Goal: Task Accomplishment & Management: Manage account settings

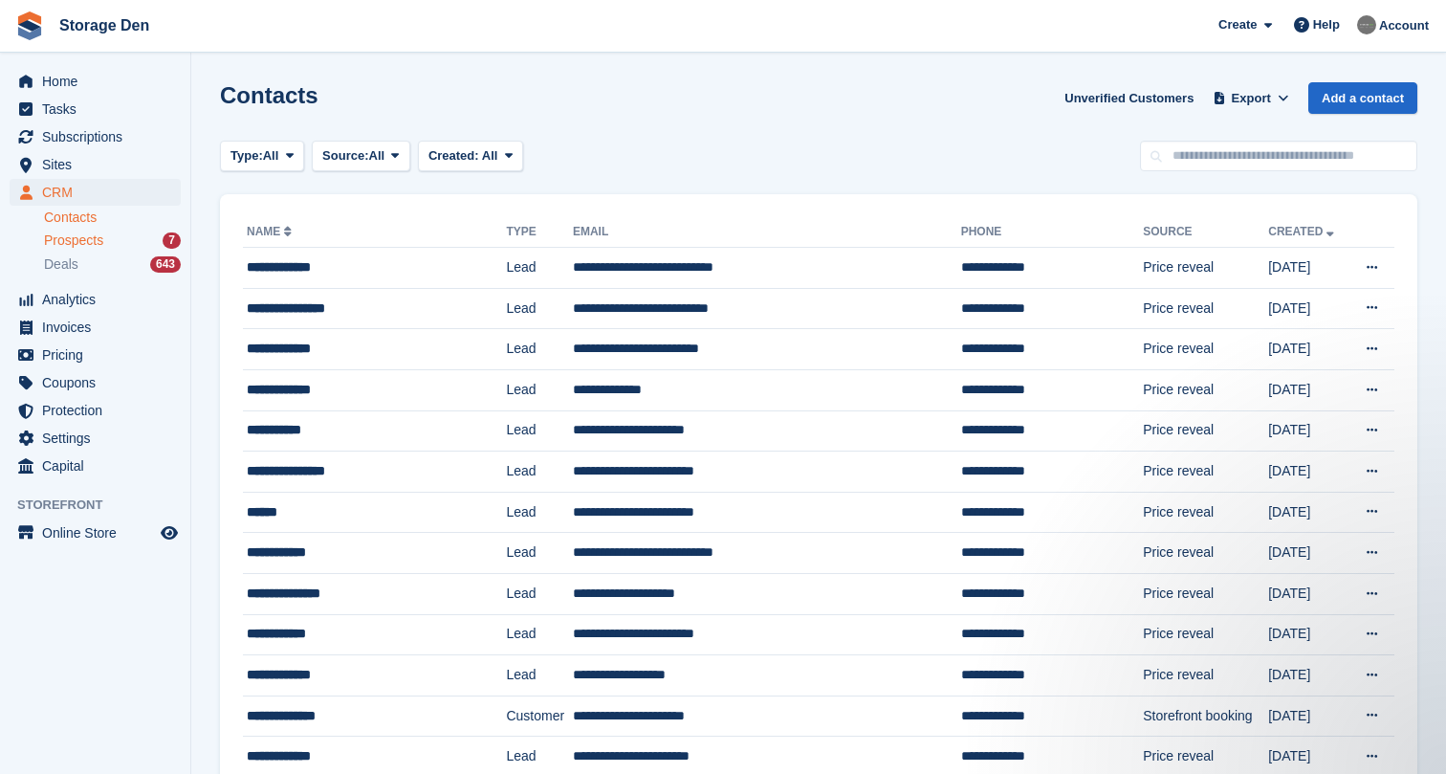
click at [81, 232] on span "Prospects" at bounding box center [73, 240] width 59 height 18
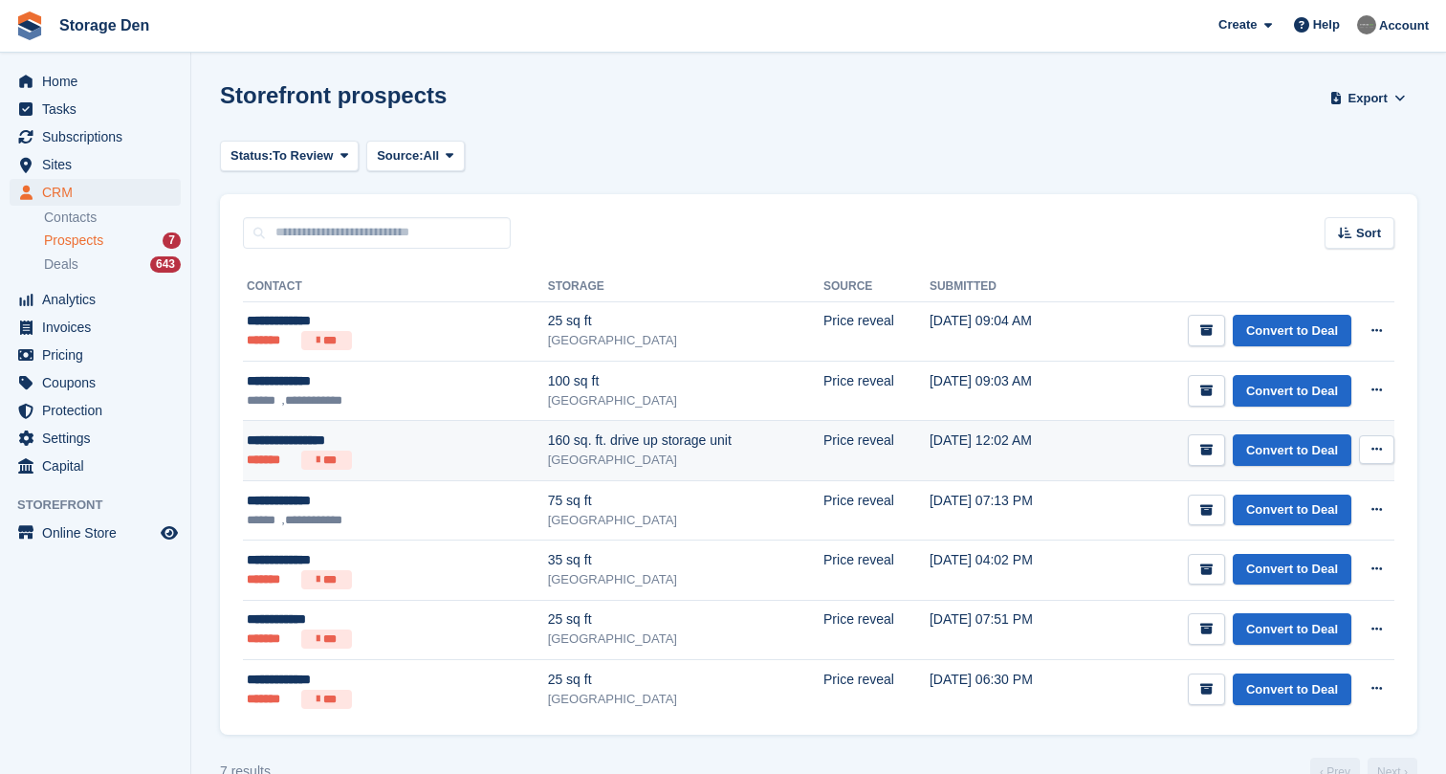
click at [410, 454] on ul "******* ***" at bounding box center [346, 460] width 199 height 19
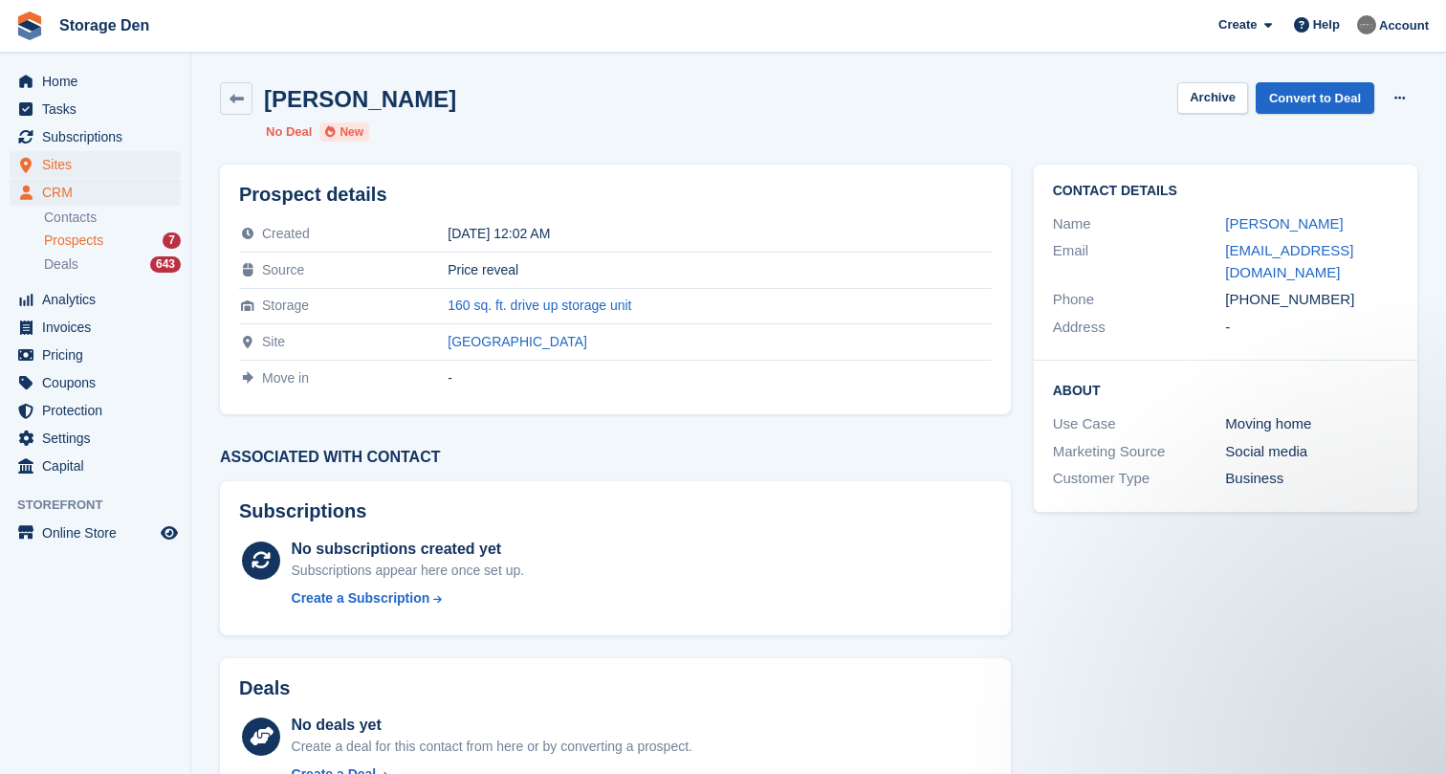
click at [78, 167] on span "Sites" at bounding box center [99, 164] width 115 height 27
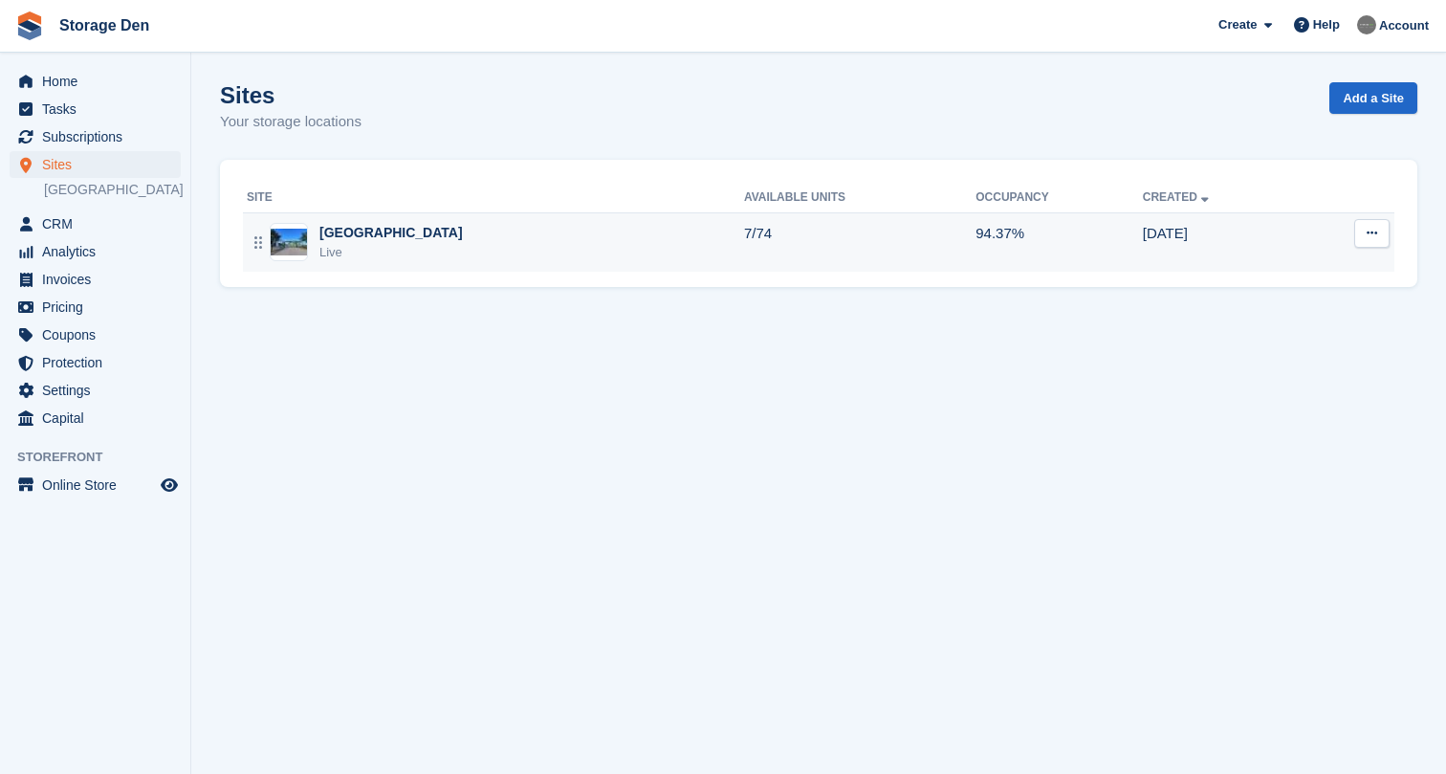
click at [517, 253] on div "Aberdeen Live" at bounding box center [495, 242] width 497 height 39
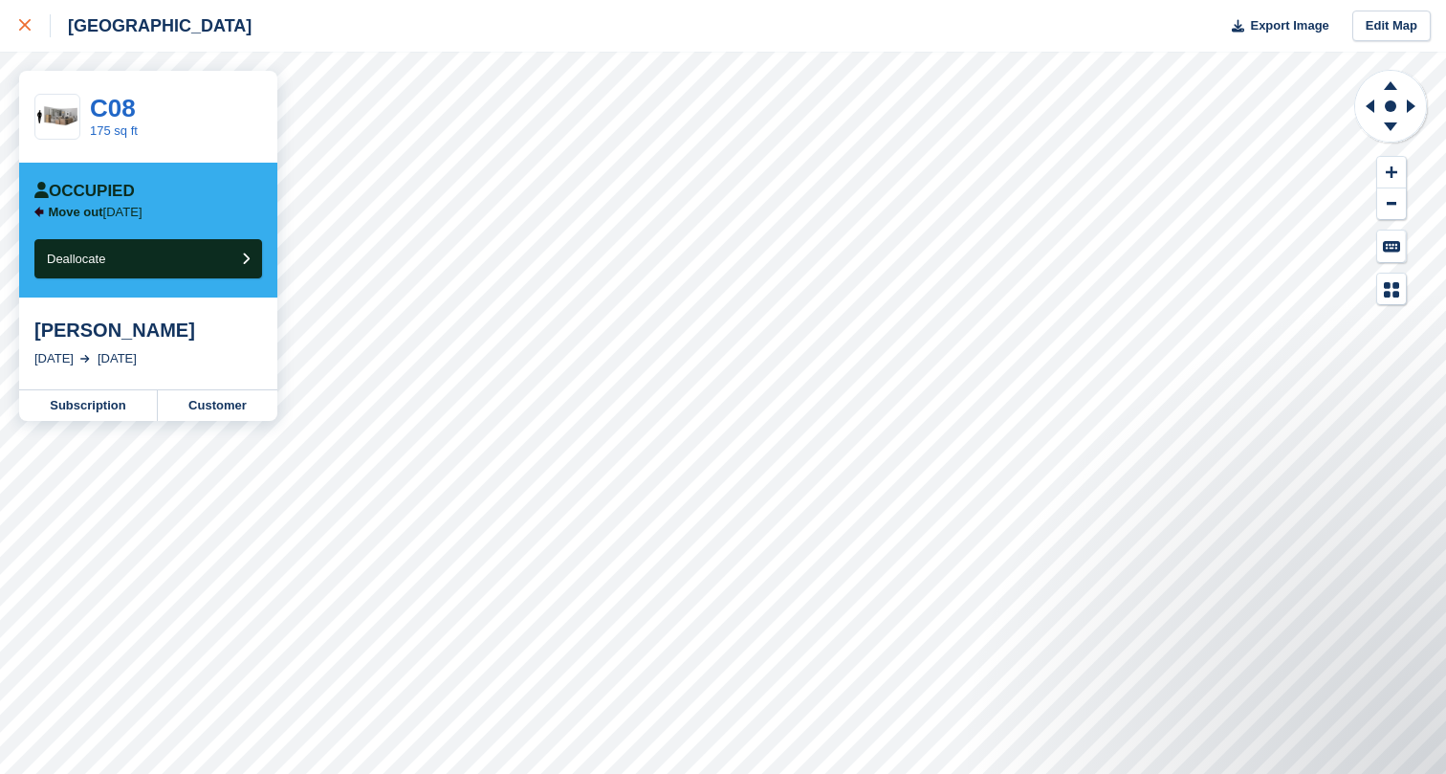
click at [28, 33] on div at bounding box center [35, 25] width 32 height 23
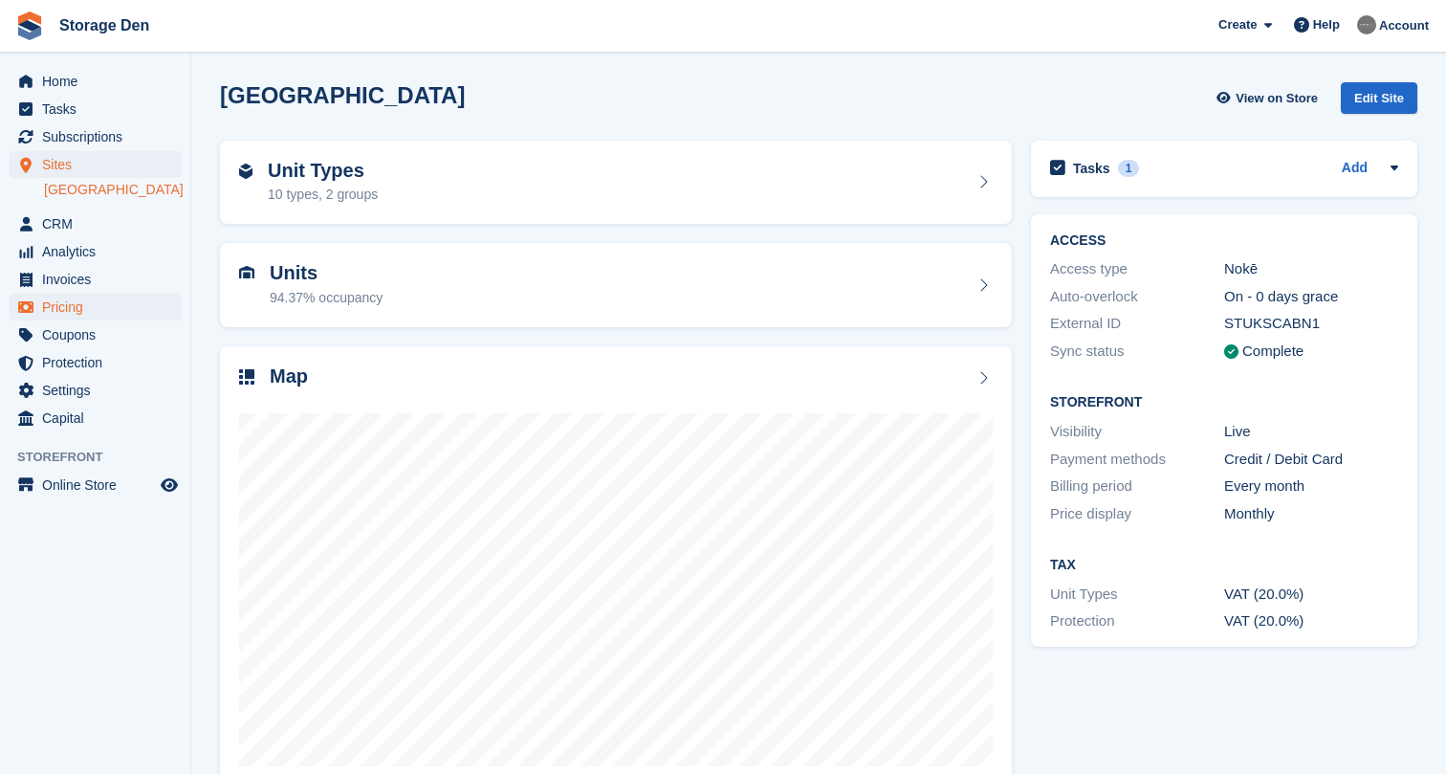
click at [69, 310] on span "Pricing" at bounding box center [99, 307] width 115 height 27
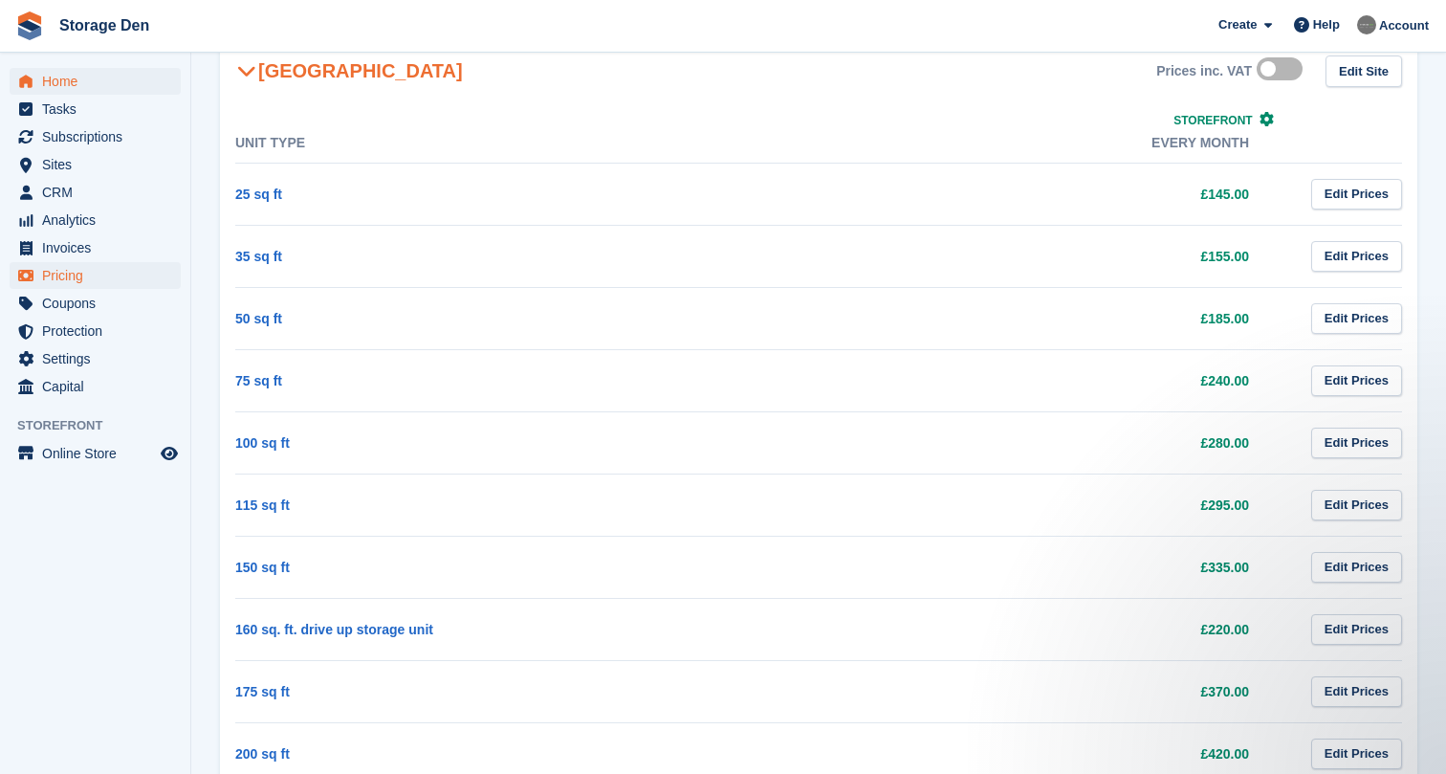
click at [60, 69] on span "Home" at bounding box center [99, 81] width 115 height 27
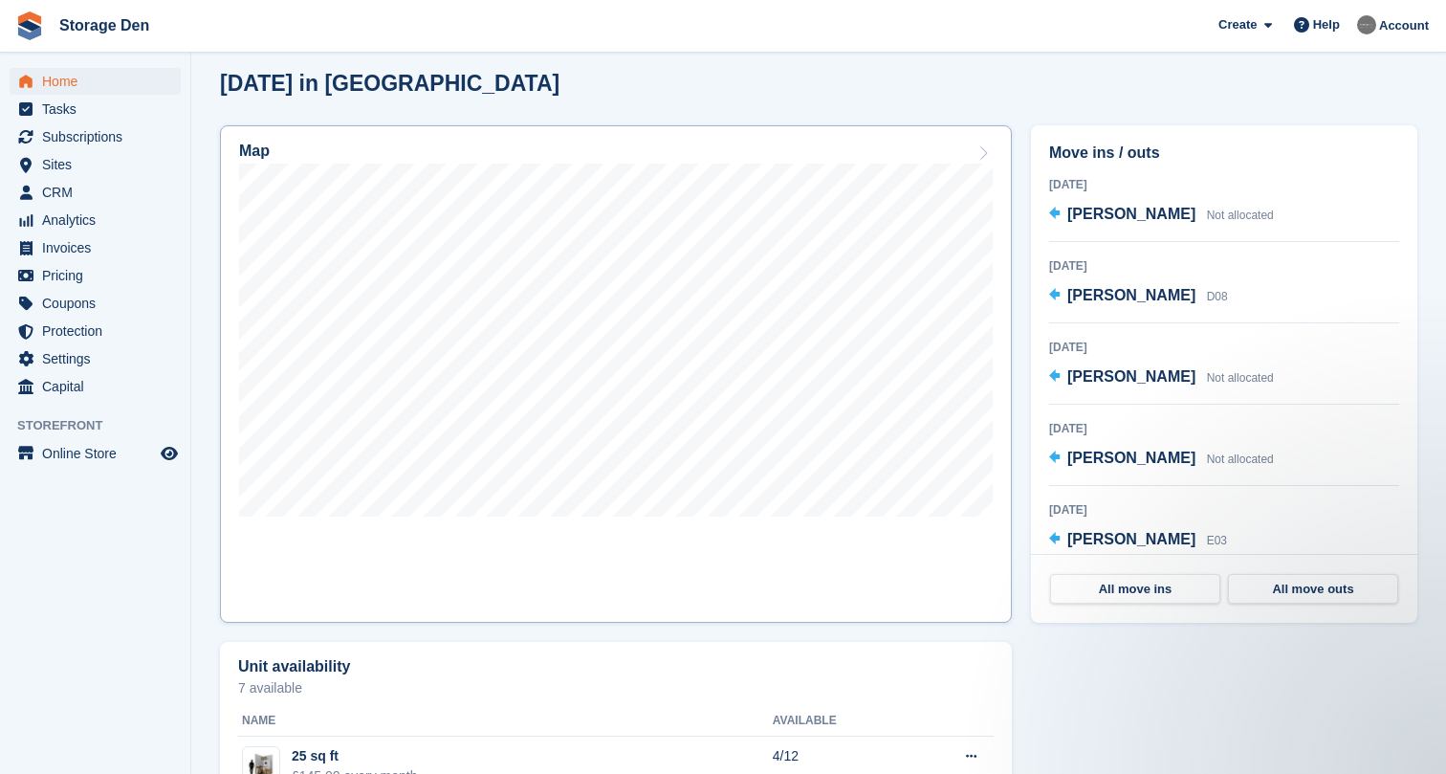
scroll to position [505, 0]
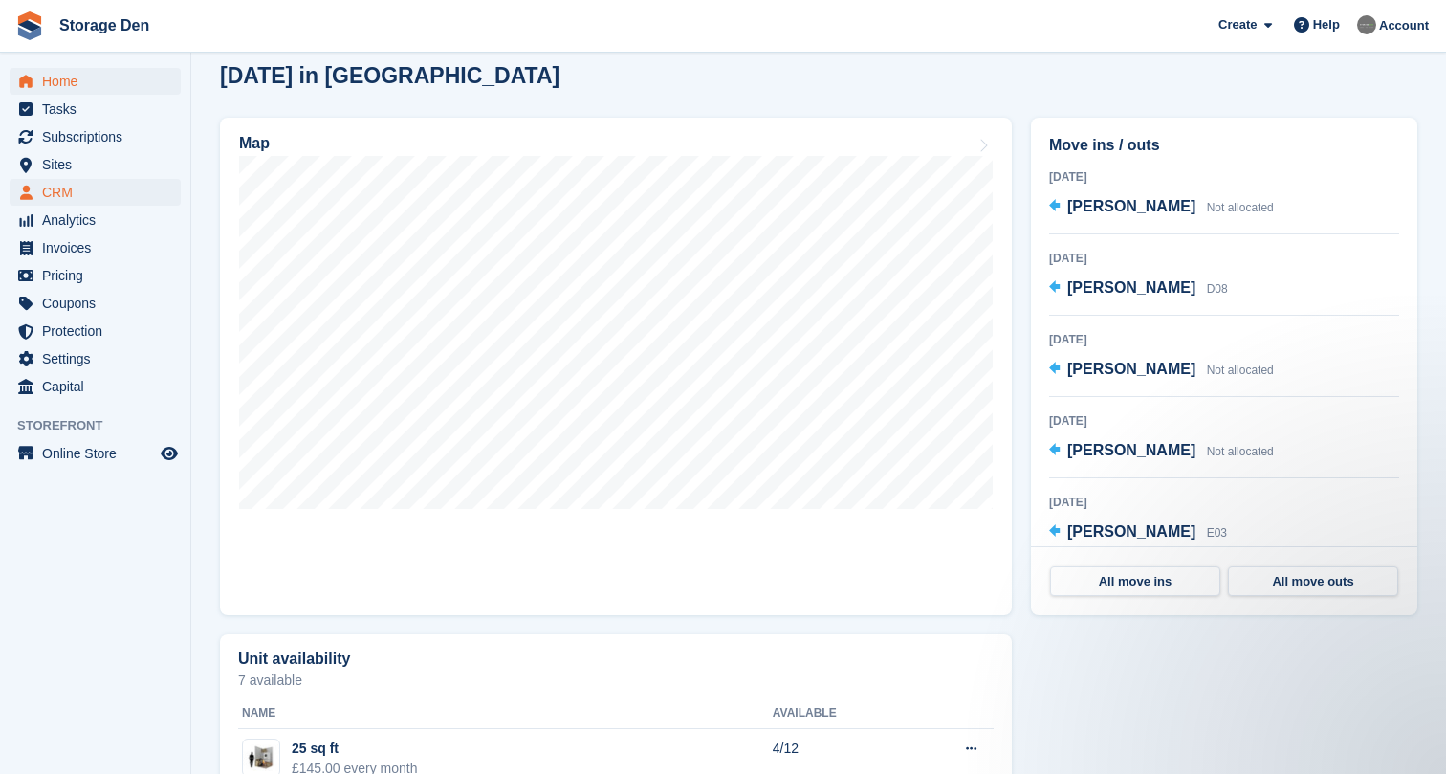
click at [84, 180] on span "CRM" at bounding box center [99, 192] width 115 height 27
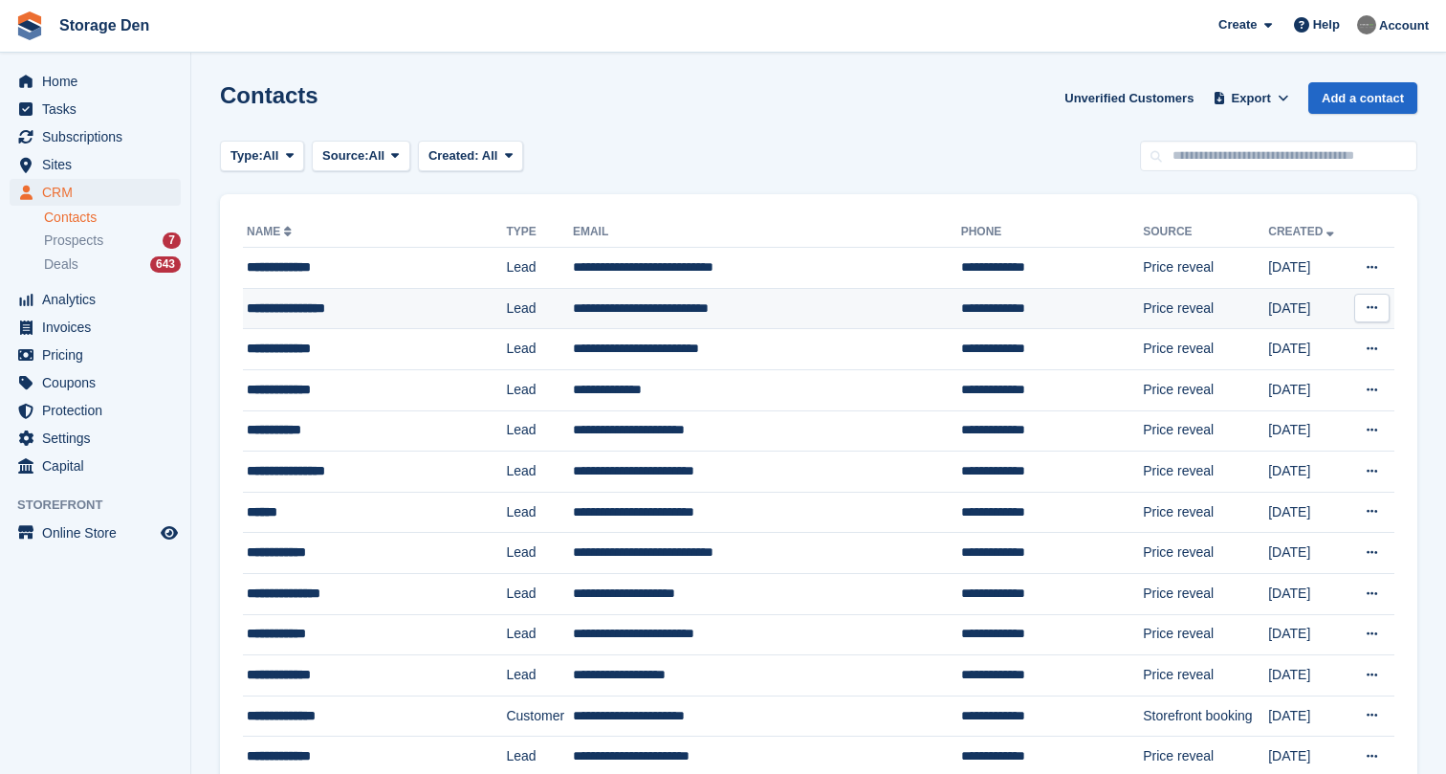
click at [367, 301] on div "**********" at bounding box center [360, 308] width 227 height 20
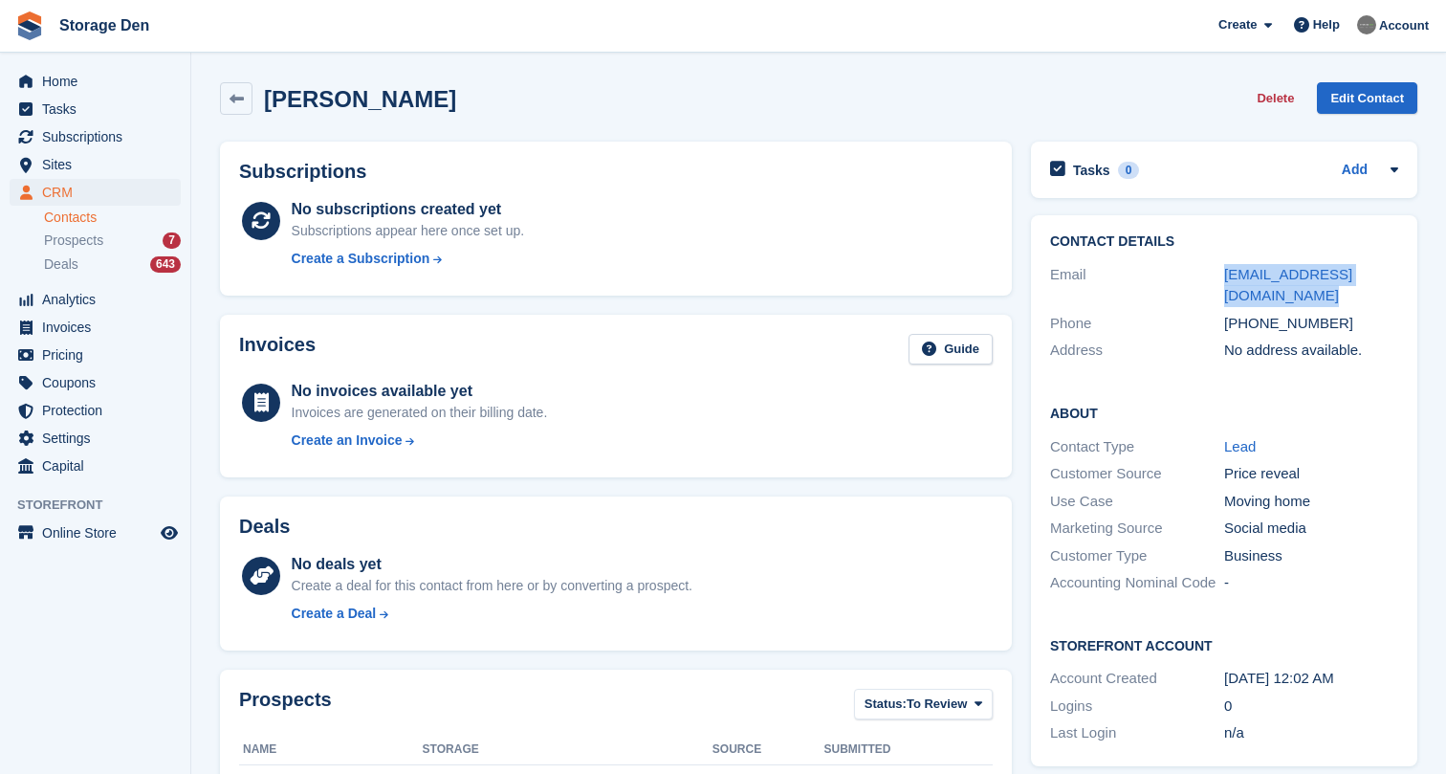
drag, startPoint x: 1289, startPoint y: 290, endPoint x: 1223, endPoint y: 275, distance: 67.7
click at [1223, 275] on div "Email [EMAIL_ADDRESS][DOMAIN_NAME]" at bounding box center [1224, 285] width 348 height 49
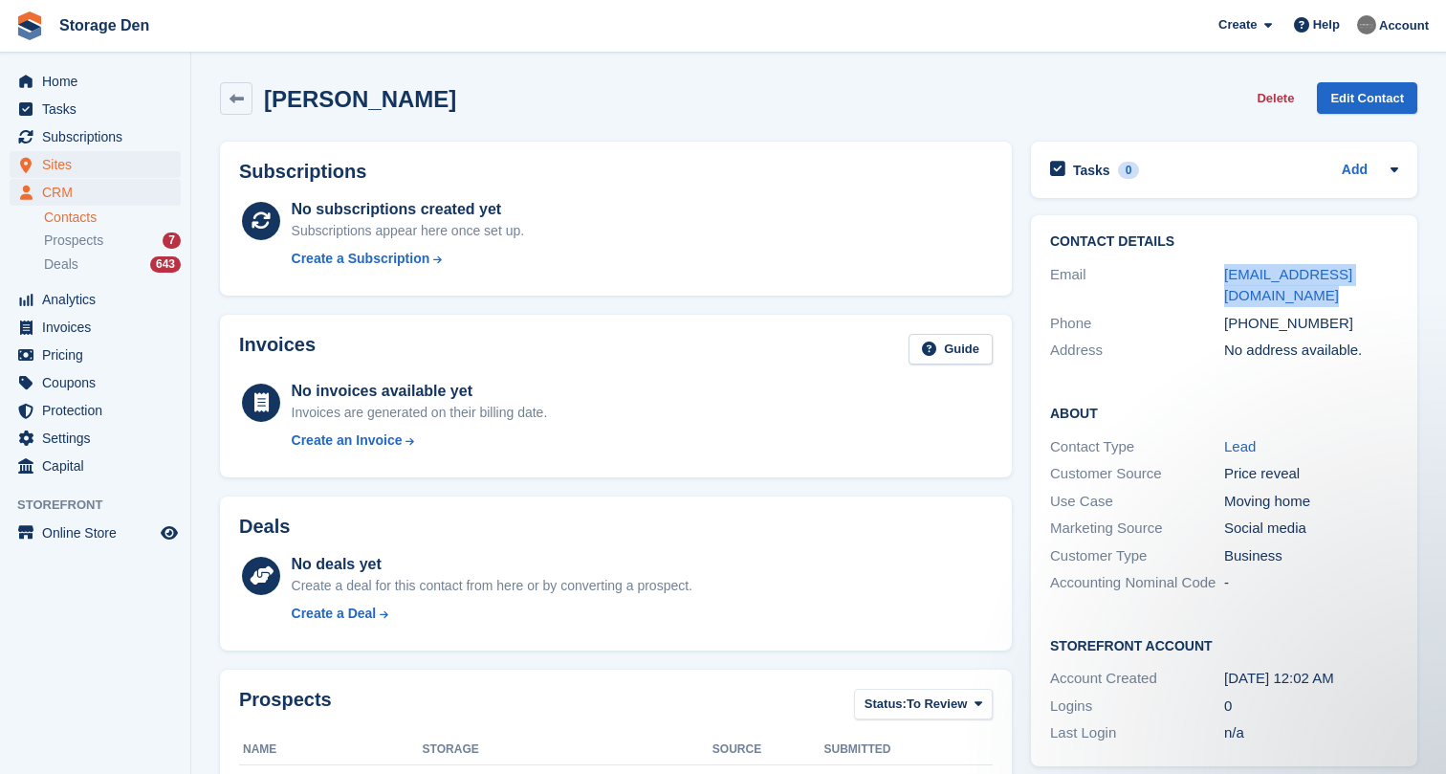
click at [107, 156] on span "Sites" at bounding box center [99, 164] width 115 height 27
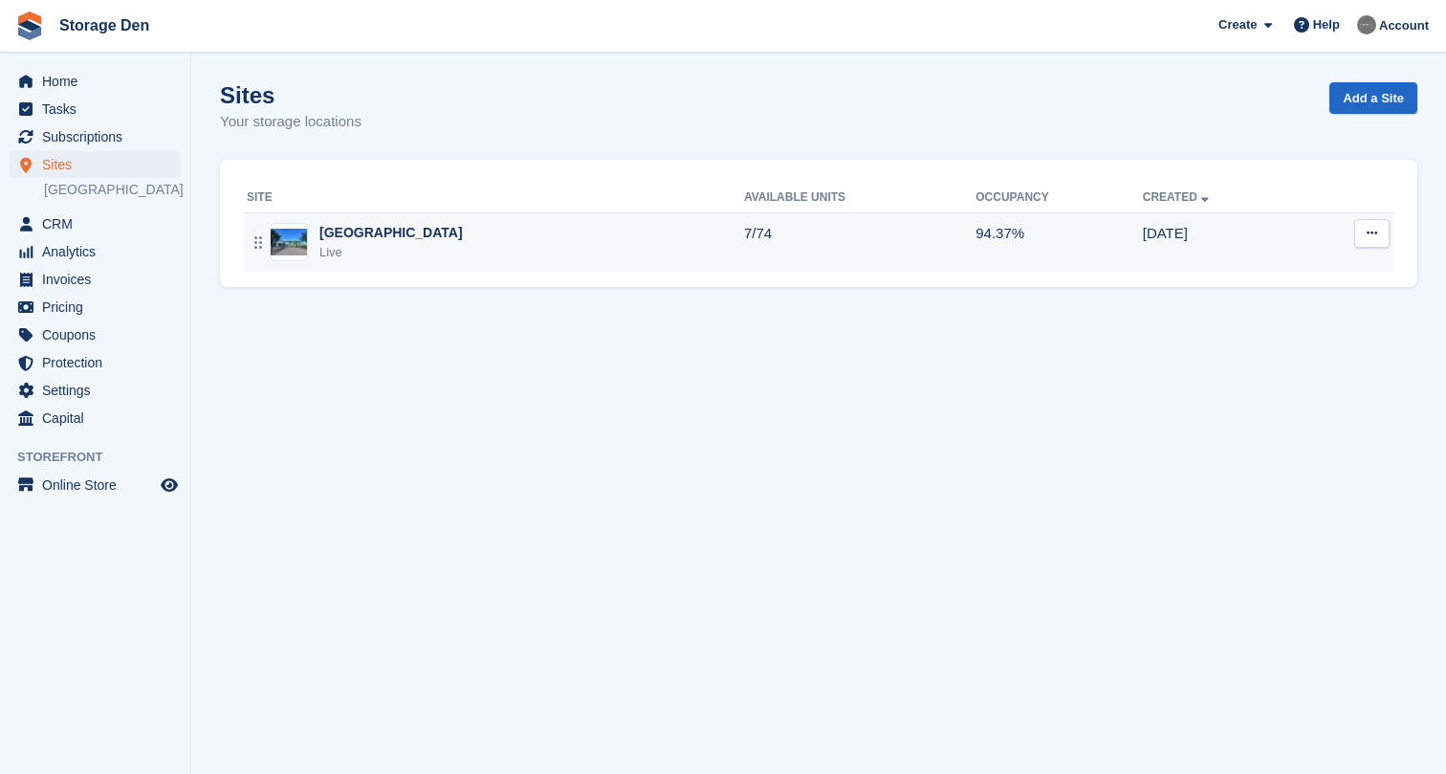
click at [439, 240] on div "Aberdeen Live" at bounding box center [495, 242] width 497 height 39
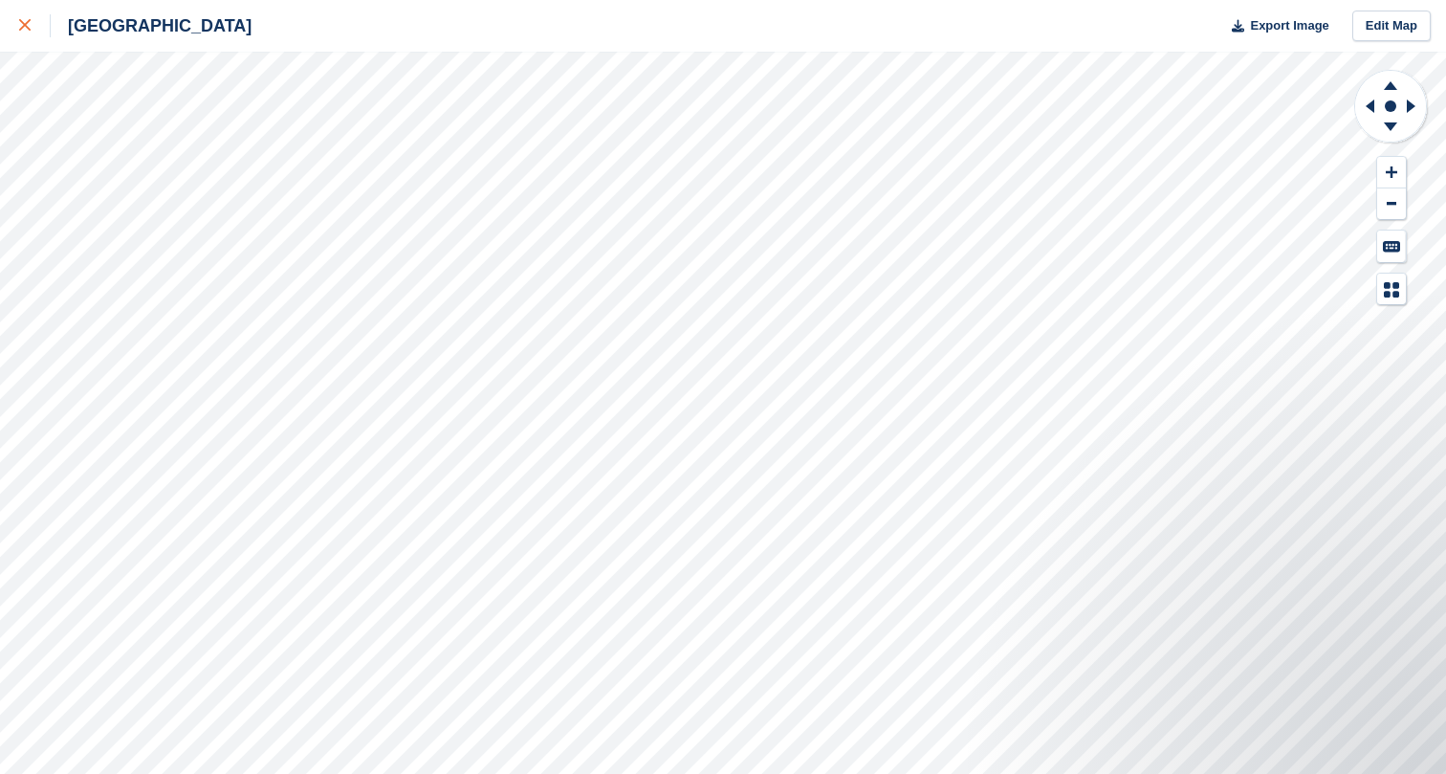
click at [8, 12] on link at bounding box center [25, 26] width 51 height 52
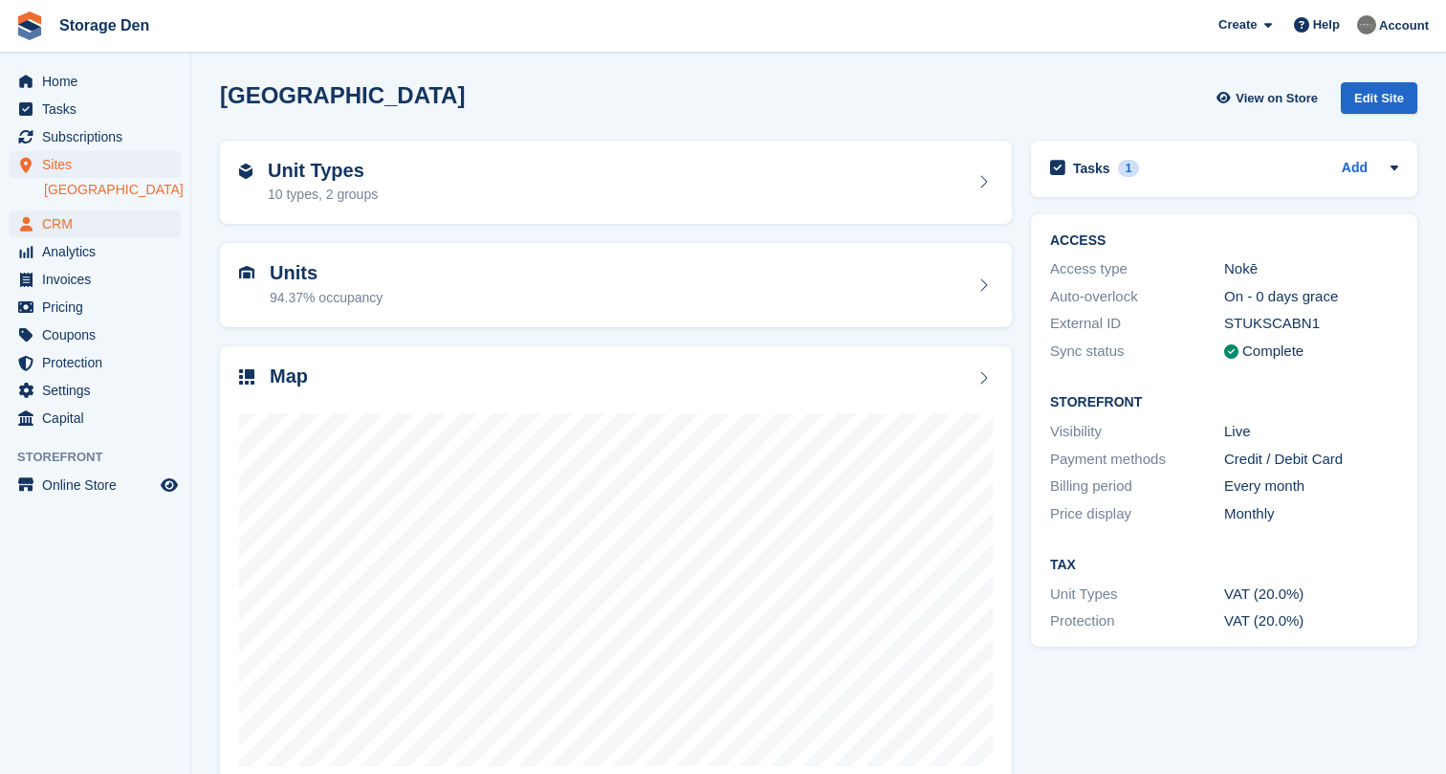
click at [85, 217] on span "CRM" at bounding box center [99, 223] width 115 height 27
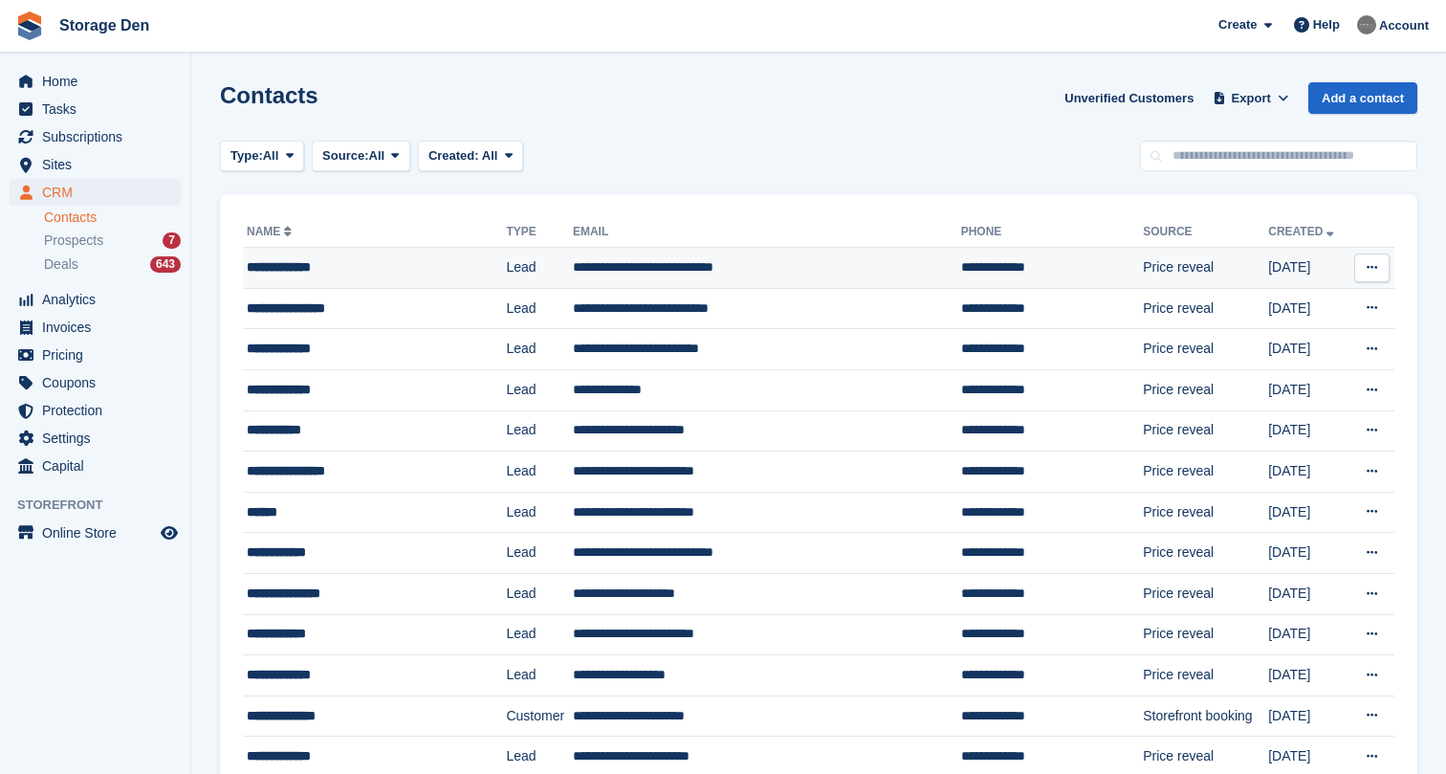
click at [423, 258] on div "**********" at bounding box center [360, 267] width 227 height 20
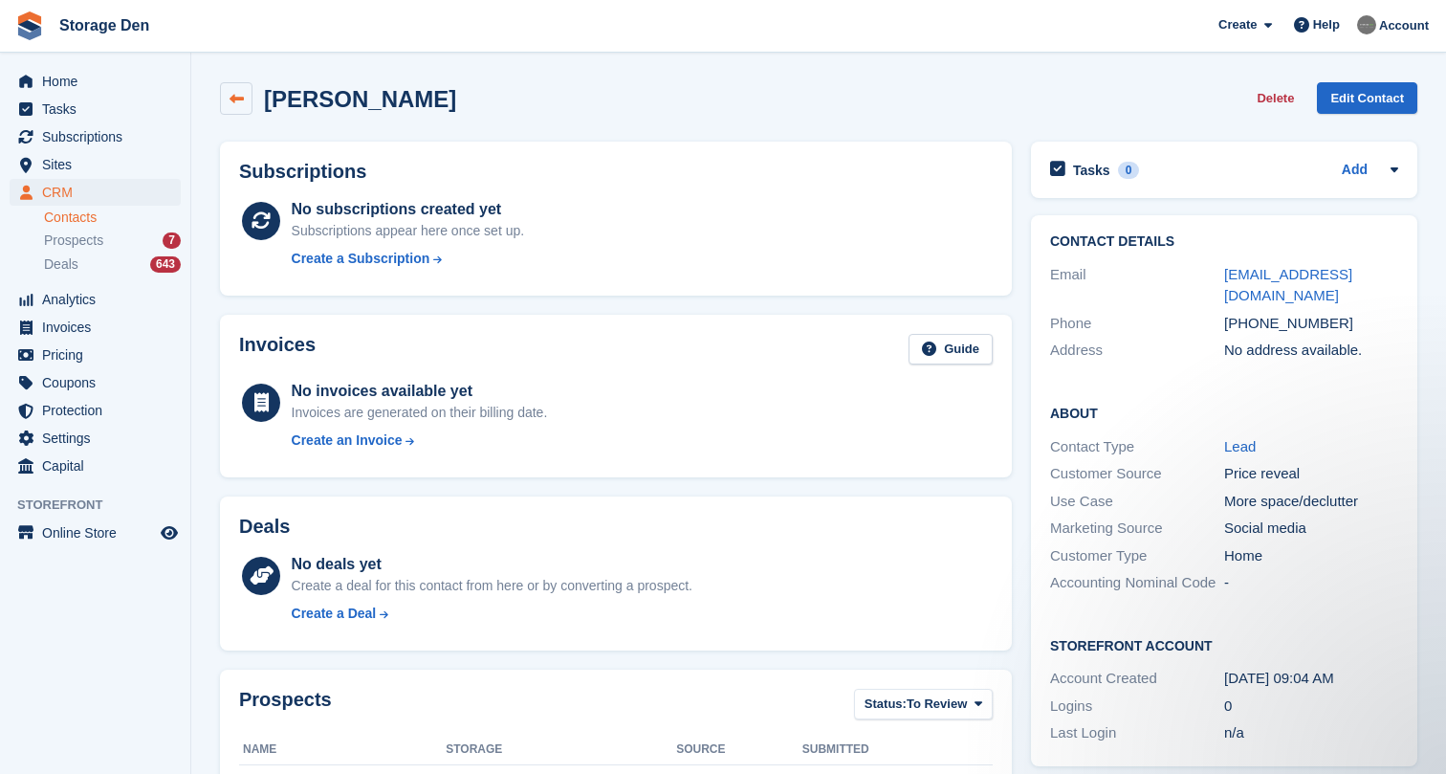
click at [231, 107] on link at bounding box center [236, 98] width 33 height 33
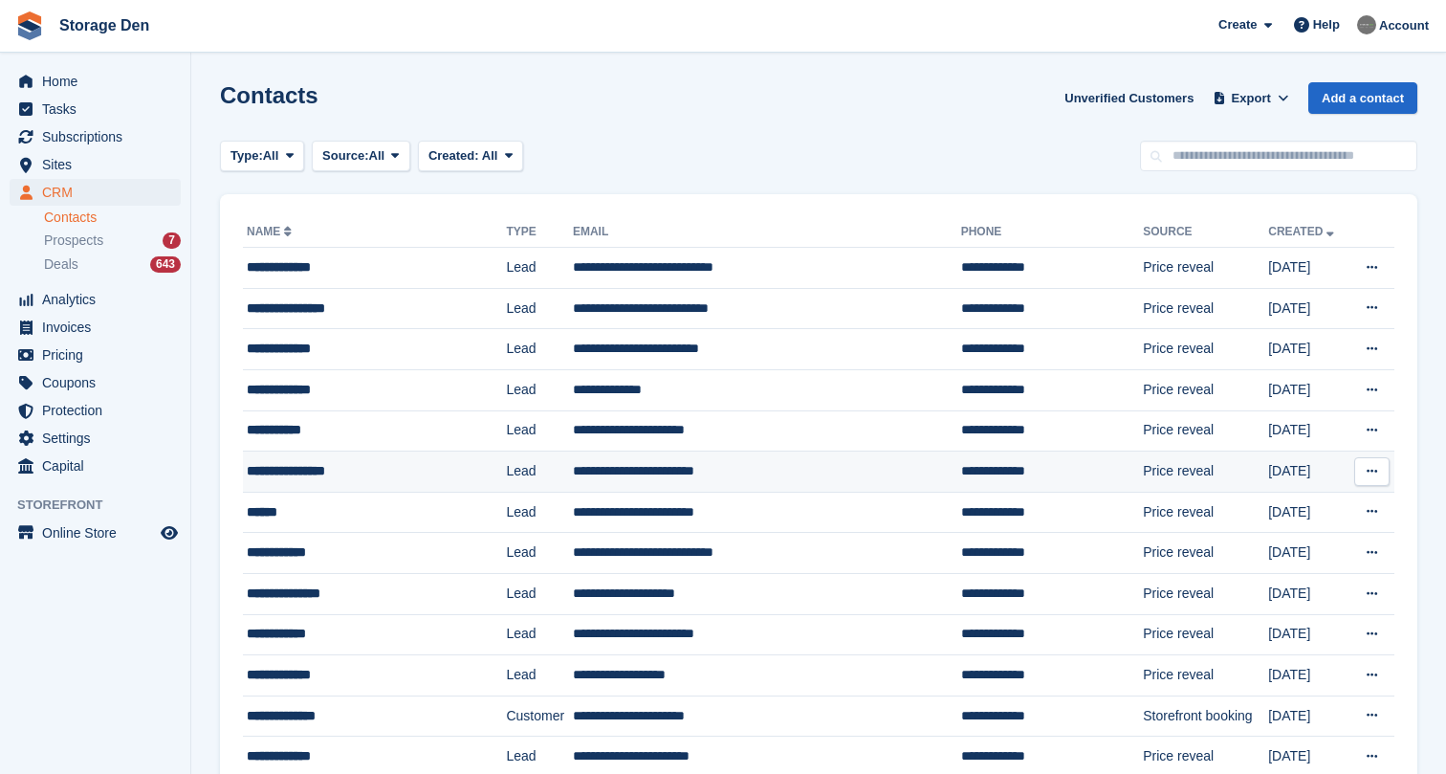
click at [328, 466] on div "**********" at bounding box center [360, 471] width 227 height 20
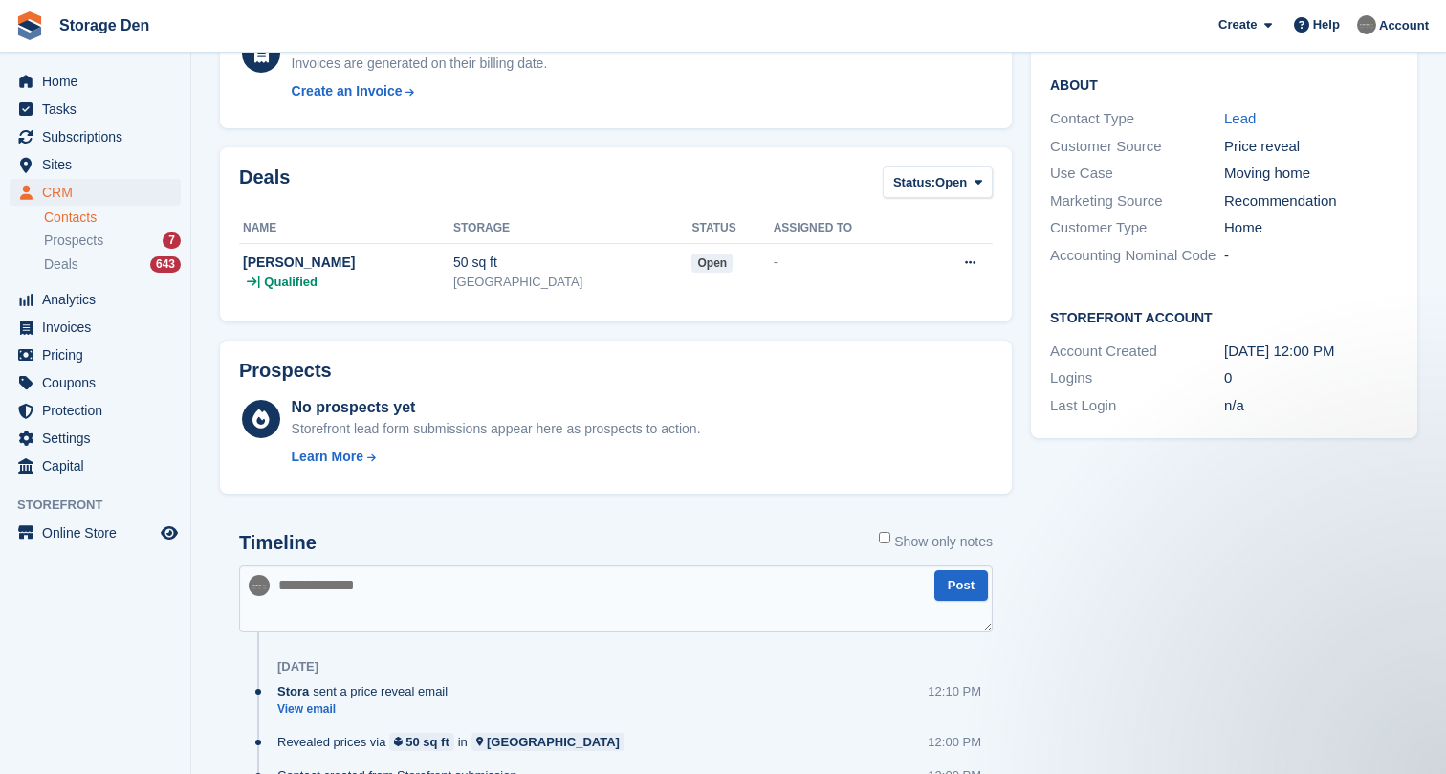
scroll to position [442, 0]
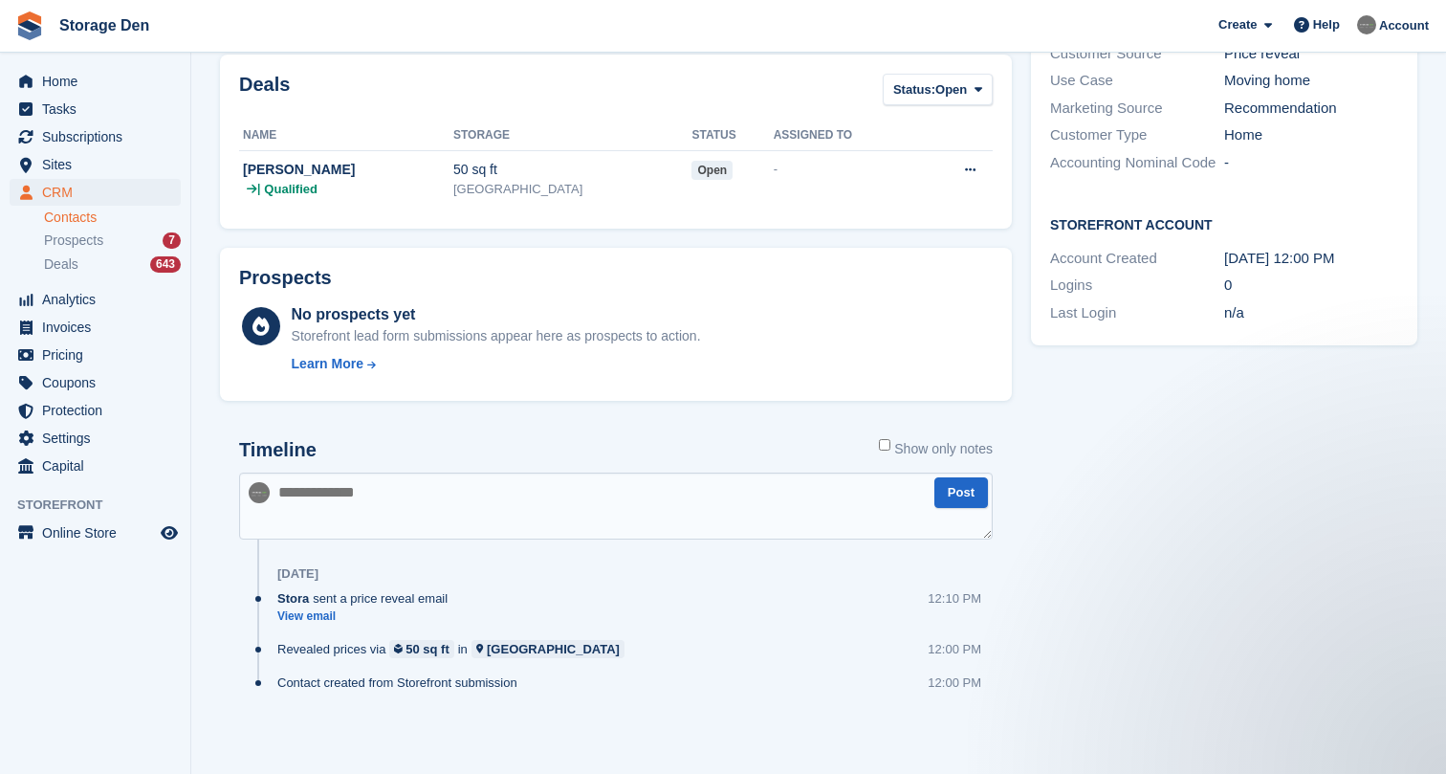
click at [541, 510] on textarea at bounding box center [616, 506] width 754 height 67
type textarea "**********"
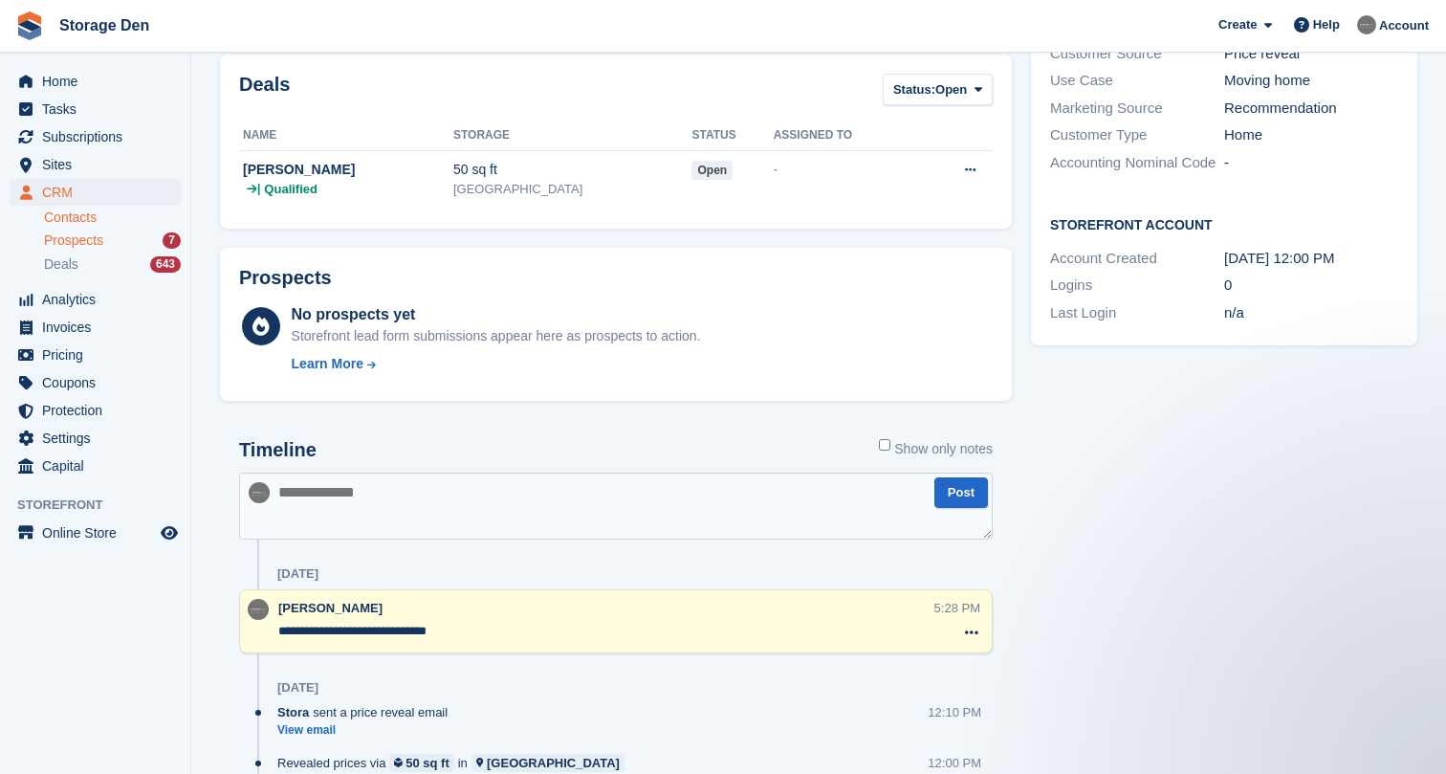
click at [103, 244] on span "Prospects" at bounding box center [73, 240] width 59 height 18
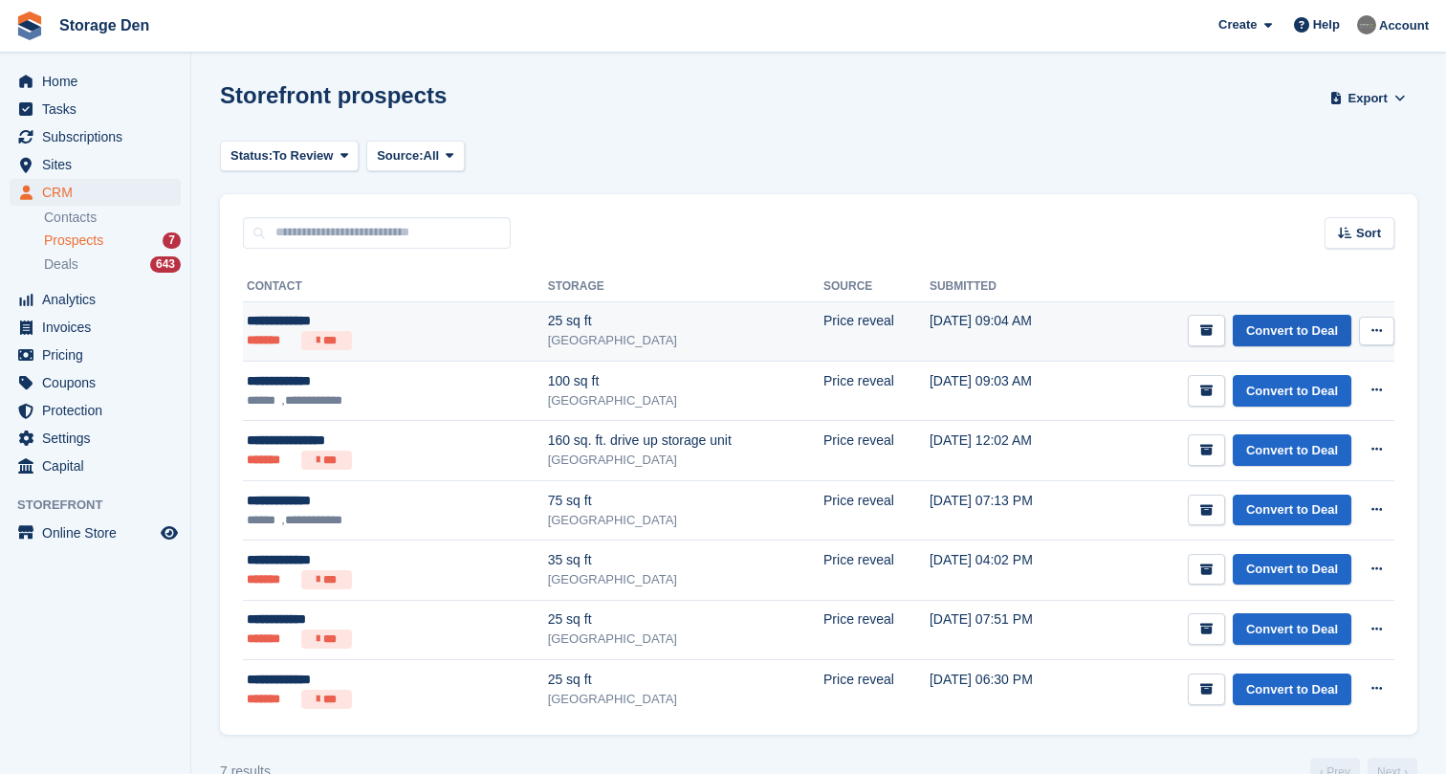
click at [1308, 316] on link "Convert to Deal" at bounding box center [1292, 331] width 119 height 32
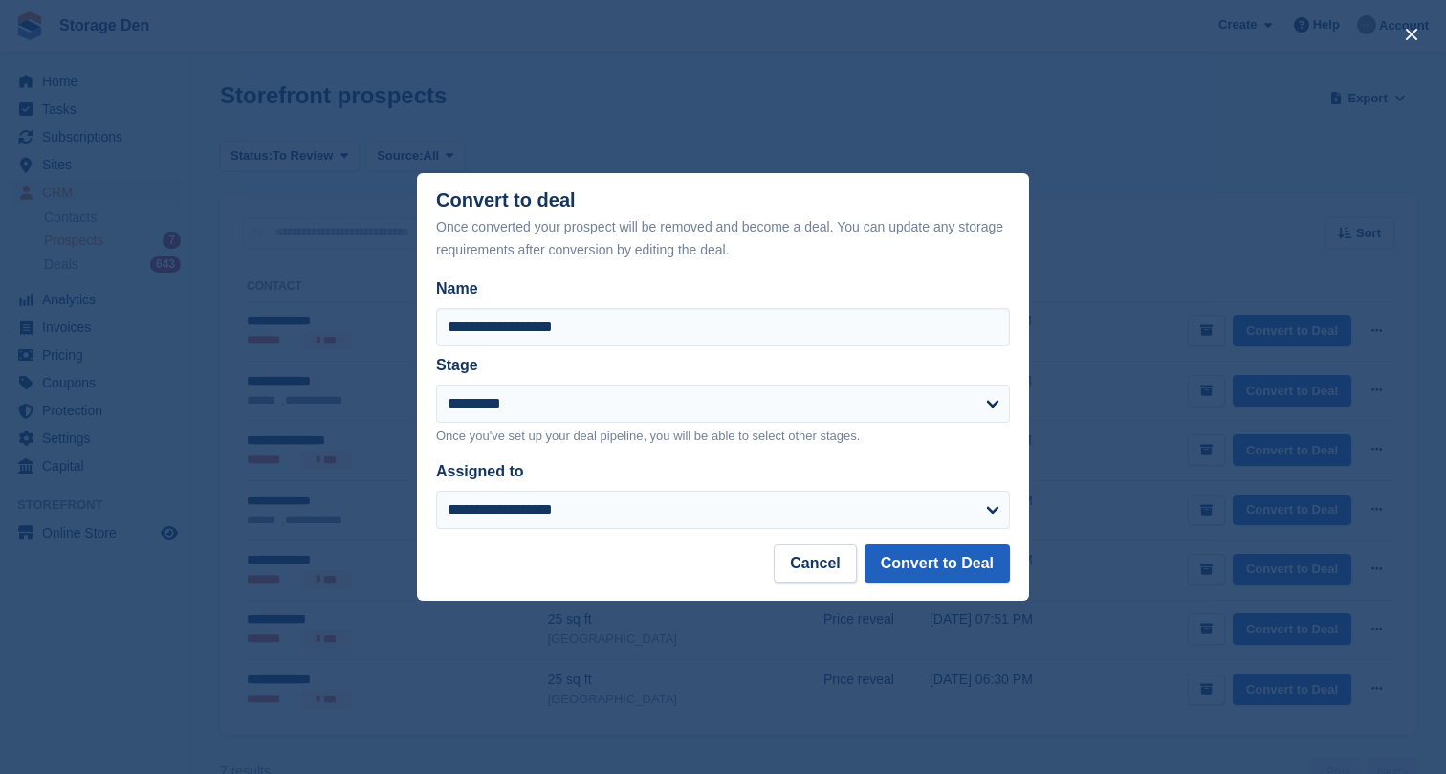
click at [945, 558] on button "Convert to Deal" at bounding box center [937, 563] width 145 height 38
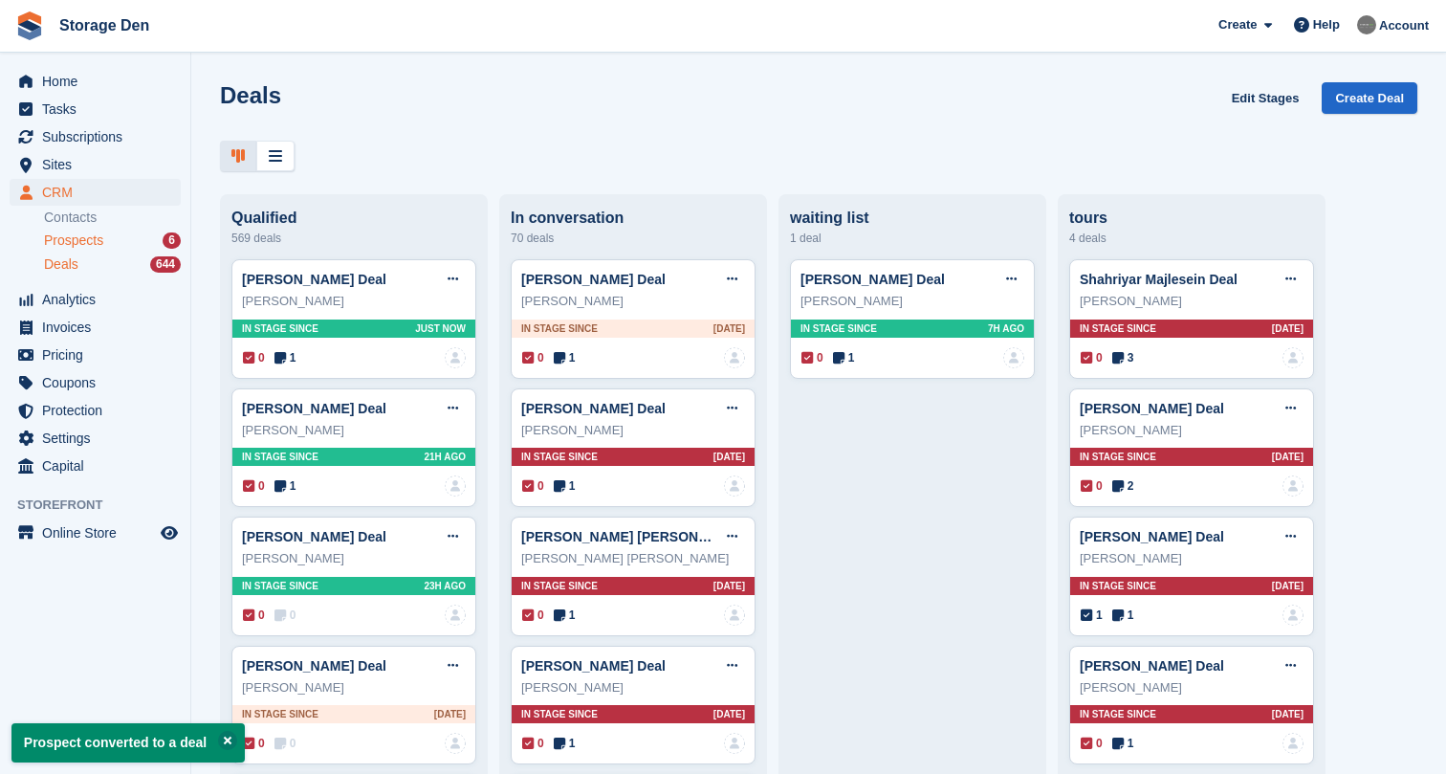
click at [100, 236] on span "Prospects" at bounding box center [73, 240] width 59 height 18
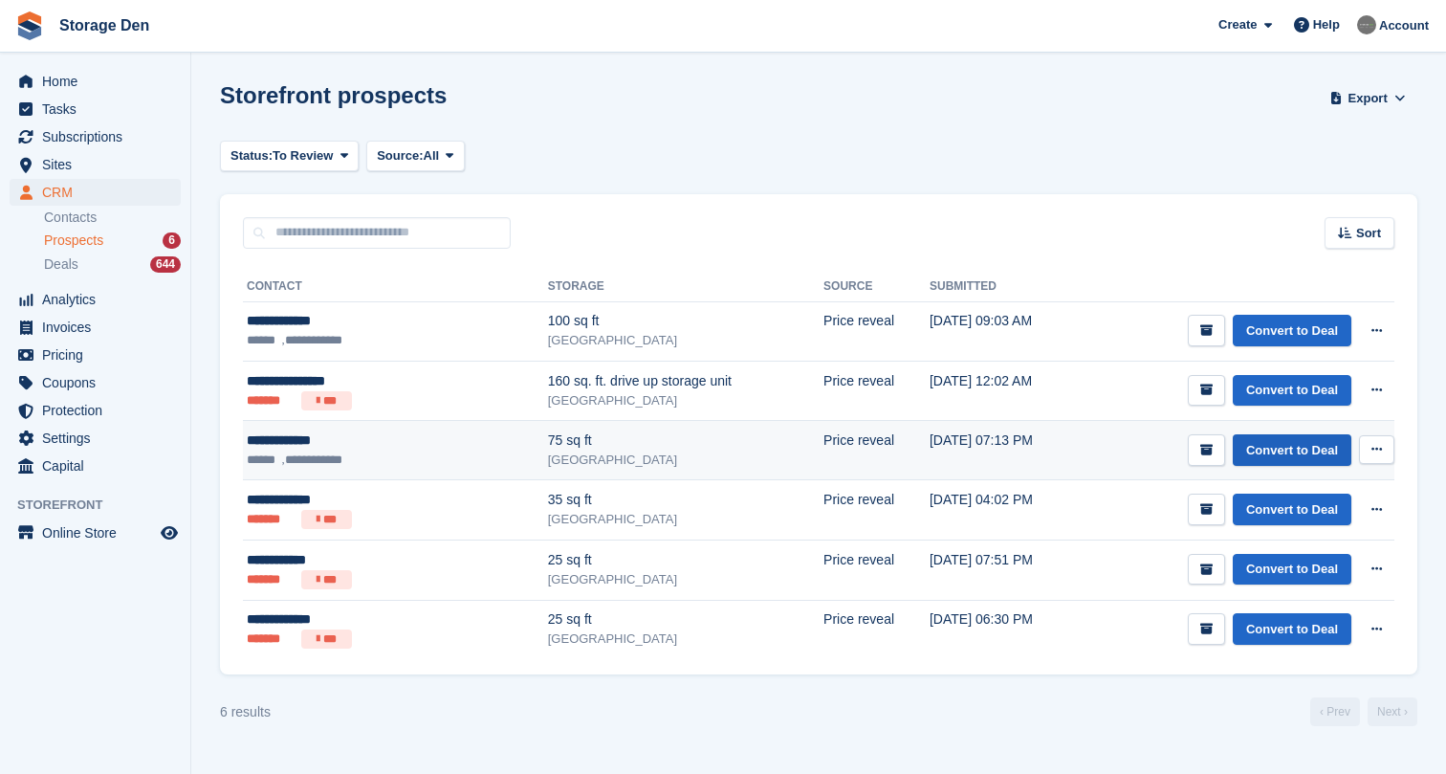
click at [1254, 443] on link "Convert to Deal" at bounding box center [1292, 450] width 119 height 32
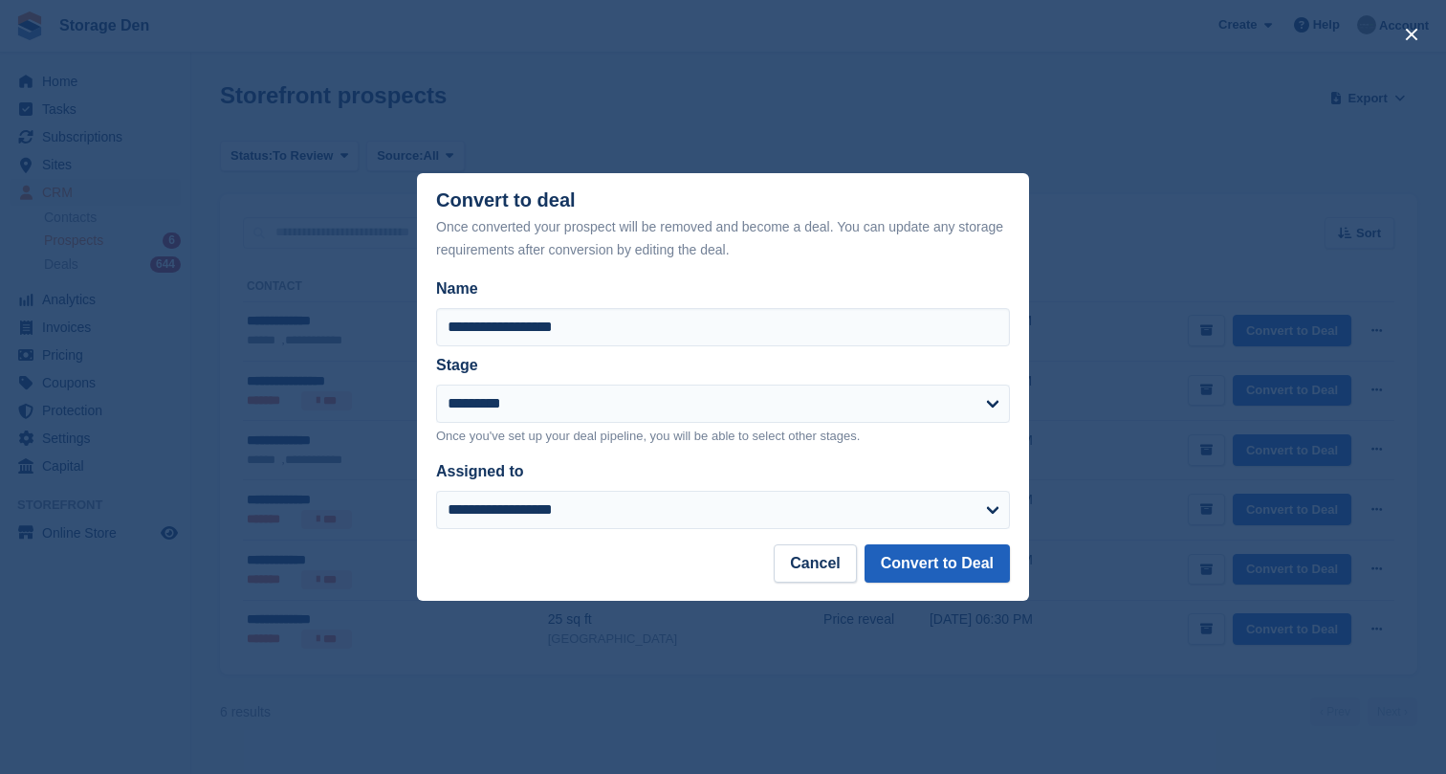
click at [1002, 572] on button "Convert to Deal" at bounding box center [937, 563] width 145 height 38
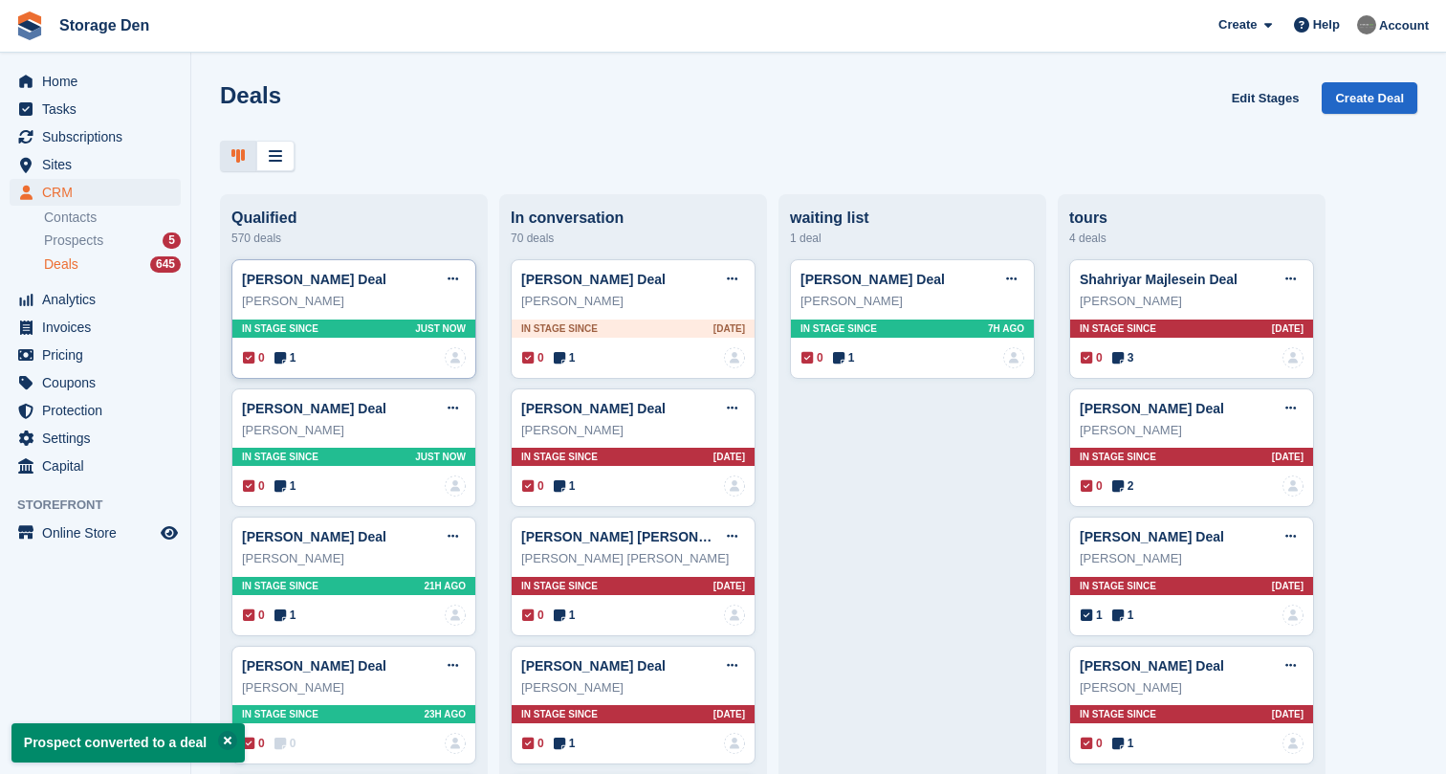
click at [287, 364] on span "1" at bounding box center [286, 357] width 22 height 17
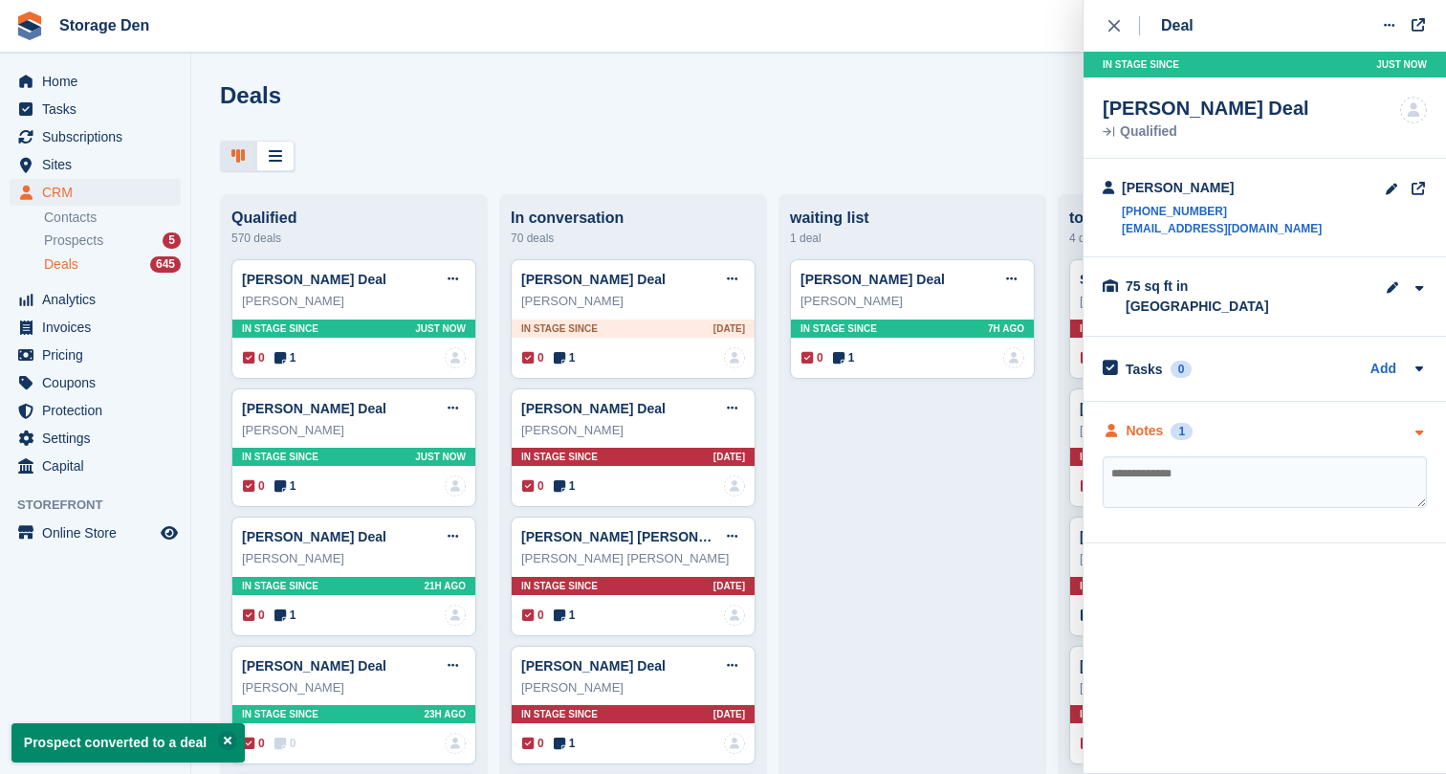
click at [1137, 421] on div "Notes" at bounding box center [1145, 431] width 37 height 20
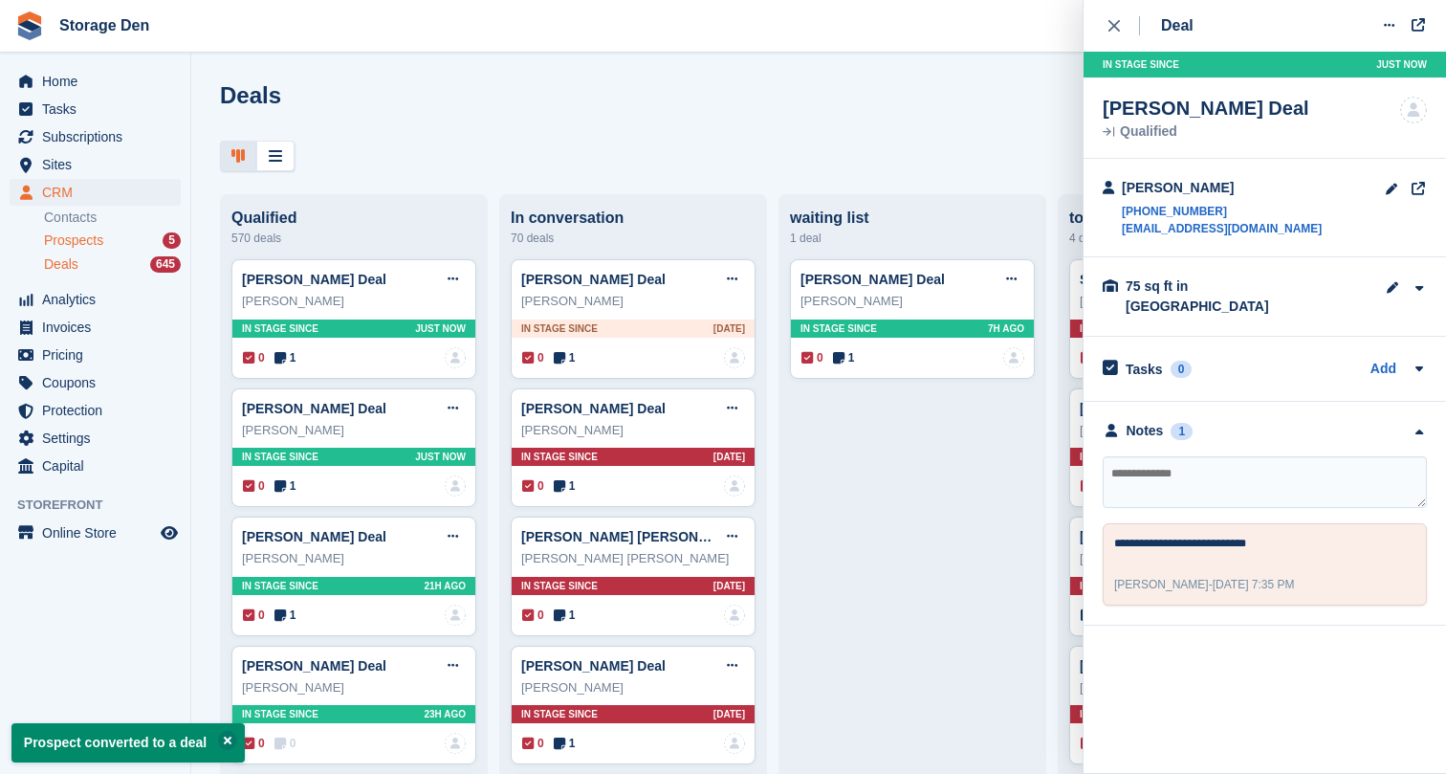
click at [120, 237] on div "Prospects 5" at bounding box center [112, 240] width 137 height 18
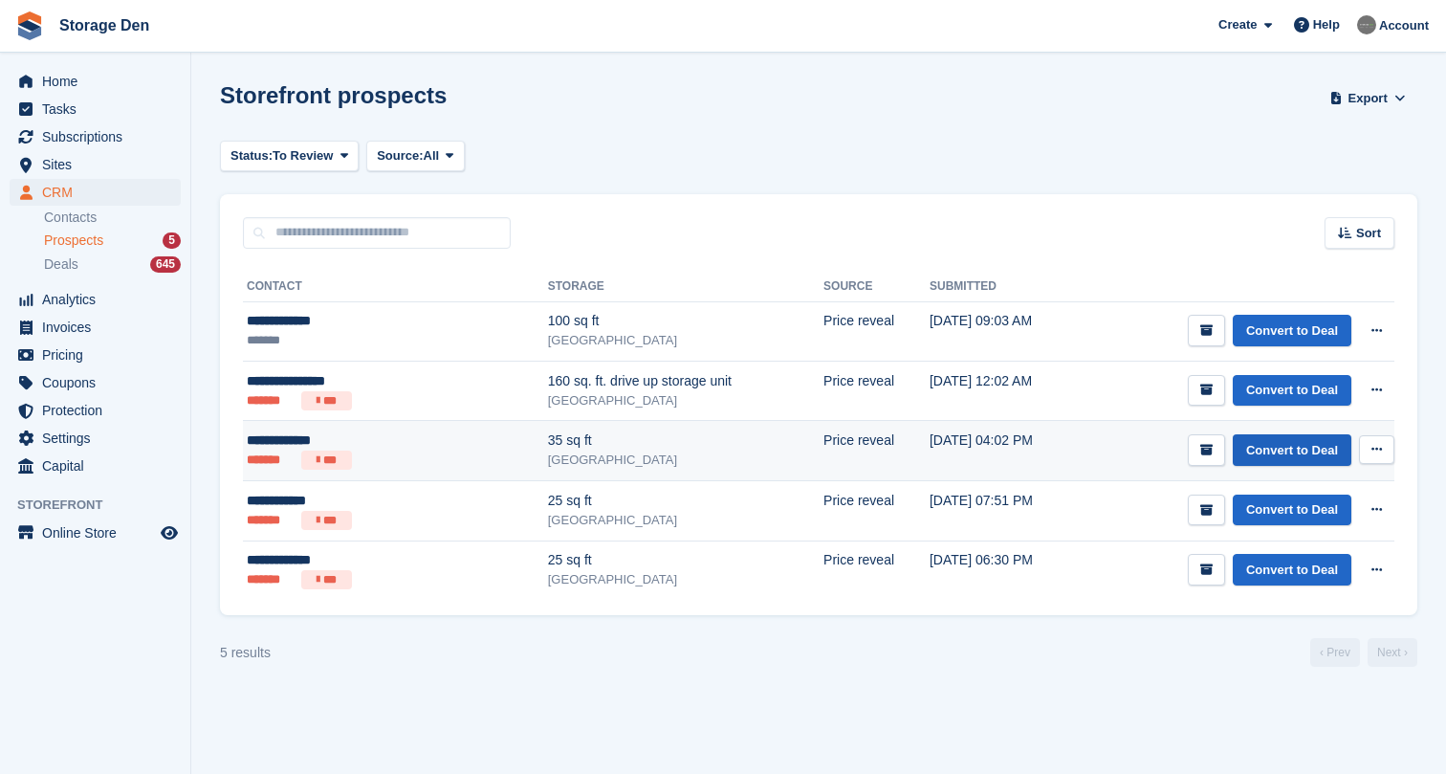
click at [1250, 455] on link "Convert to Deal" at bounding box center [1292, 450] width 119 height 32
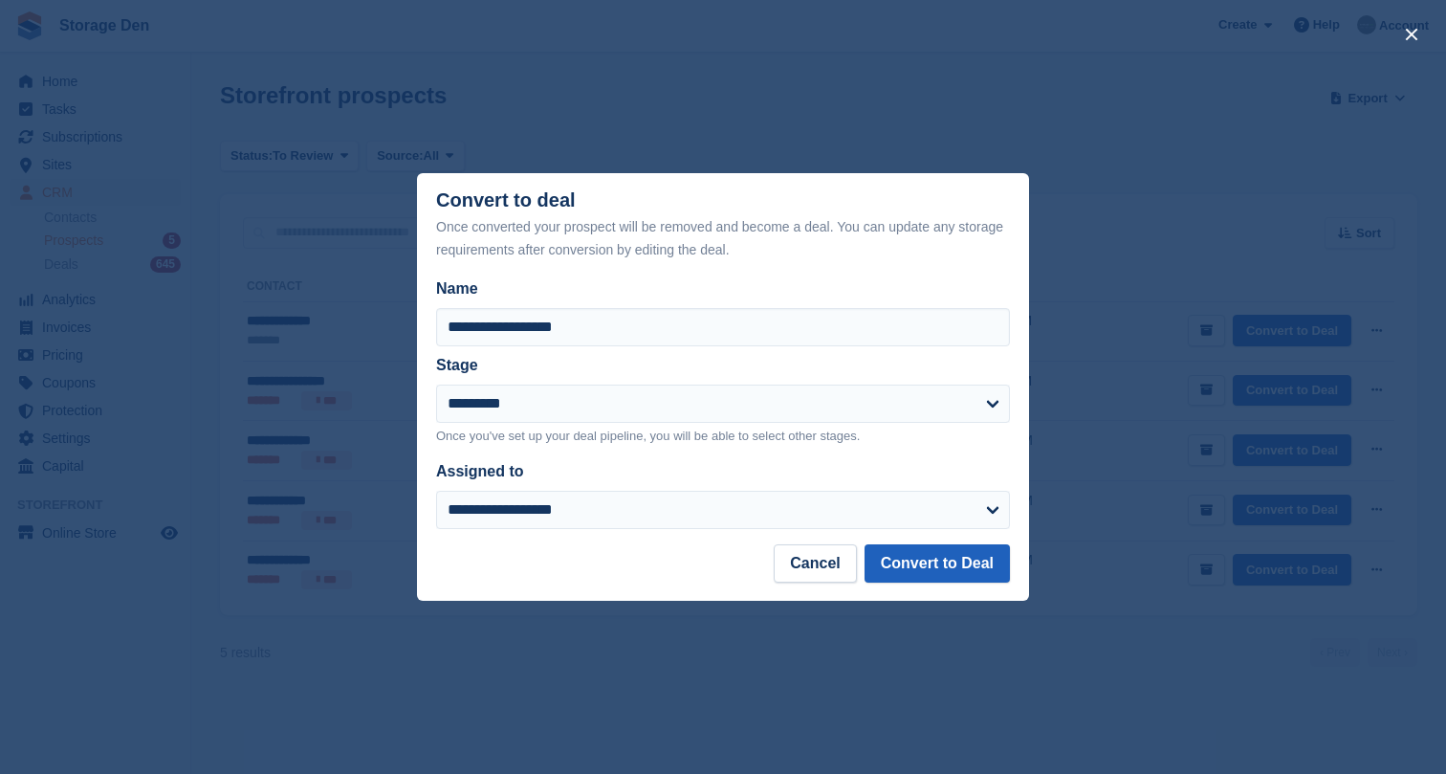
click at [936, 560] on button "Convert to Deal" at bounding box center [937, 563] width 145 height 38
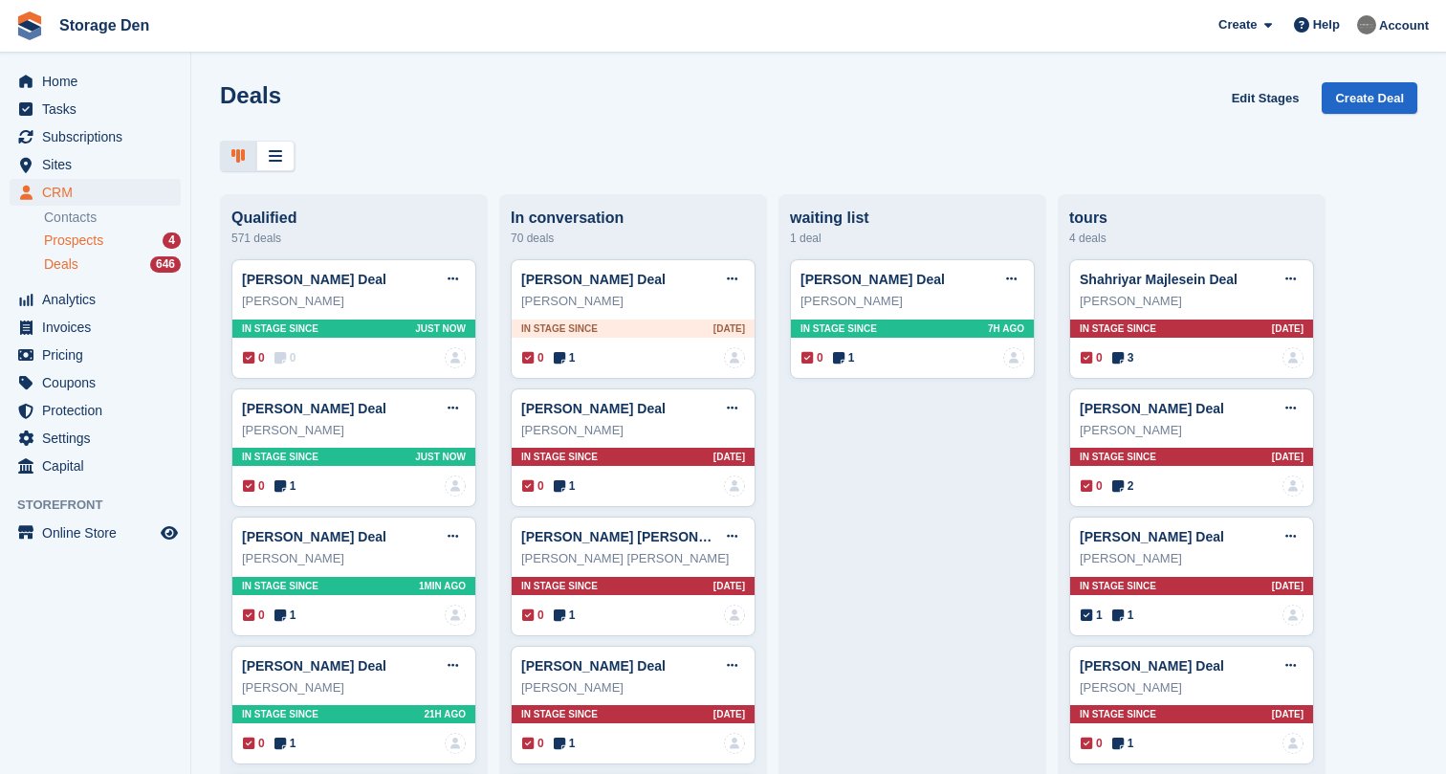
click at [93, 242] on span "Prospects" at bounding box center [73, 240] width 59 height 18
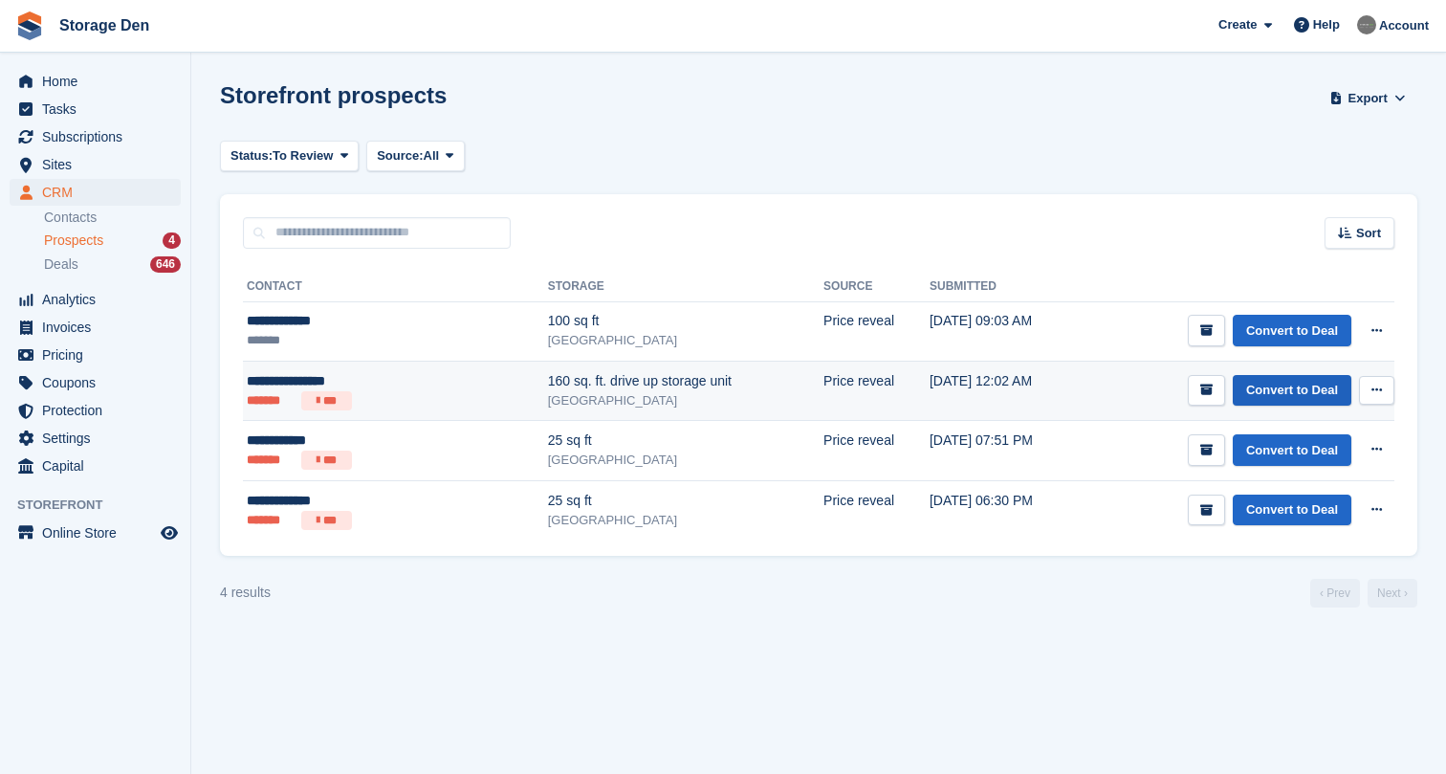
click at [1318, 381] on link "Convert to Deal" at bounding box center [1292, 391] width 119 height 32
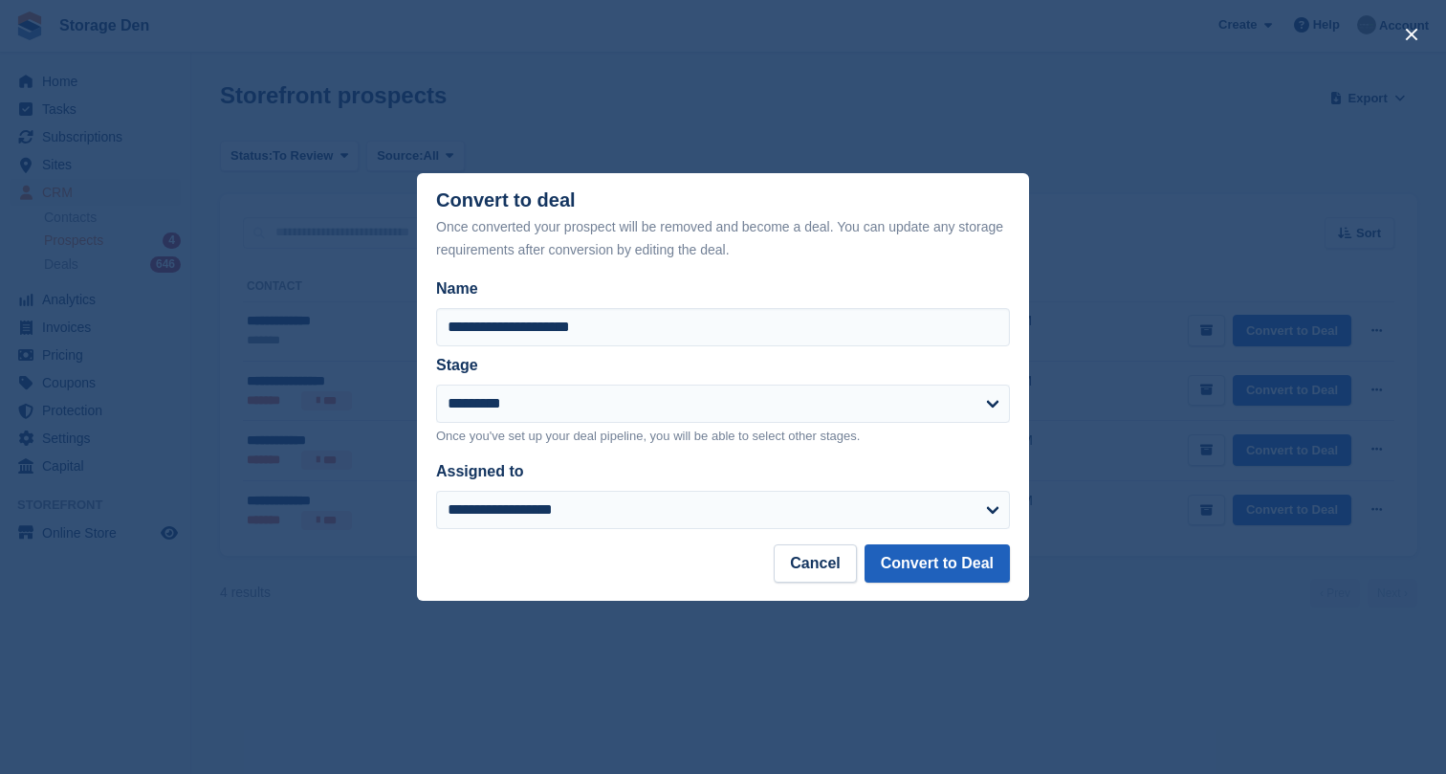
click at [977, 567] on button "Convert to Deal" at bounding box center [937, 563] width 145 height 38
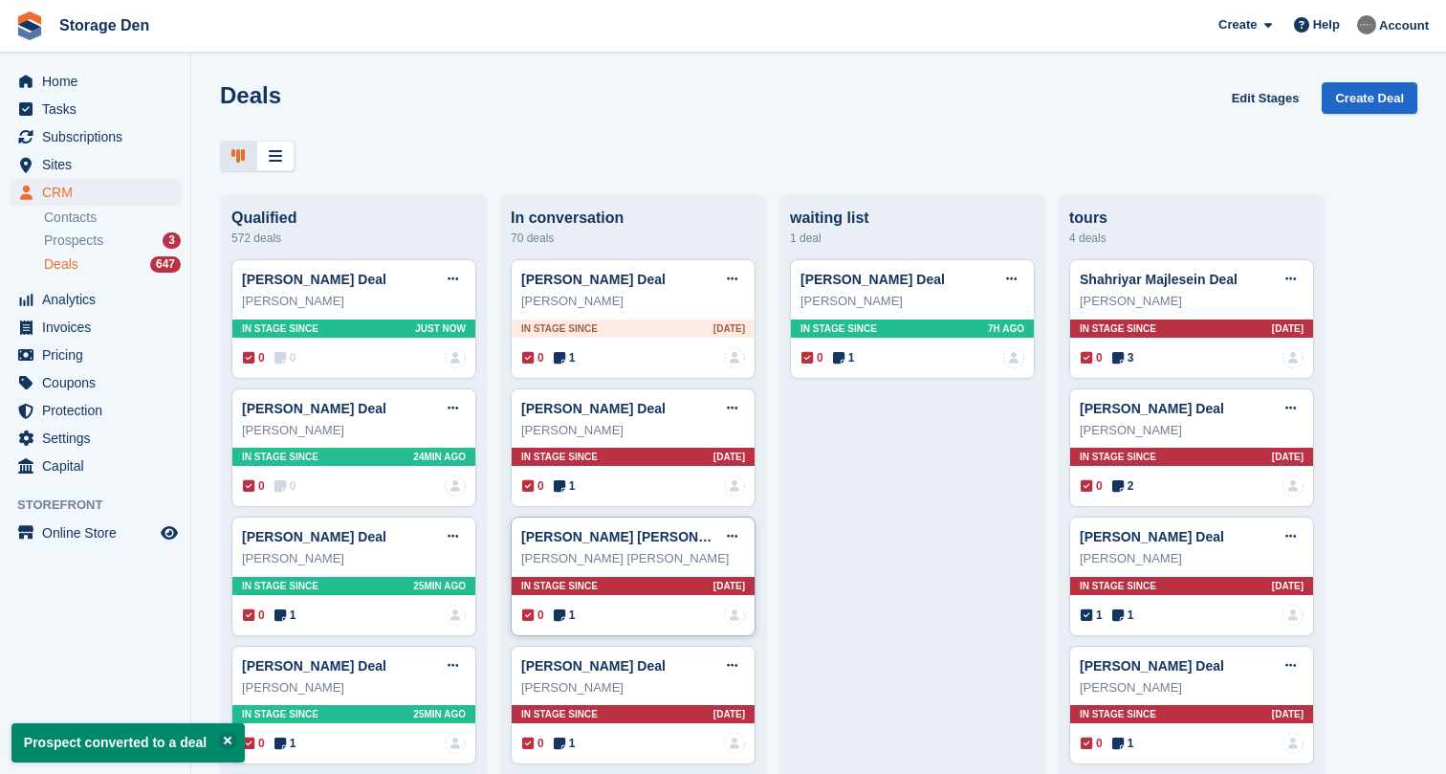
click at [560, 615] on icon at bounding box center [559, 614] width 11 height 13
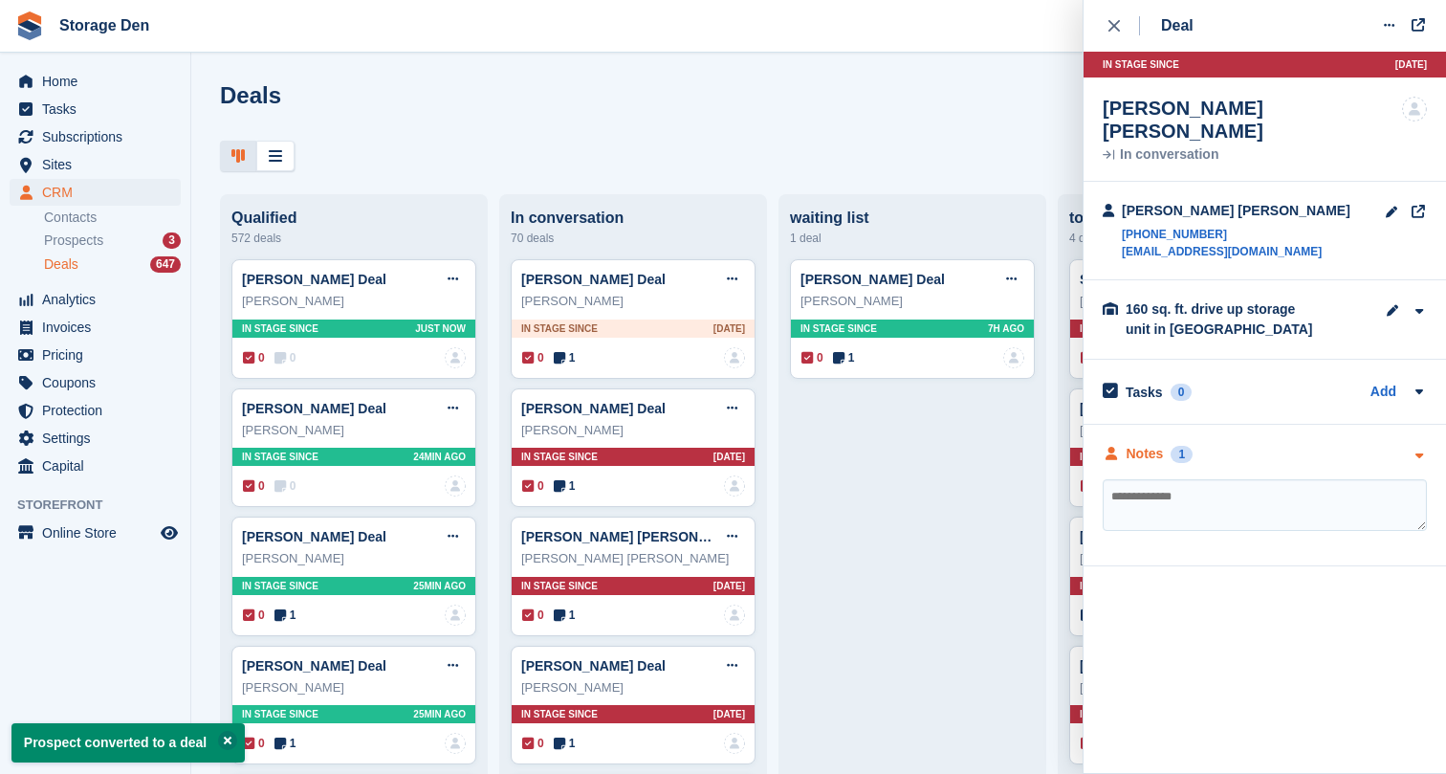
click at [1130, 444] on div "Notes" at bounding box center [1145, 454] width 37 height 20
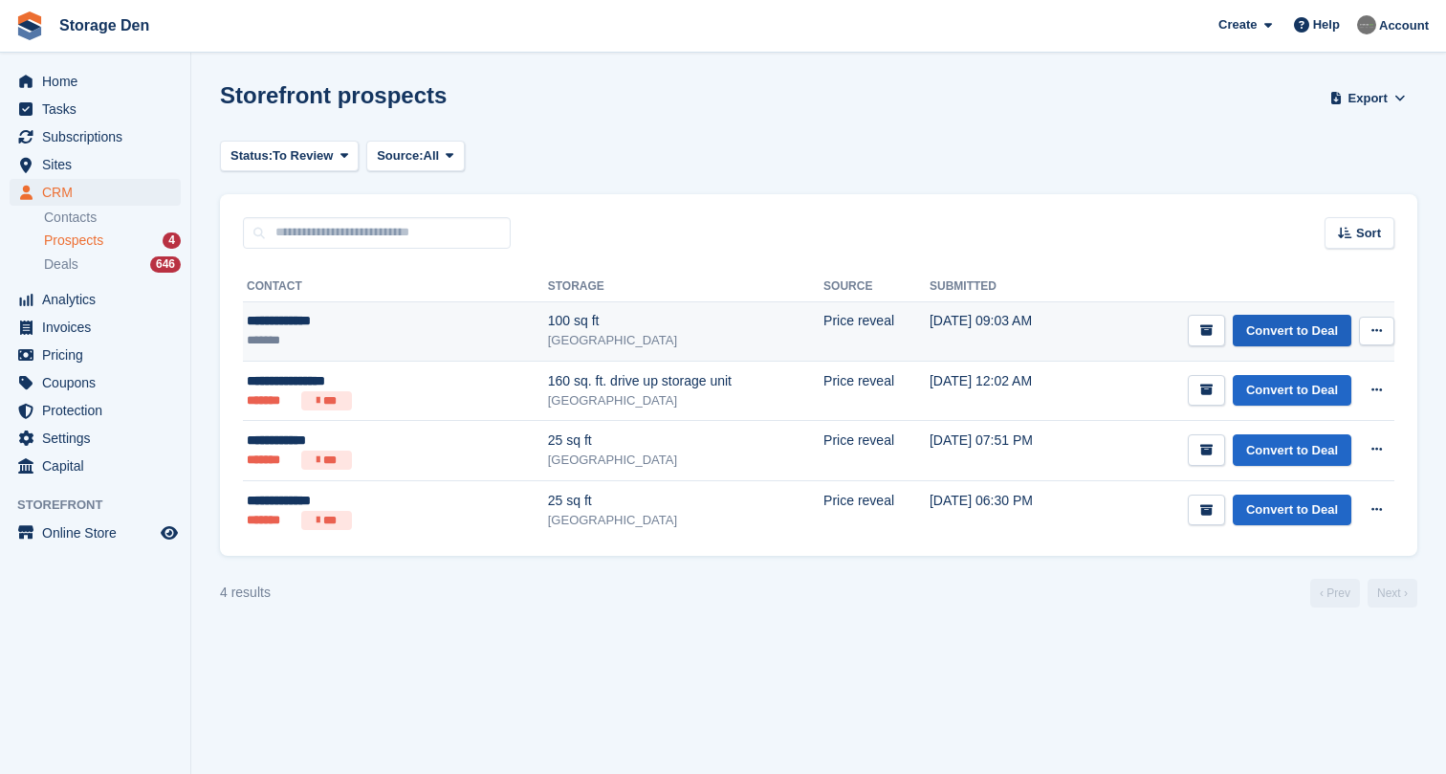
click at [1317, 329] on link "Convert to Deal" at bounding box center [1292, 331] width 119 height 32
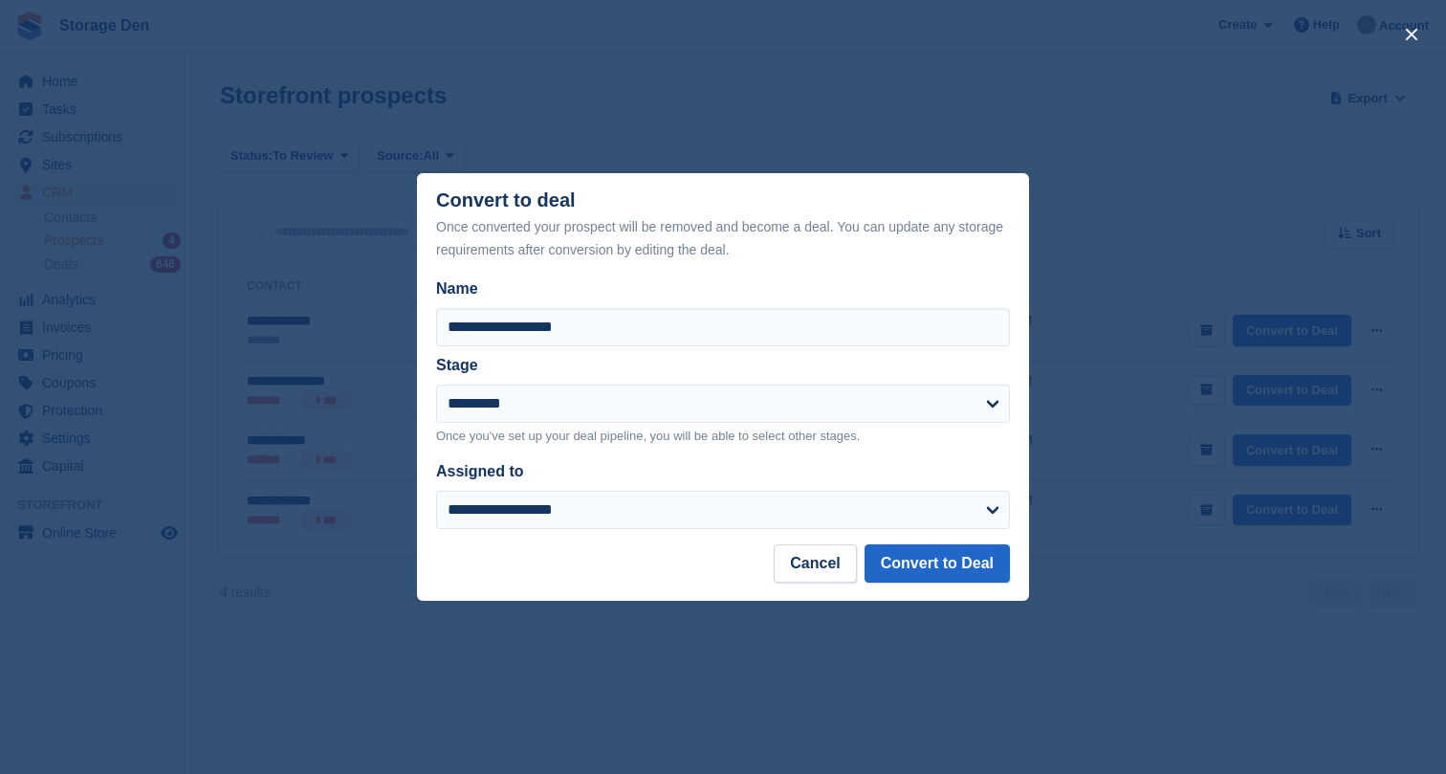
click at [949, 595] on footer "Cancel Convert to Deal" at bounding box center [723, 572] width 612 height 56
click at [994, 559] on button "Convert to Deal" at bounding box center [937, 563] width 145 height 38
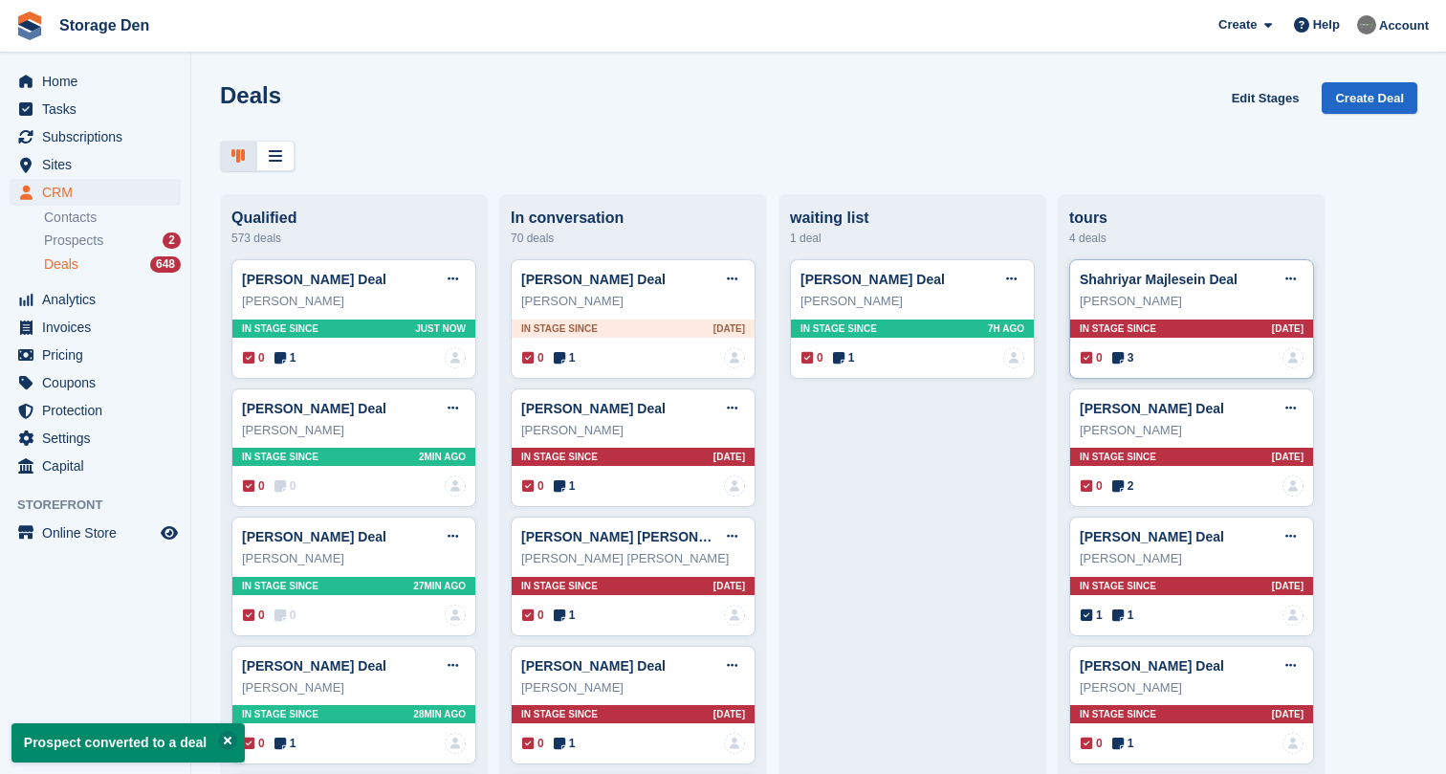
click at [1127, 340] on div "Shahriyar Majlesein Deal Edit deal [PERSON_NAME] as won [PERSON_NAME] as lost D…" at bounding box center [1191, 319] width 245 height 120
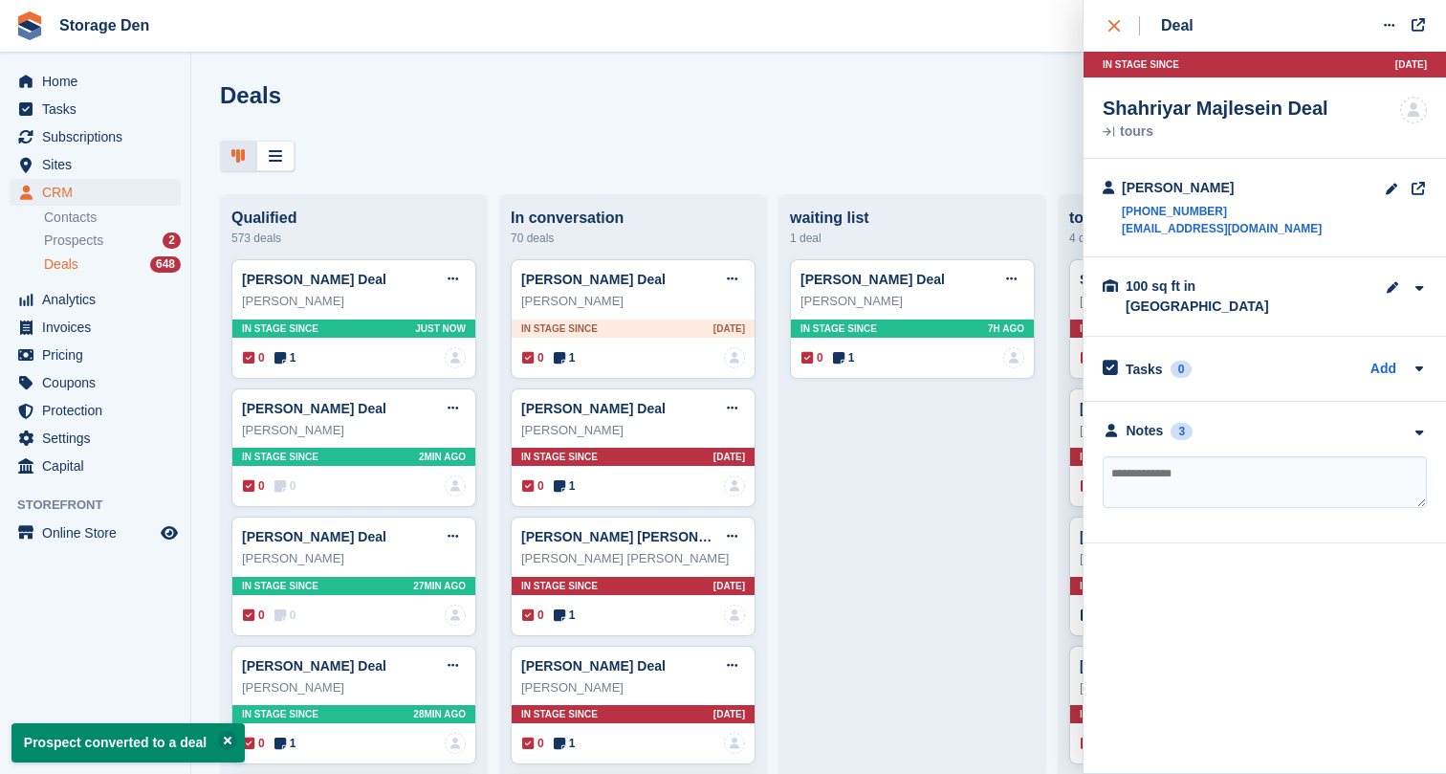
click at [1120, 21] on div "close" at bounding box center [1125, 25] width 32 height 19
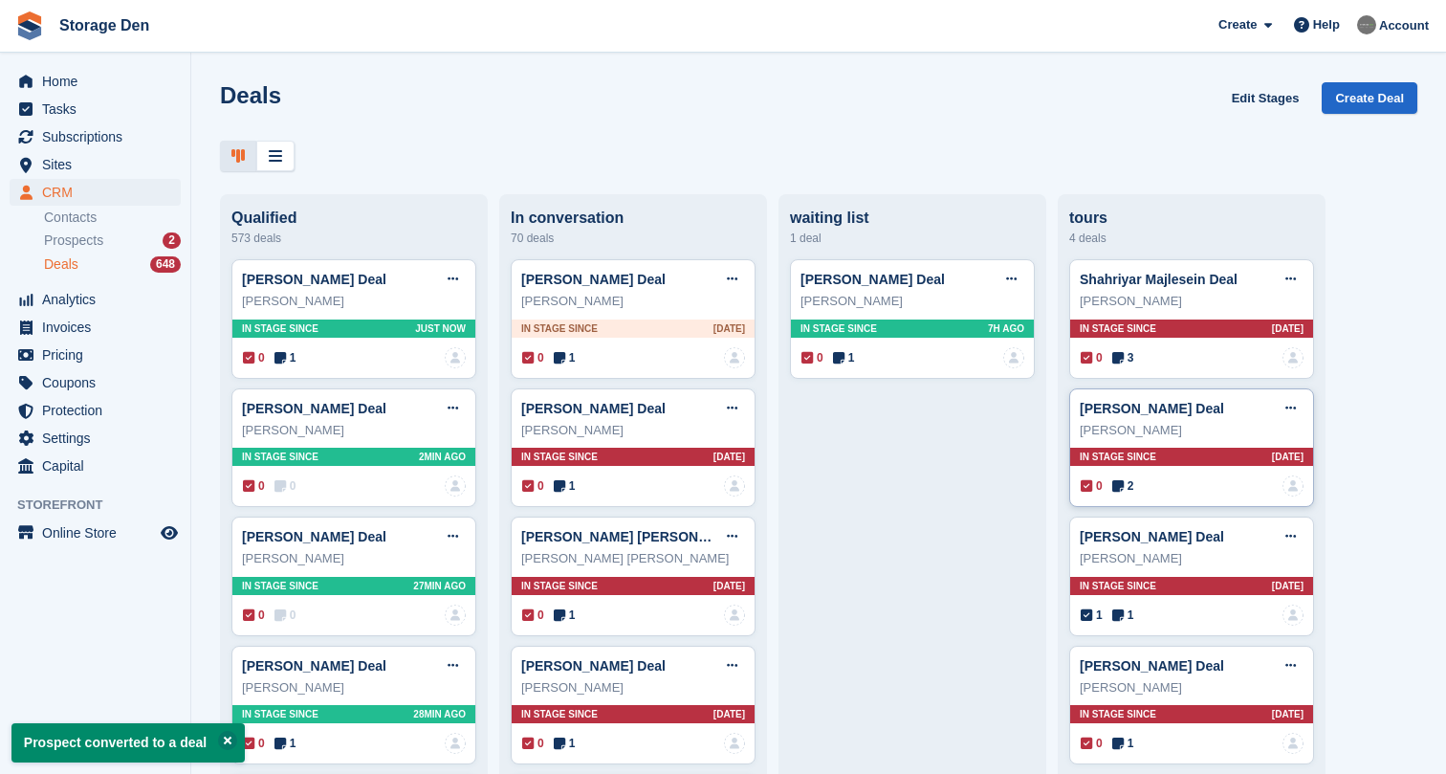
click at [1126, 485] on span "2" at bounding box center [1123, 485] width 22 height 17
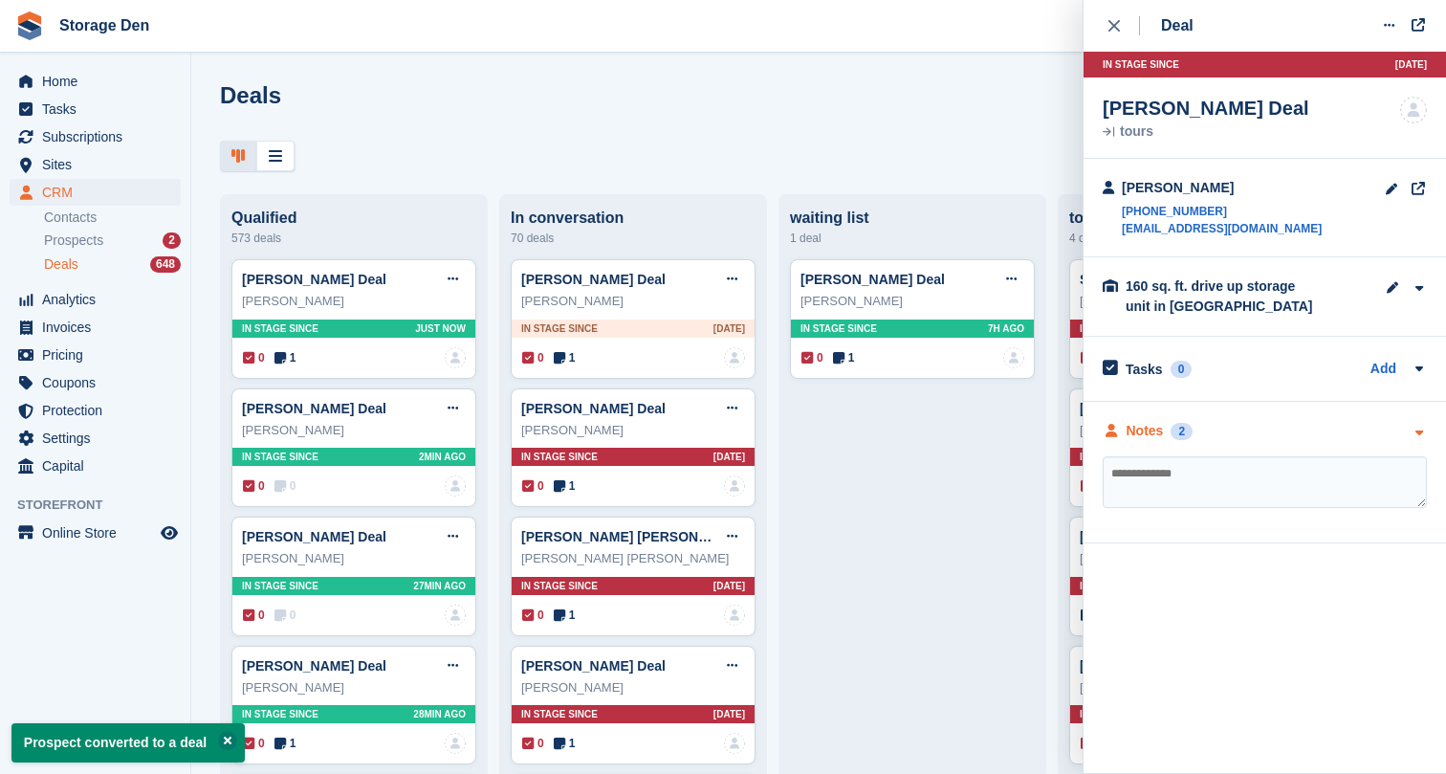
click at [1143, 434] on div "Notes" at bounding box center [1145, 431] width 37 height 20
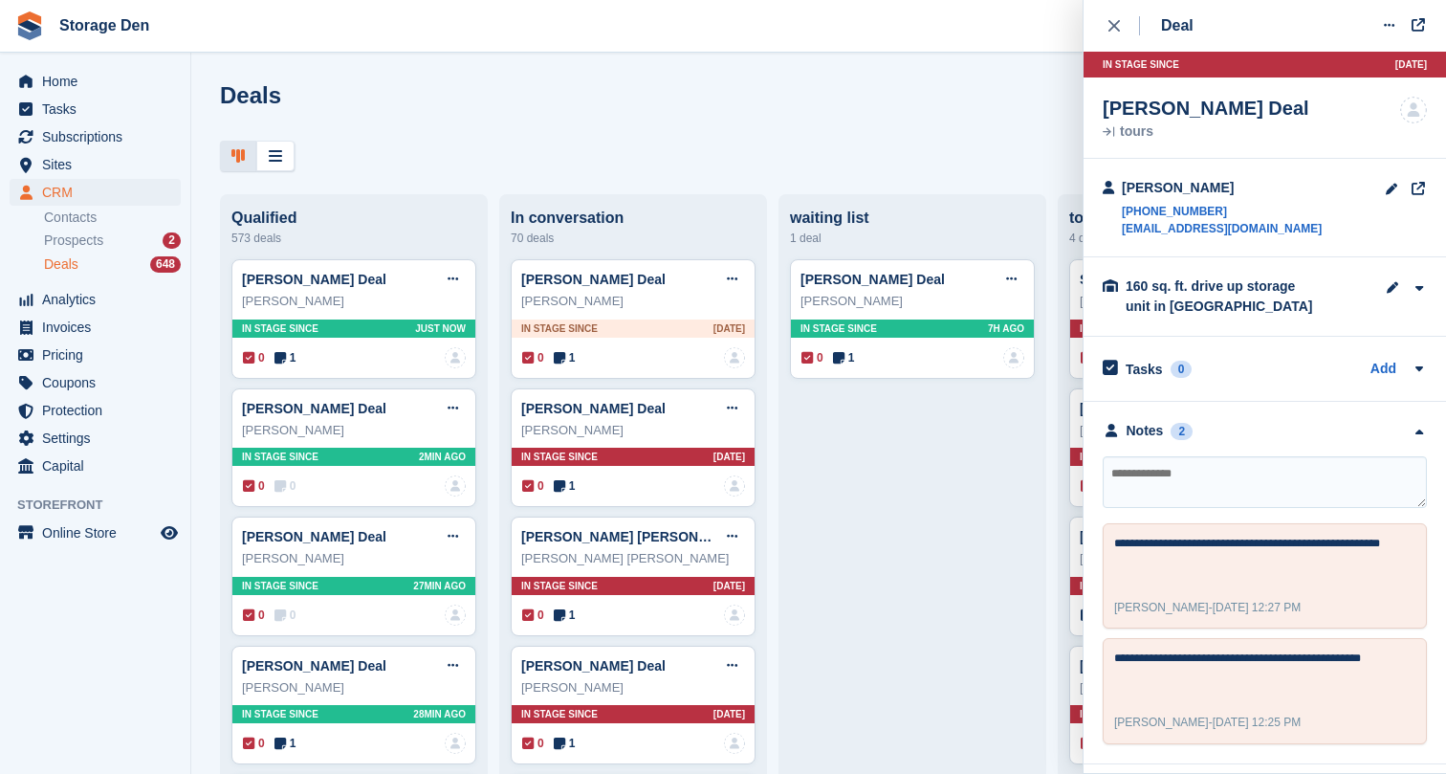
click at [1127, 28] on div "close" at bounding box center [1125, 25] width 32 height 19
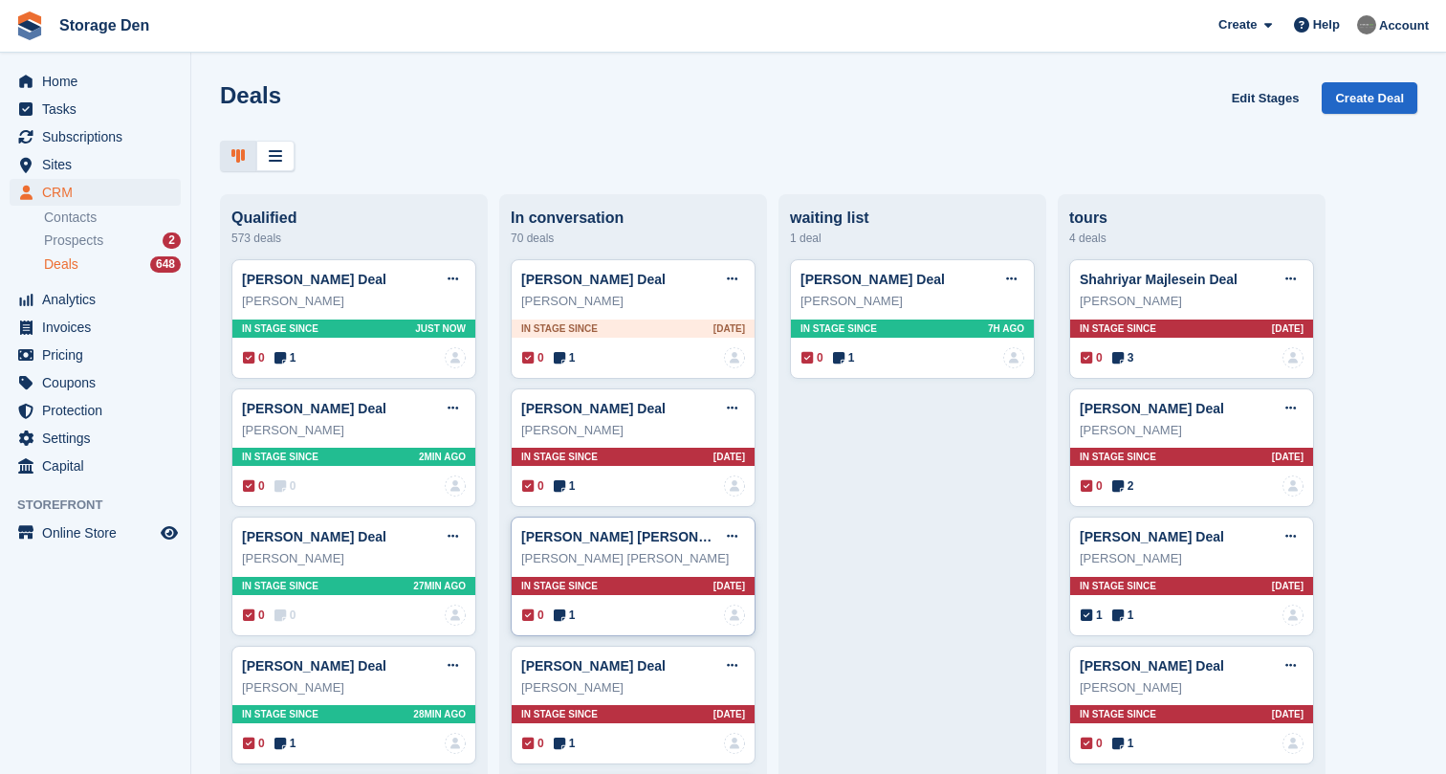
click at [560, 615] on icon at bounding box center [559, 614] width 11 height 13
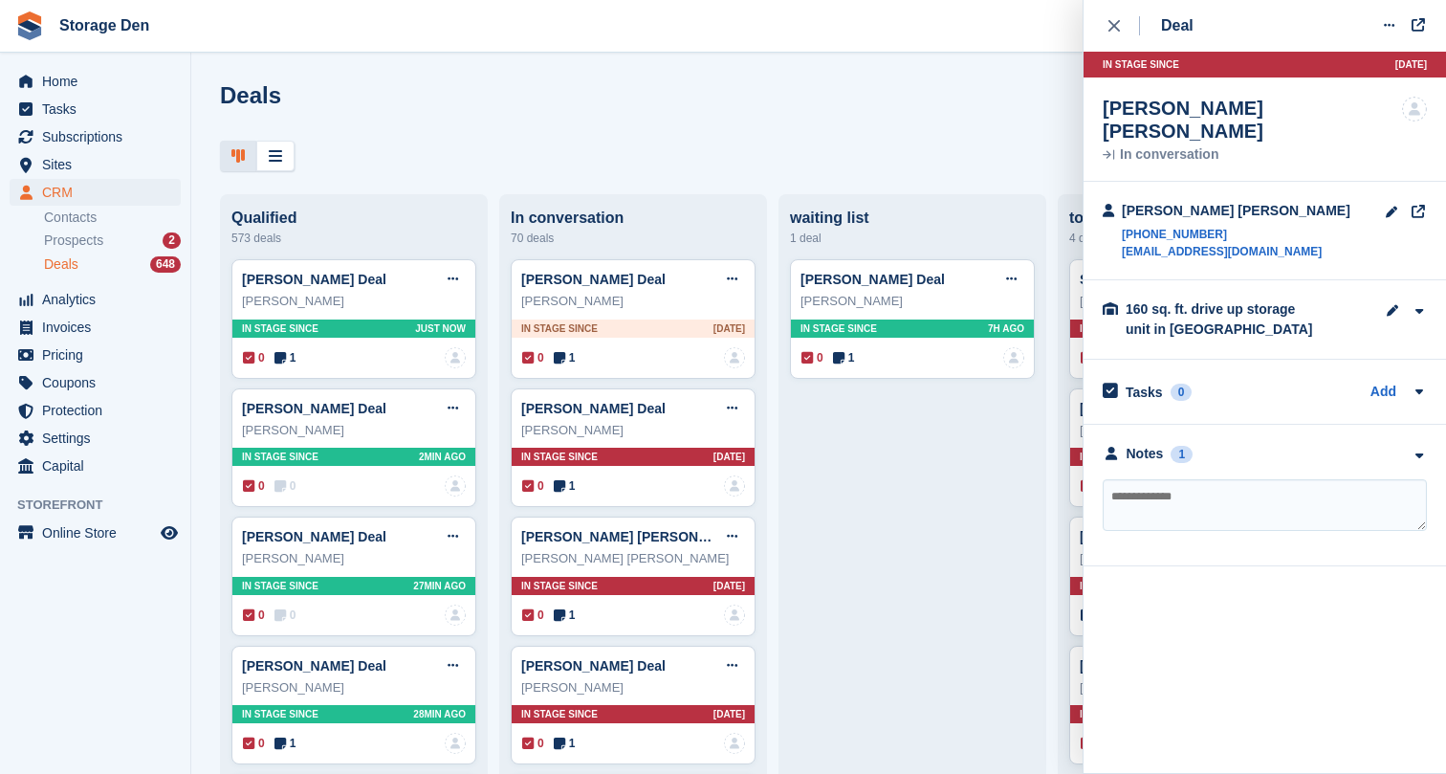
click at [1137, 479] on textarea at bounding box center [1265, 505] width 324 height 52
type textarea "**********"
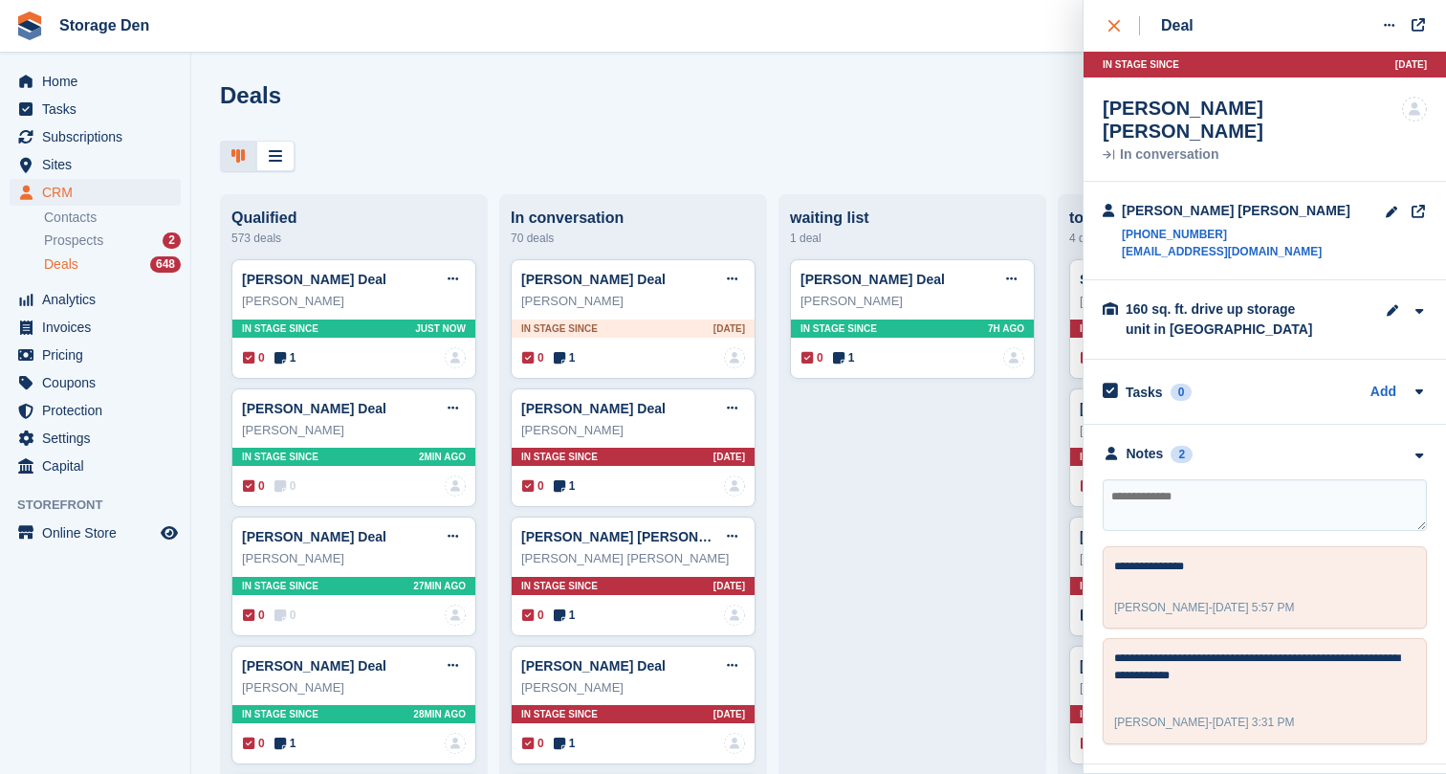
click at [1126, 19] on div "close" at bounding box center [1125, 25] width 32 height 19
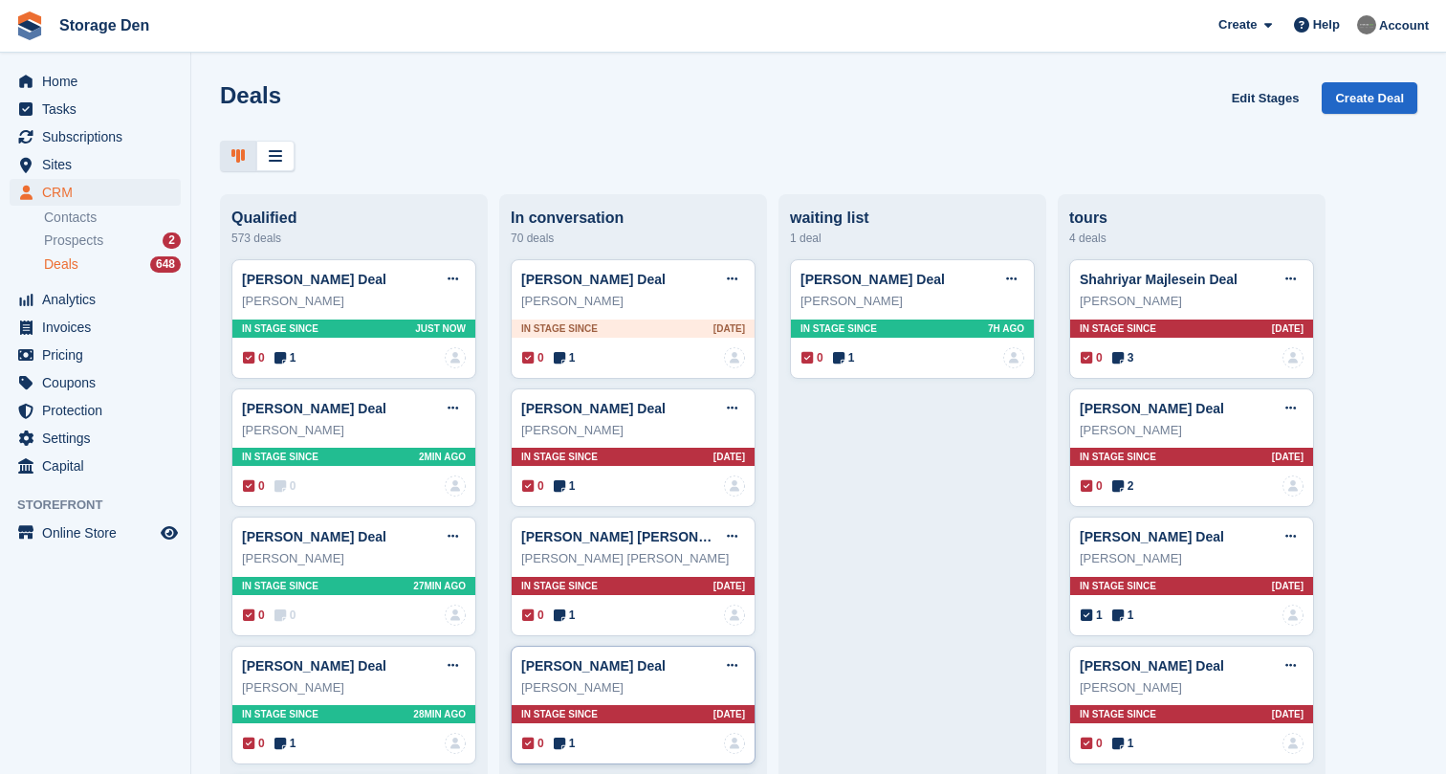
scroll to position [170, 0]
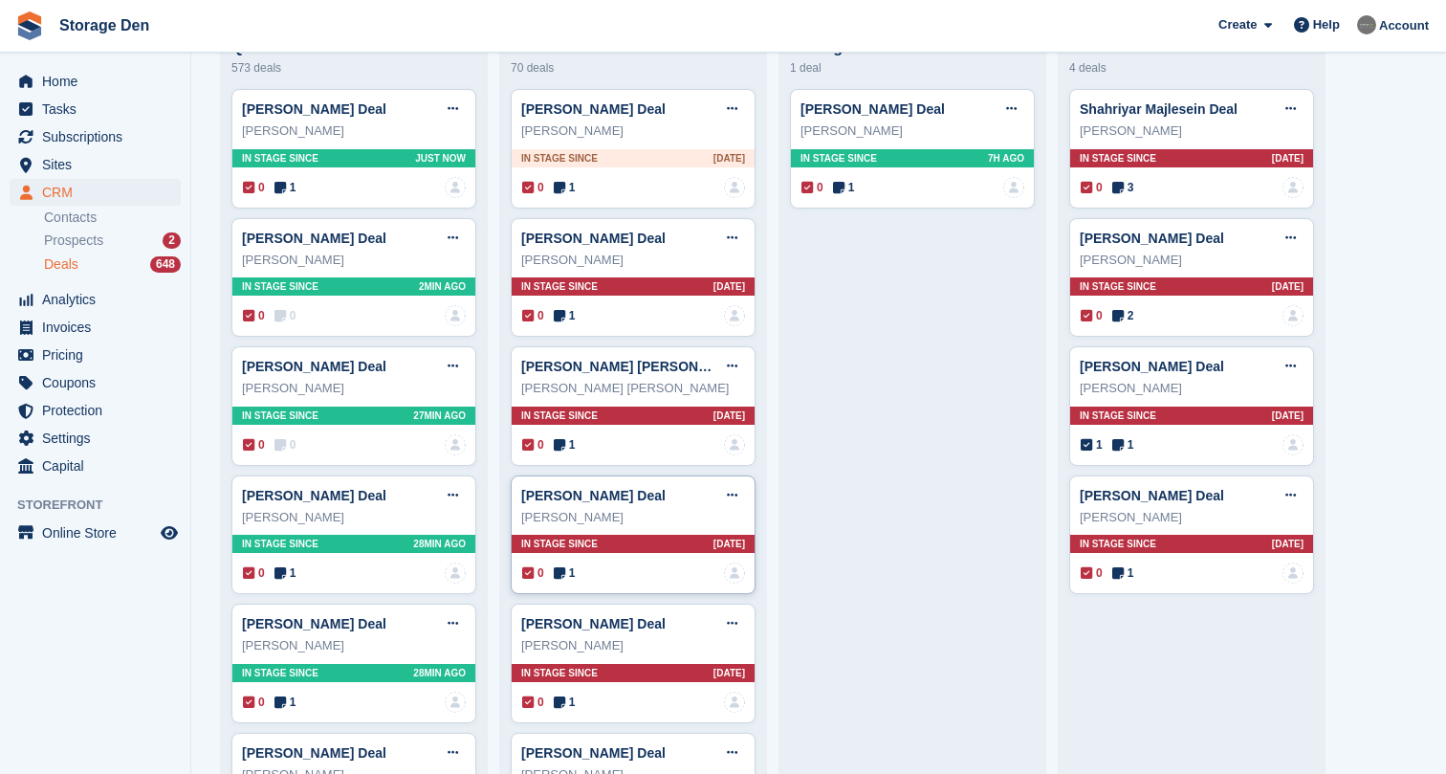
click at [561, 576] on icon at bounding box center [559, 572] width 11 height 13
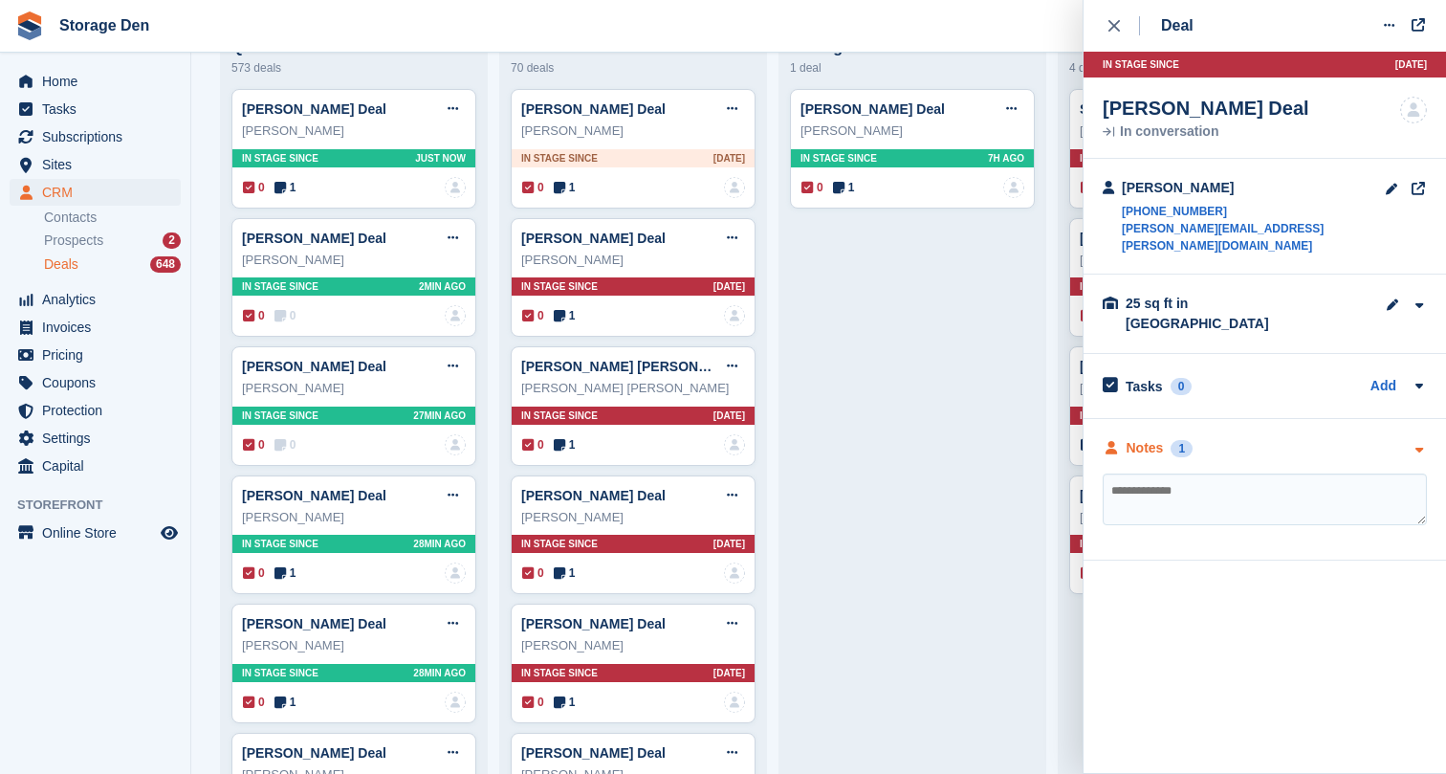
click at [1135, 438] on div "Notes" at bounding box center [1145, 448] width 37 height 20
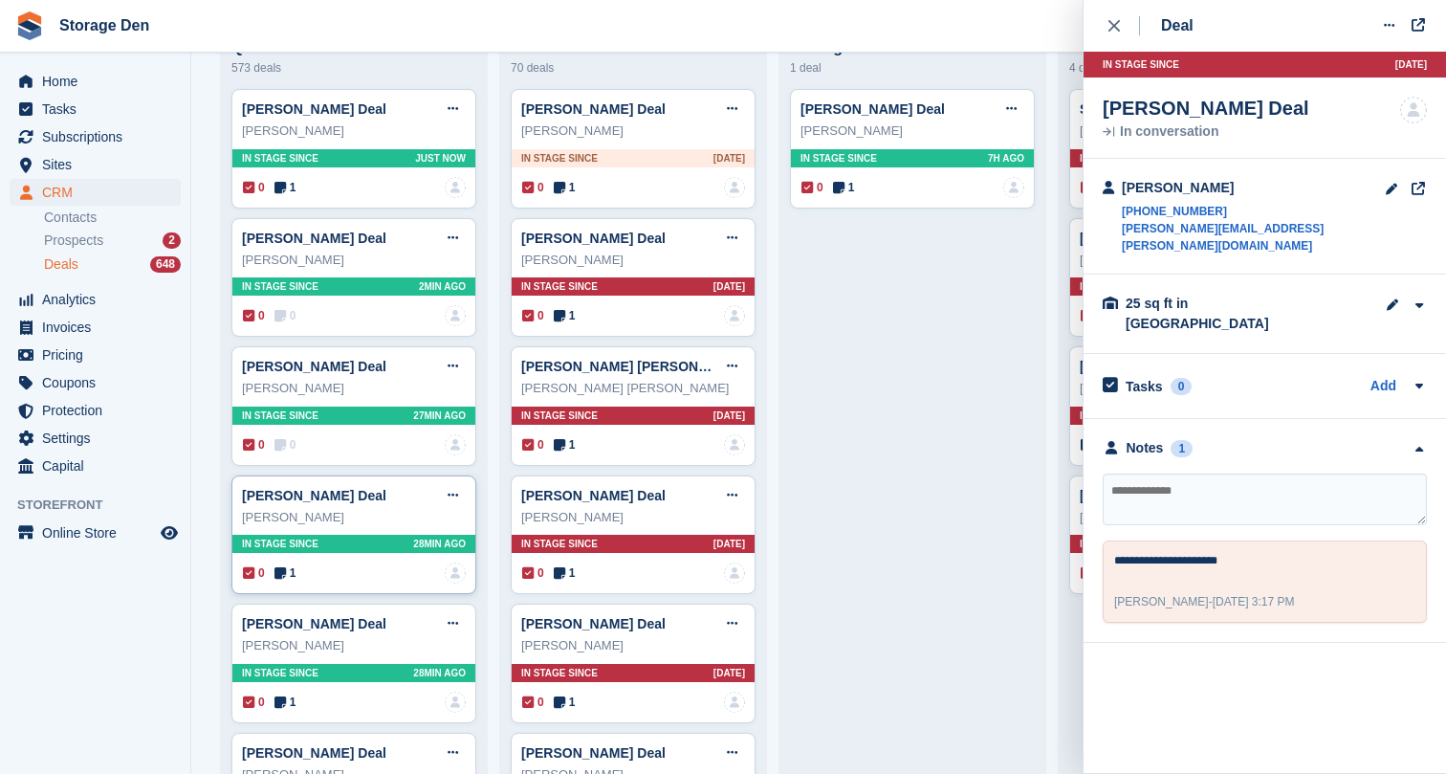
click at [294, 562] on div "0 1 No one is assigned to this deal" at bounding box center [354, 572] width 223 height 21
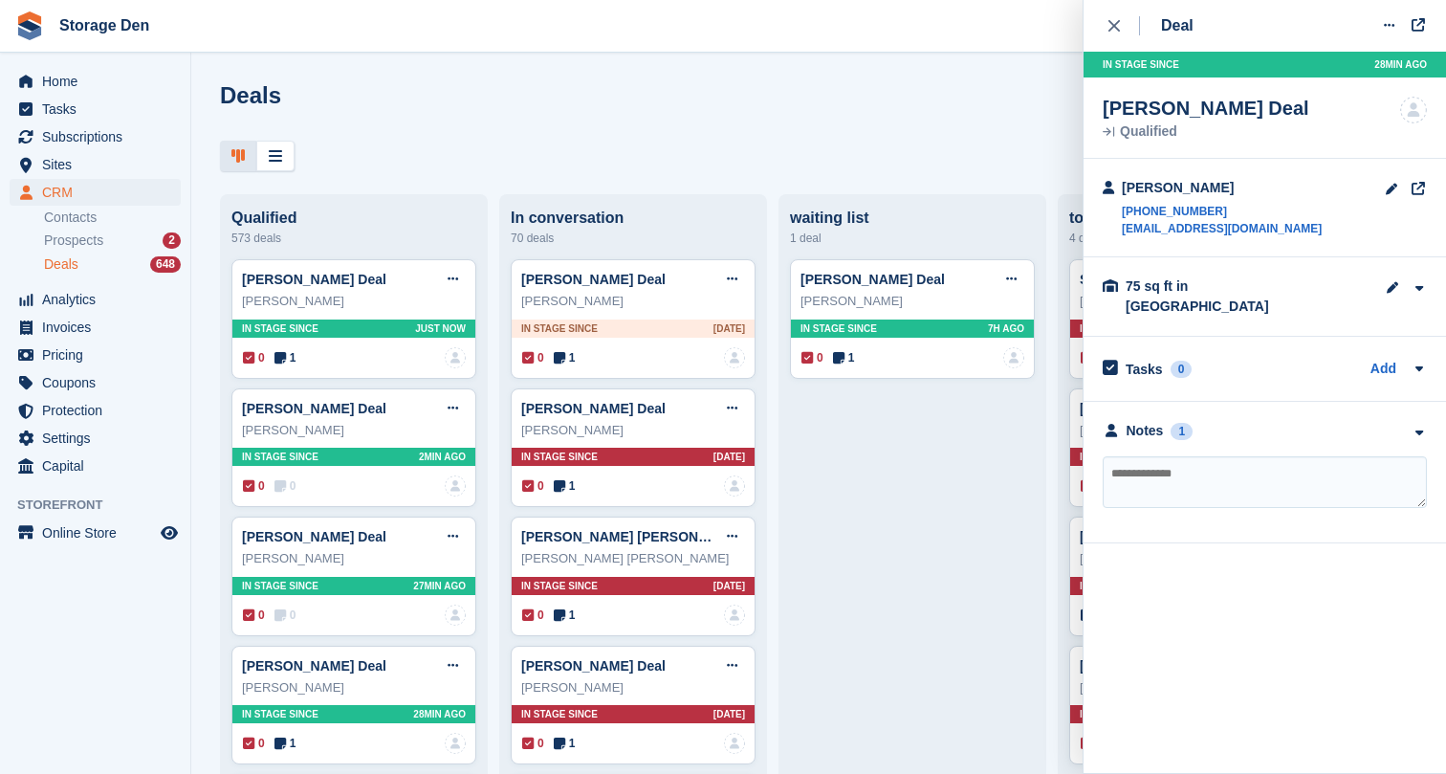
scroll to position [0, 0]
click at [1137, 27] on div "close" at bounding box center [1125, 25] width 32 height 19
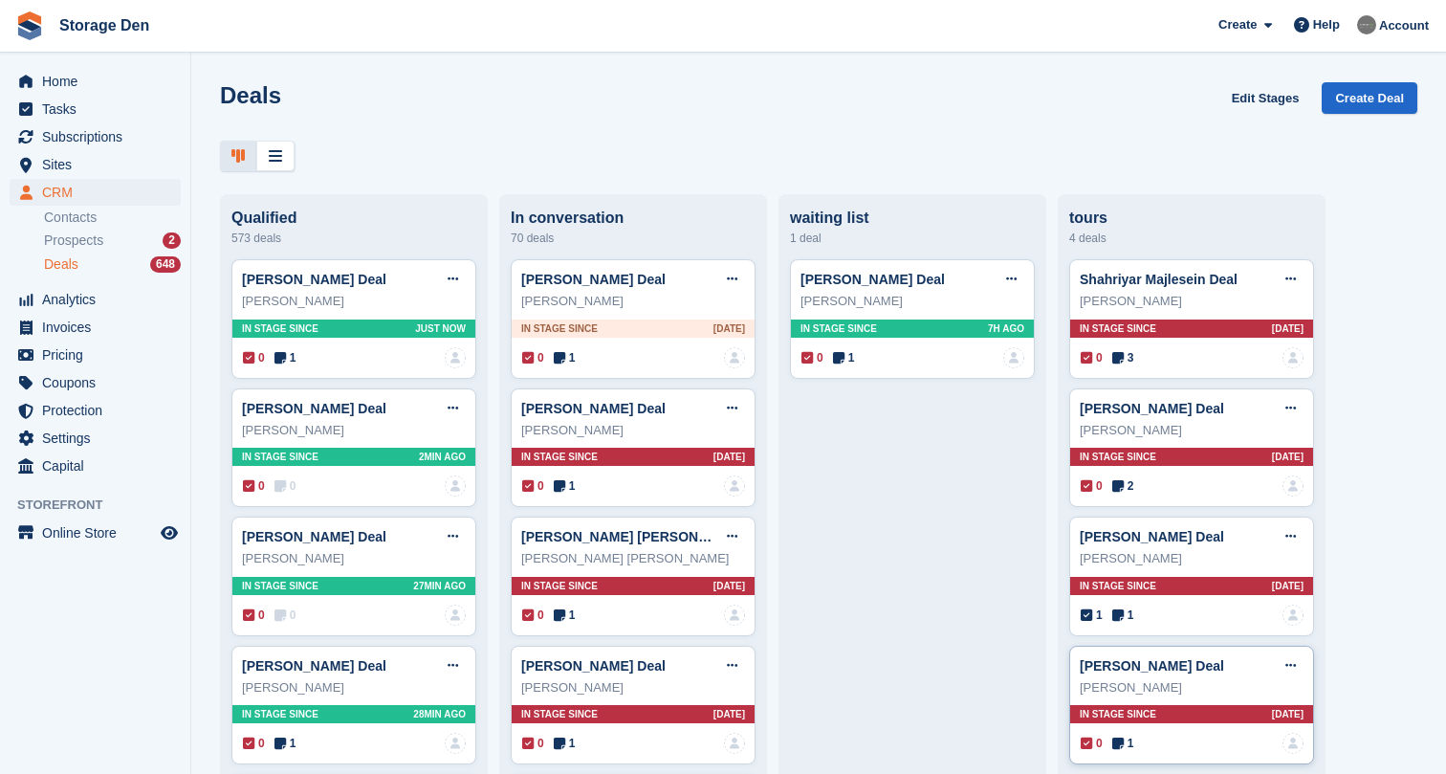
click at [1124, 746] on icon at bounding box center [1117, 742] width 11 height 13
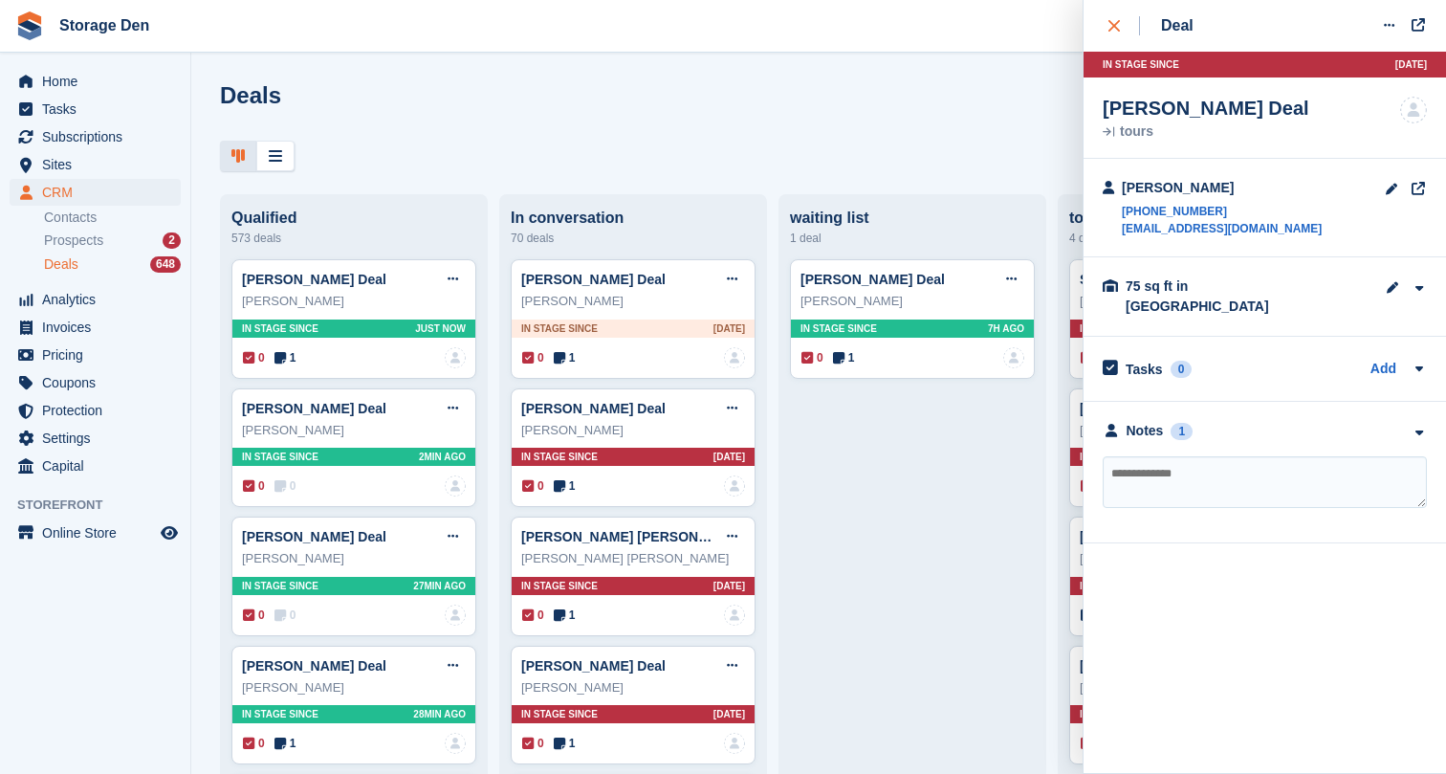
click at [1104, 16] on button "close" at bounding box center [1124, 26] width 43 height 52
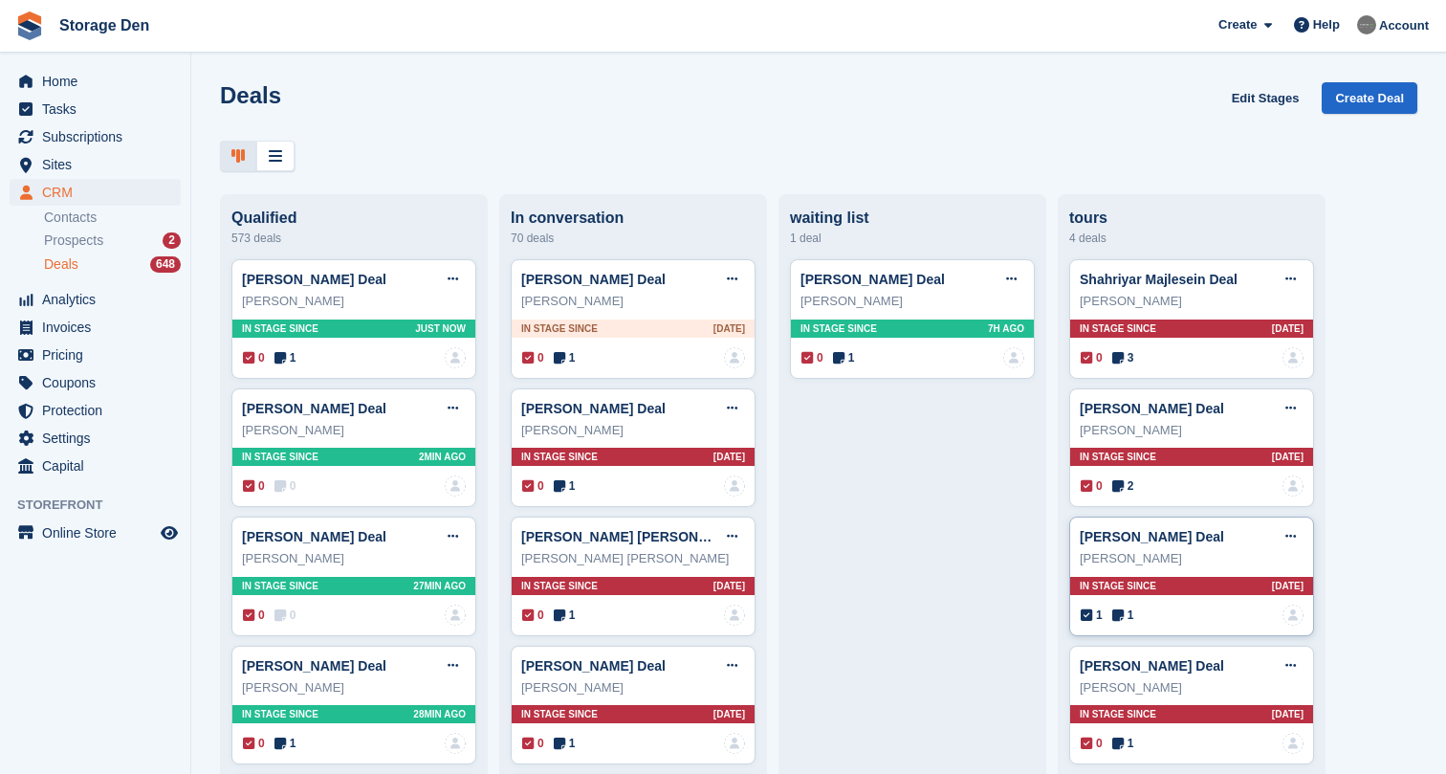
click at [1122, 604] on div "1 1 No one is assigned to this deal" at bounding box center [1192, 614] width 223 height 21
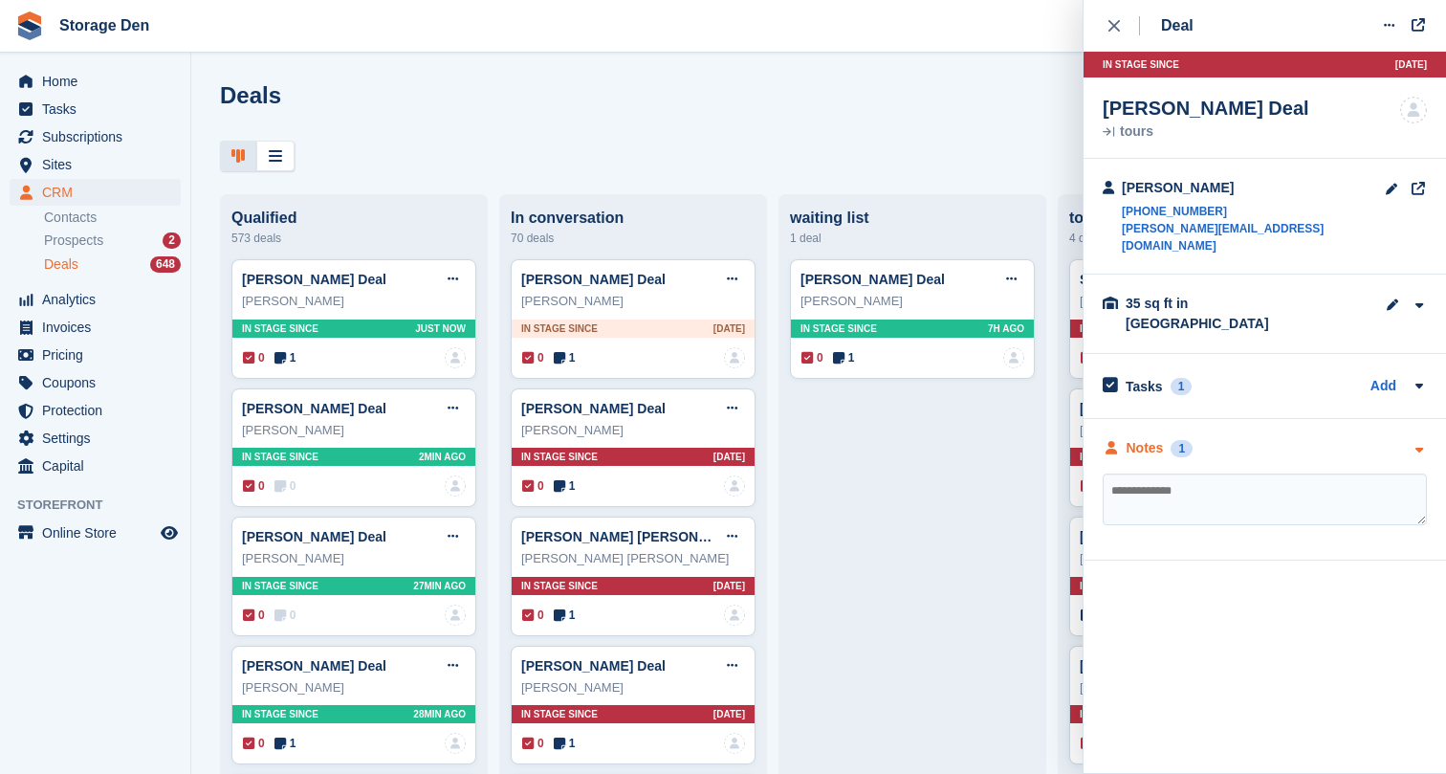
click at [1151, 438] on div "Notes" at bounding box center [1145, 448] width 37 height 20
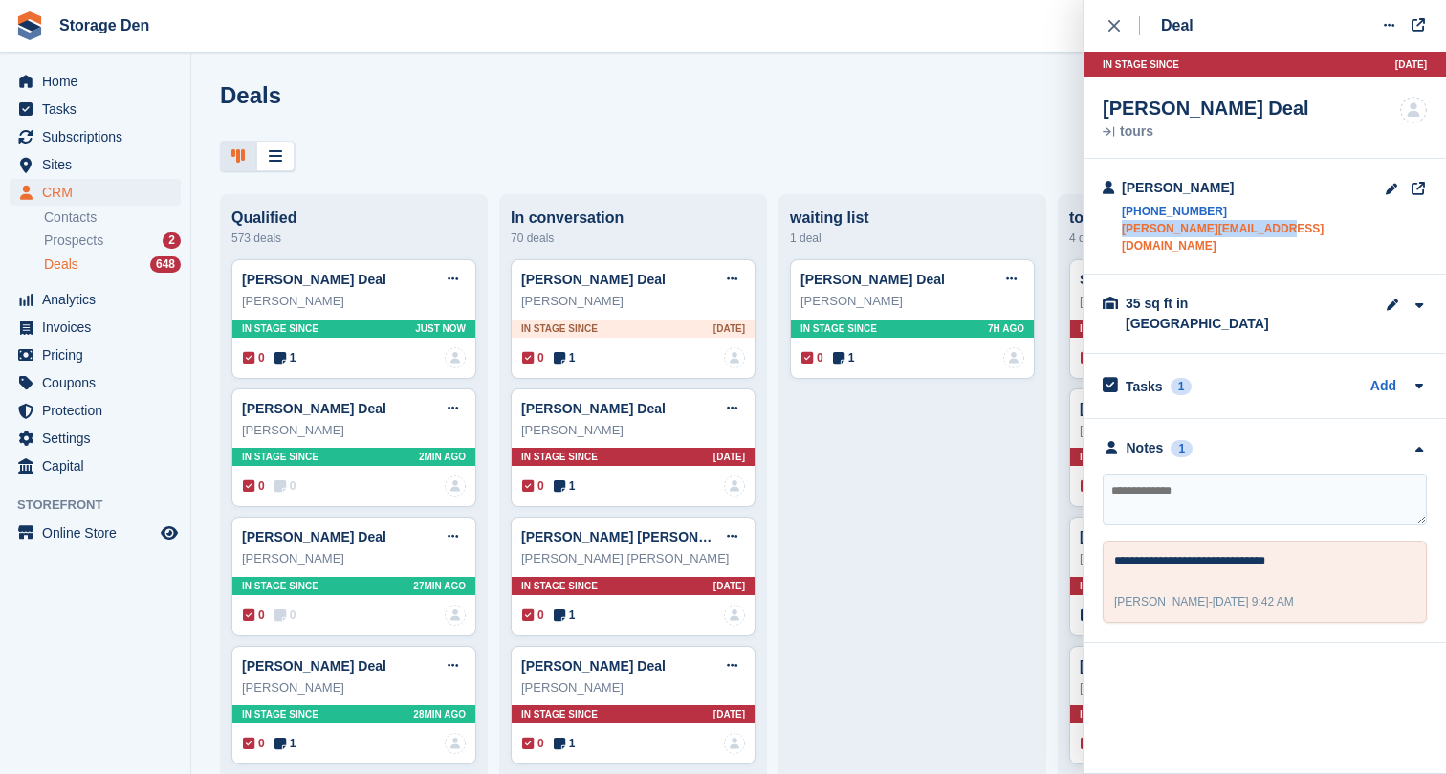
drag, startPoint x: 1280, startPoint y: 223, endPoint x: 1122, endPoint y: 231, distance: 158.0
click at [1122, 231] on div "[PERSON_NAME] [PHONE_NUMBER] [PERSON_NAME][EMAIL_ADDRESS][DOMAIN_NAME]" at bounding box center [1265, 217] width 363 height 116
click at [1121, 30] on div "close" at bounding box center [1125, 25] width 32 height 19
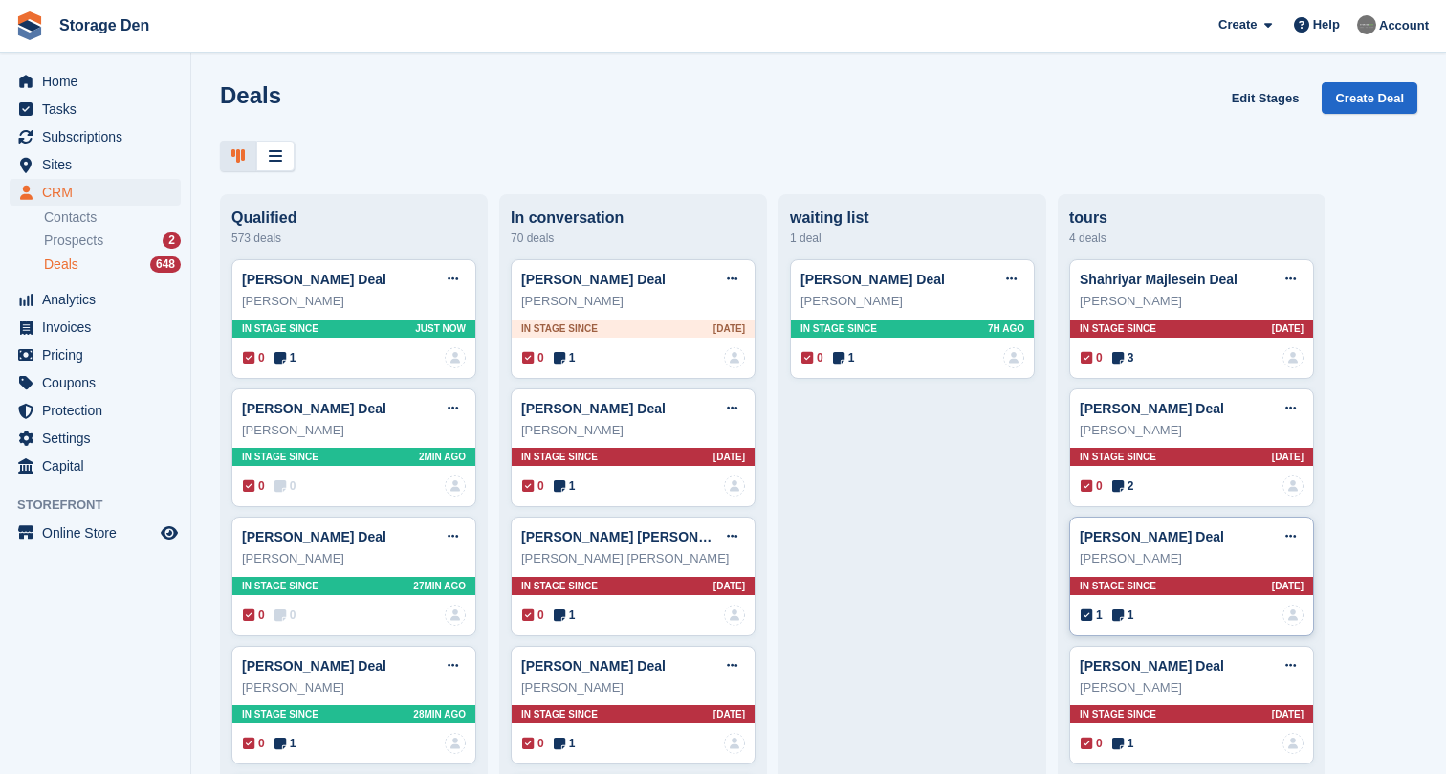
scroll to position [260, 0]
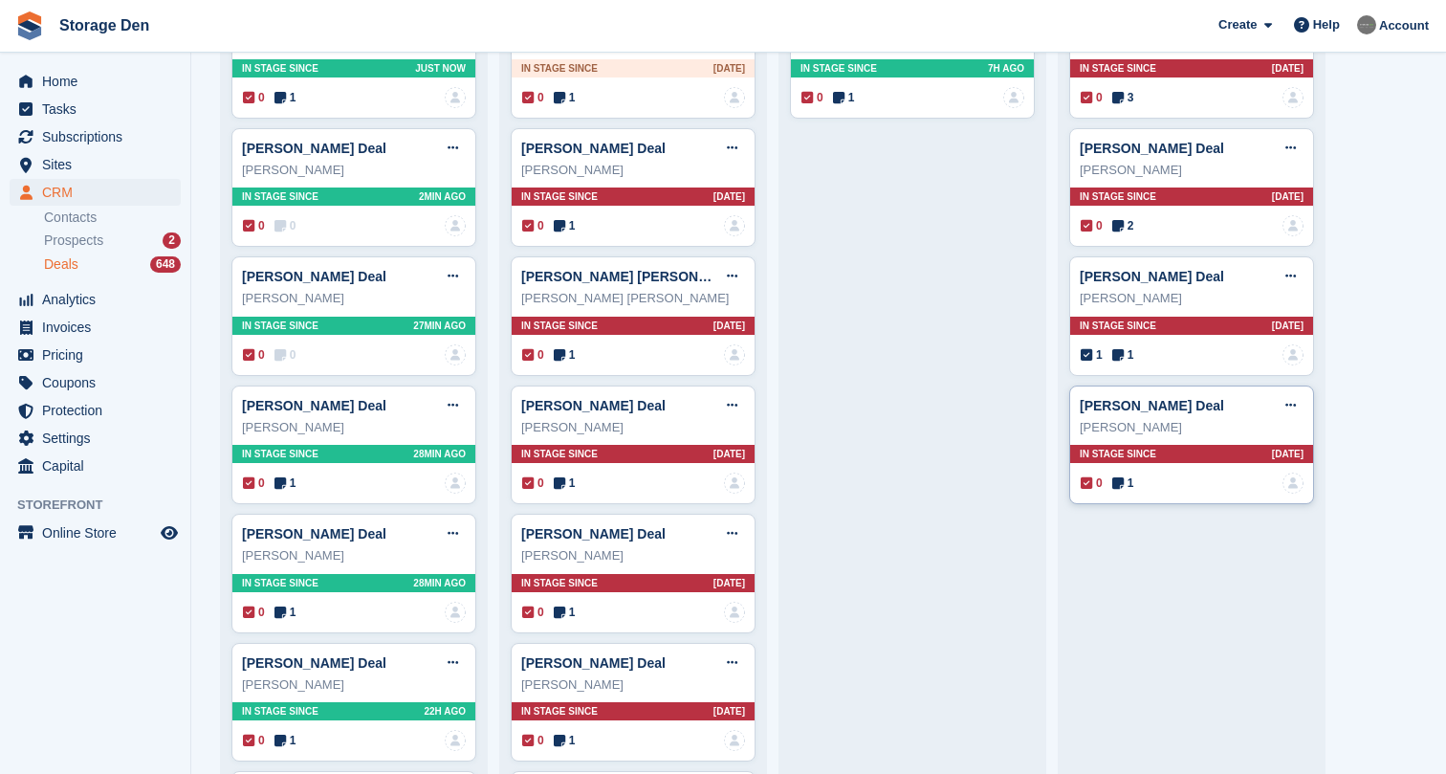
click at [1123, 470] on div "[PERSON_NAME] Deal Edit deal [PERSON_NAME] as won [PERSON_NAME] as lost Delete …" at bounding box center [1191, 445] width 245 height 120
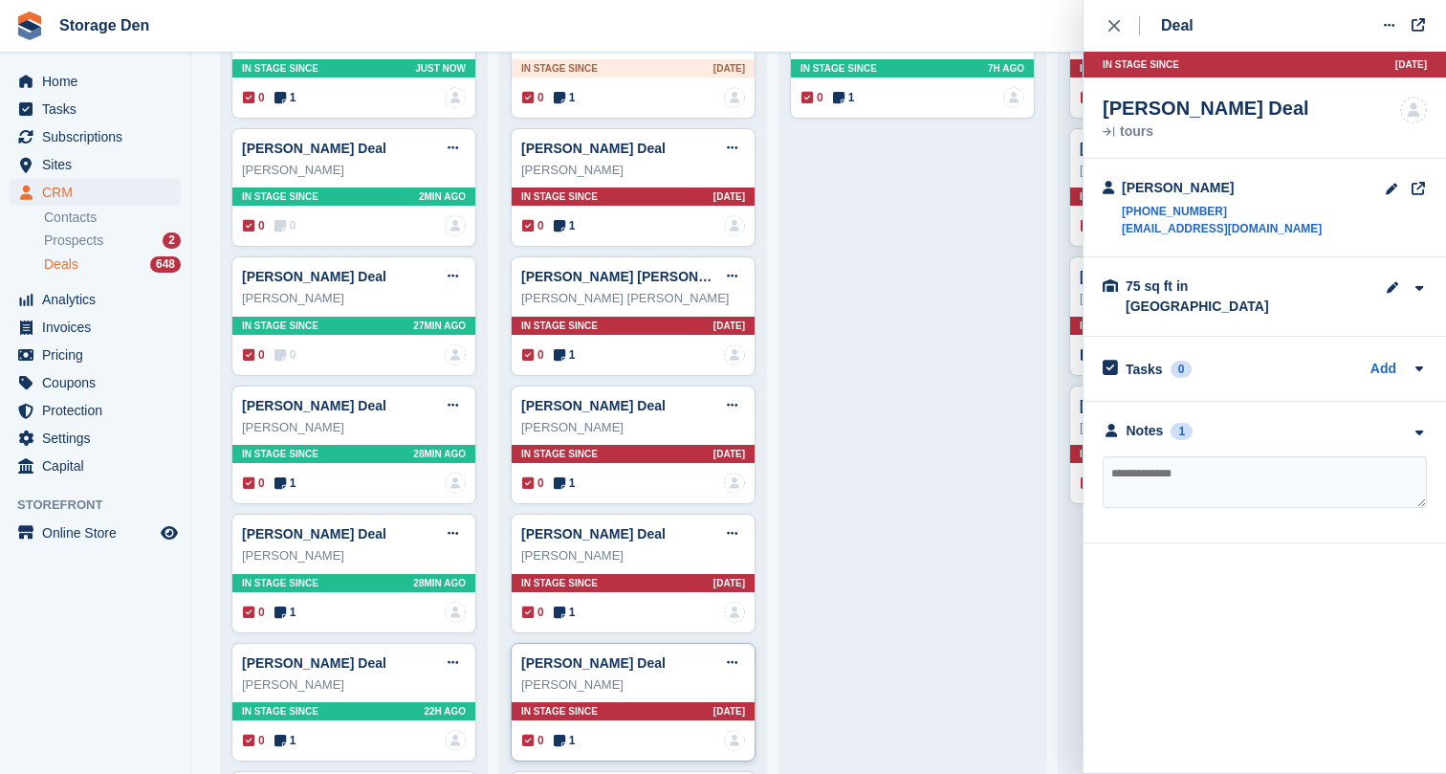
click at [565, 740] on icon at bounding box center [559, 740] width 11 height 13
click at [1128, 421] on div "Notes" at bounding box center [1145, 431] width 37 height 20
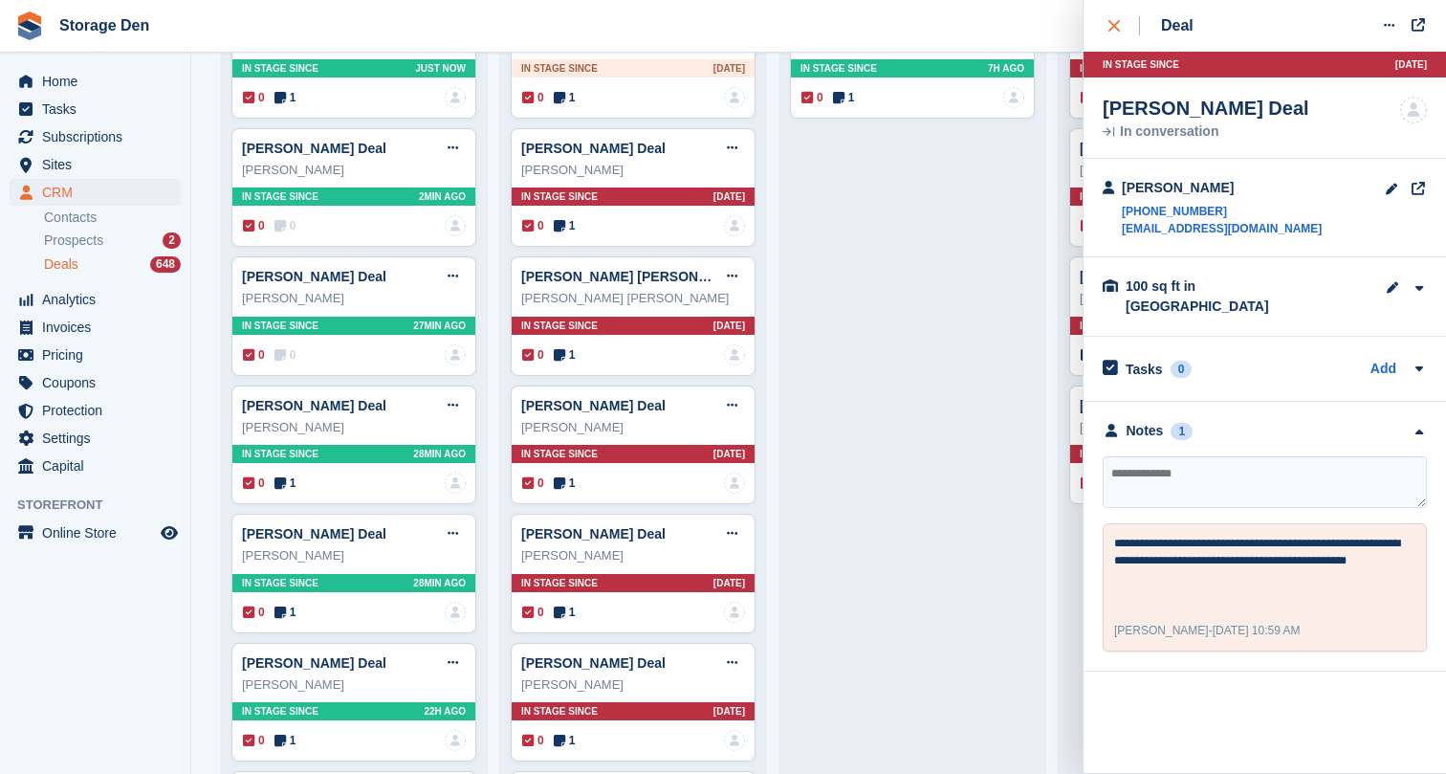
click at [1121, 37] on button "close" at bounding box center [1124, 26] width 43 height 52
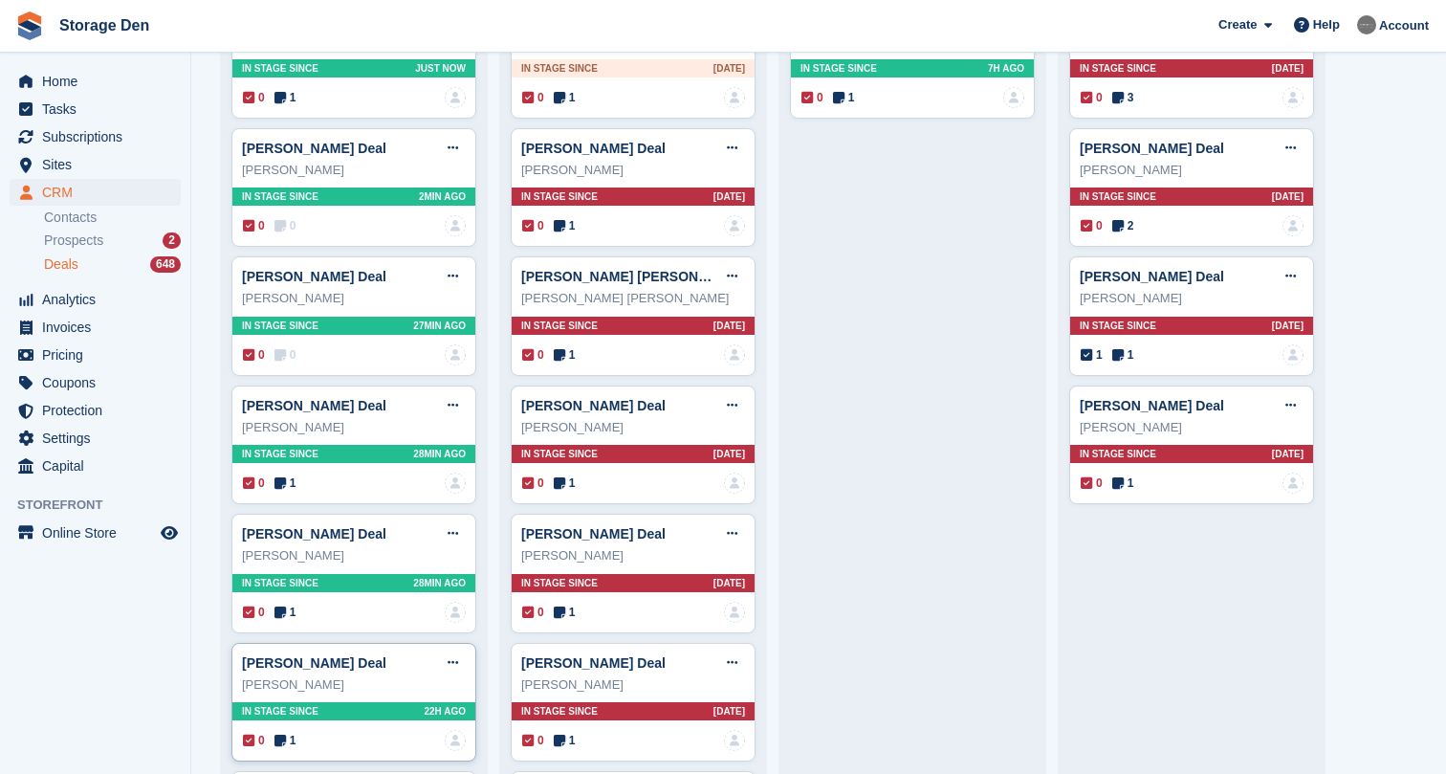
click at [283, 732] on span "1" at bounding box center [286, 740] width 22 height 17
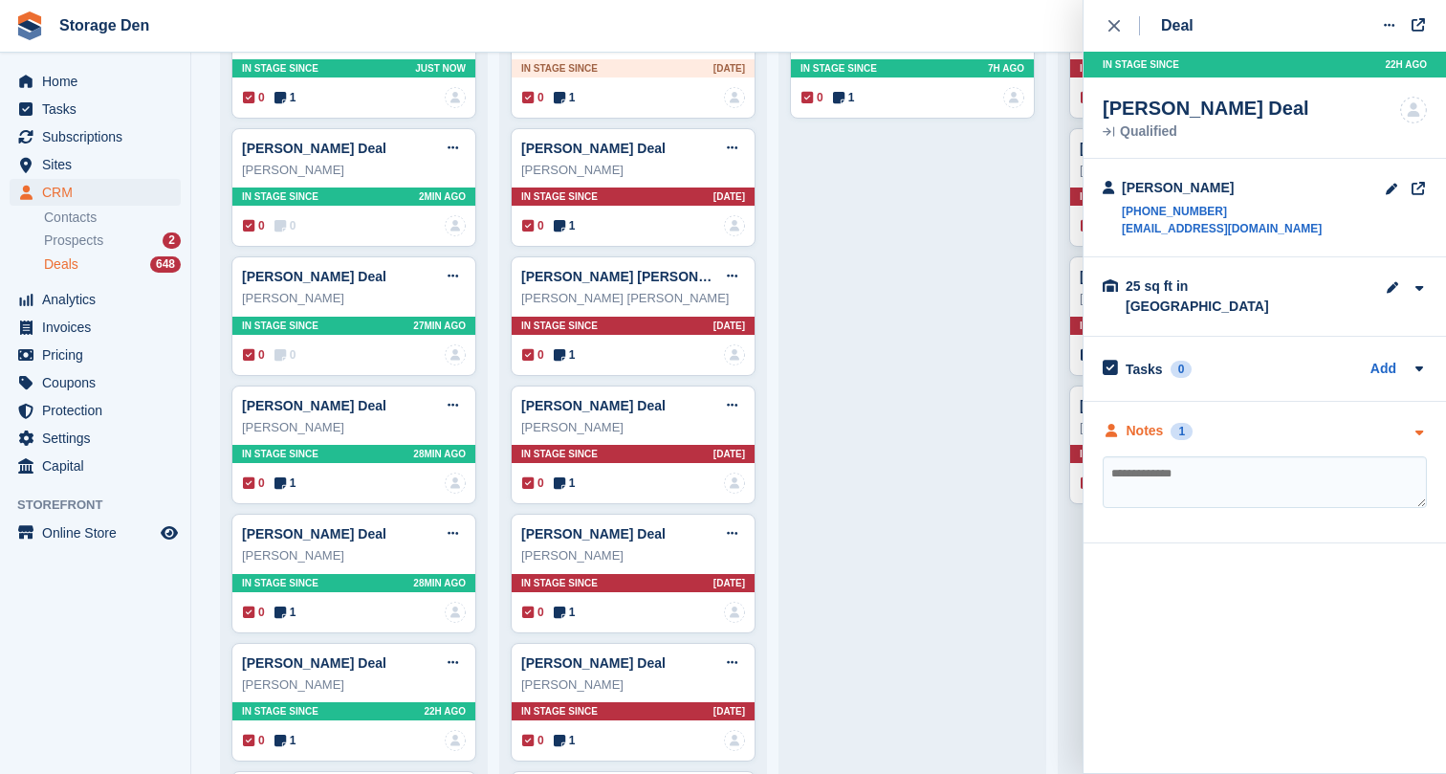
click at [1149, 421] on div "Notes" at bounding box center [1145, 431] width 37 height 20
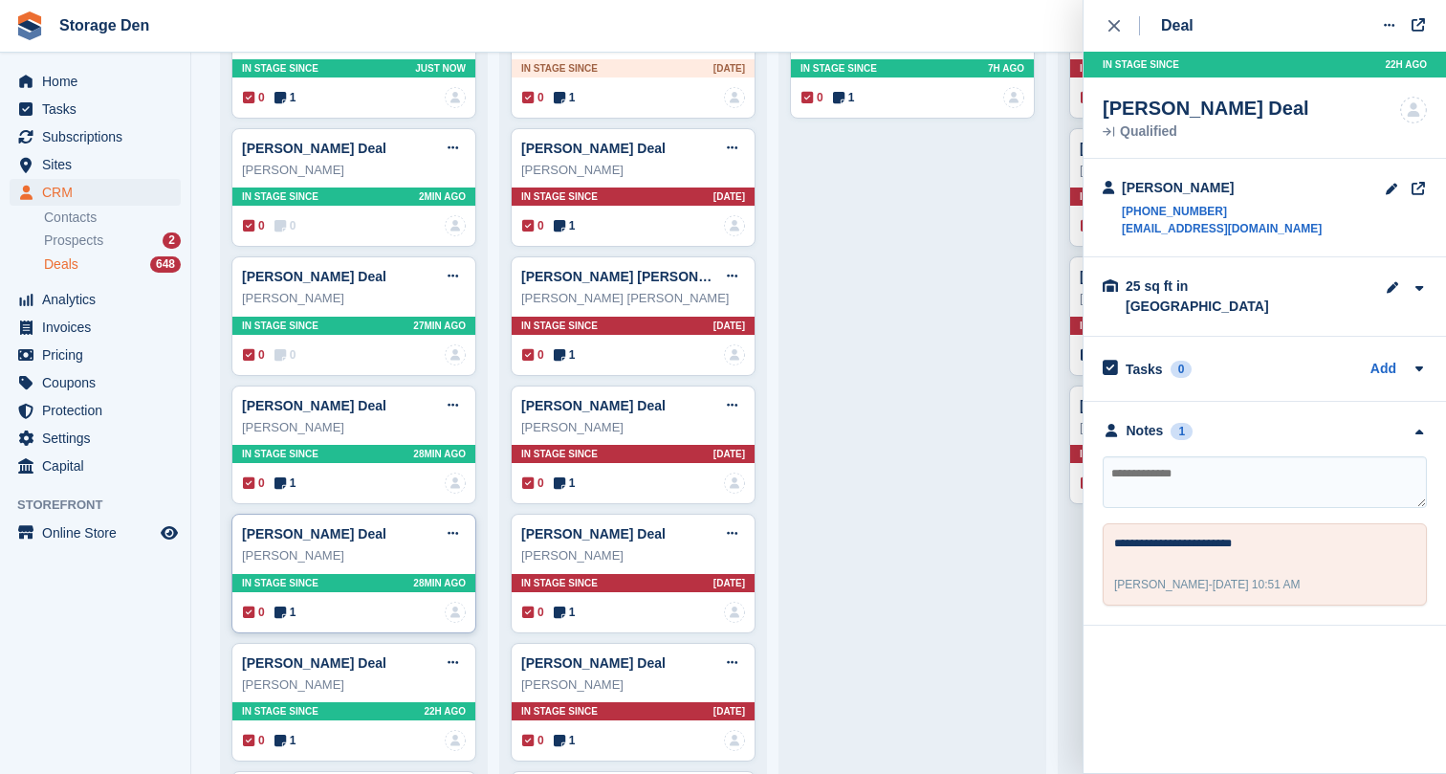
click at [295, 612] on span "1" at bounding box center [286, 612] width 22 height 17
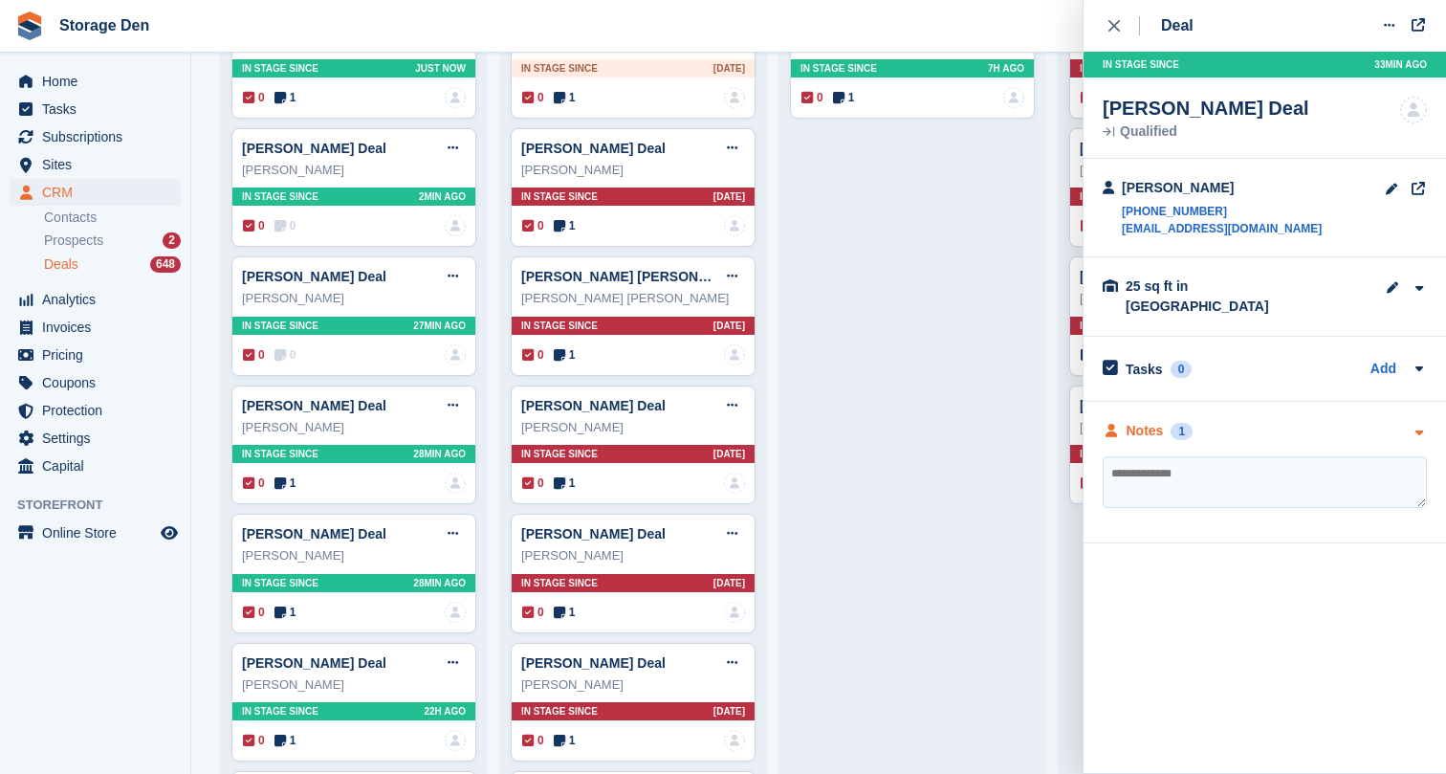
click at [1132, 421] on div "Notes" at bounding box center [1145, 431] width 37 height 20
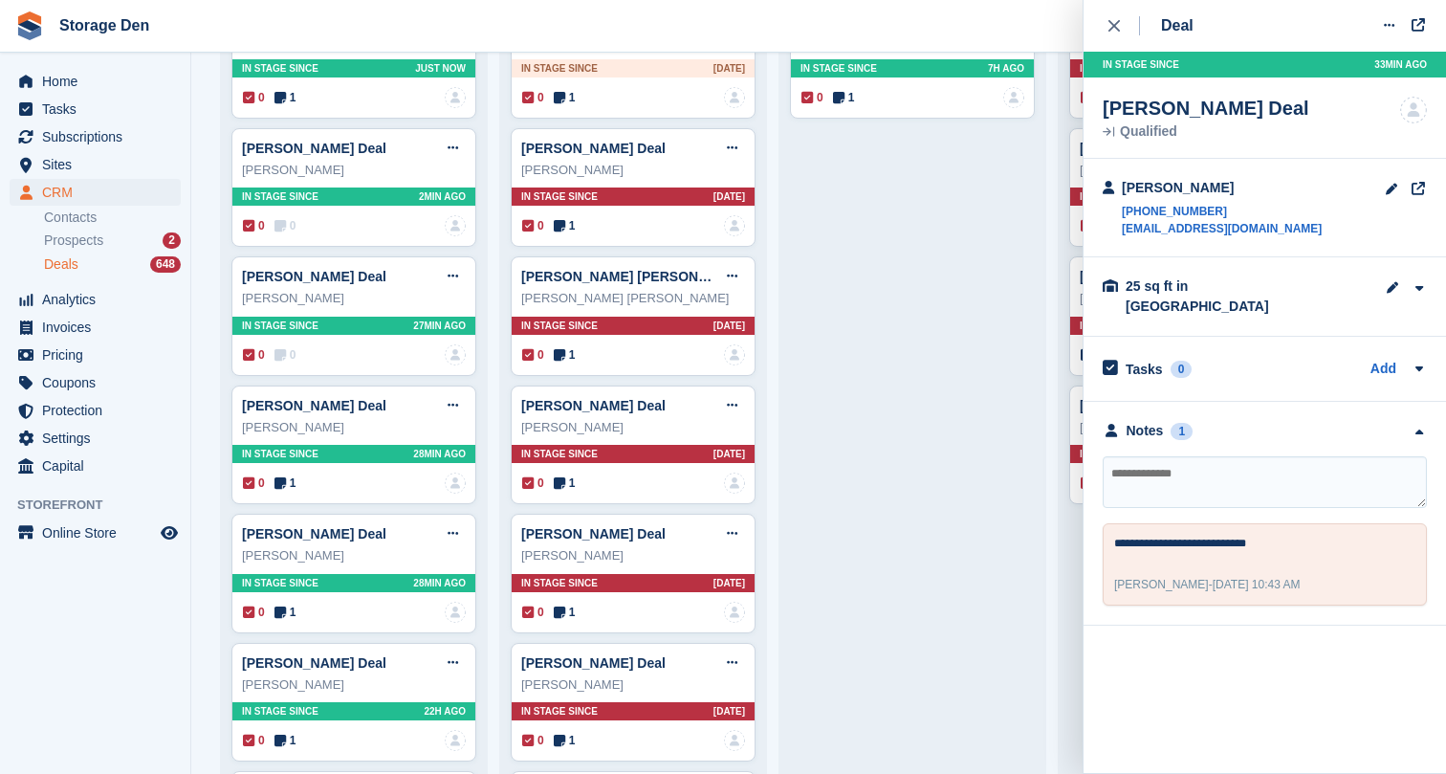
scroll to position [358, 0]
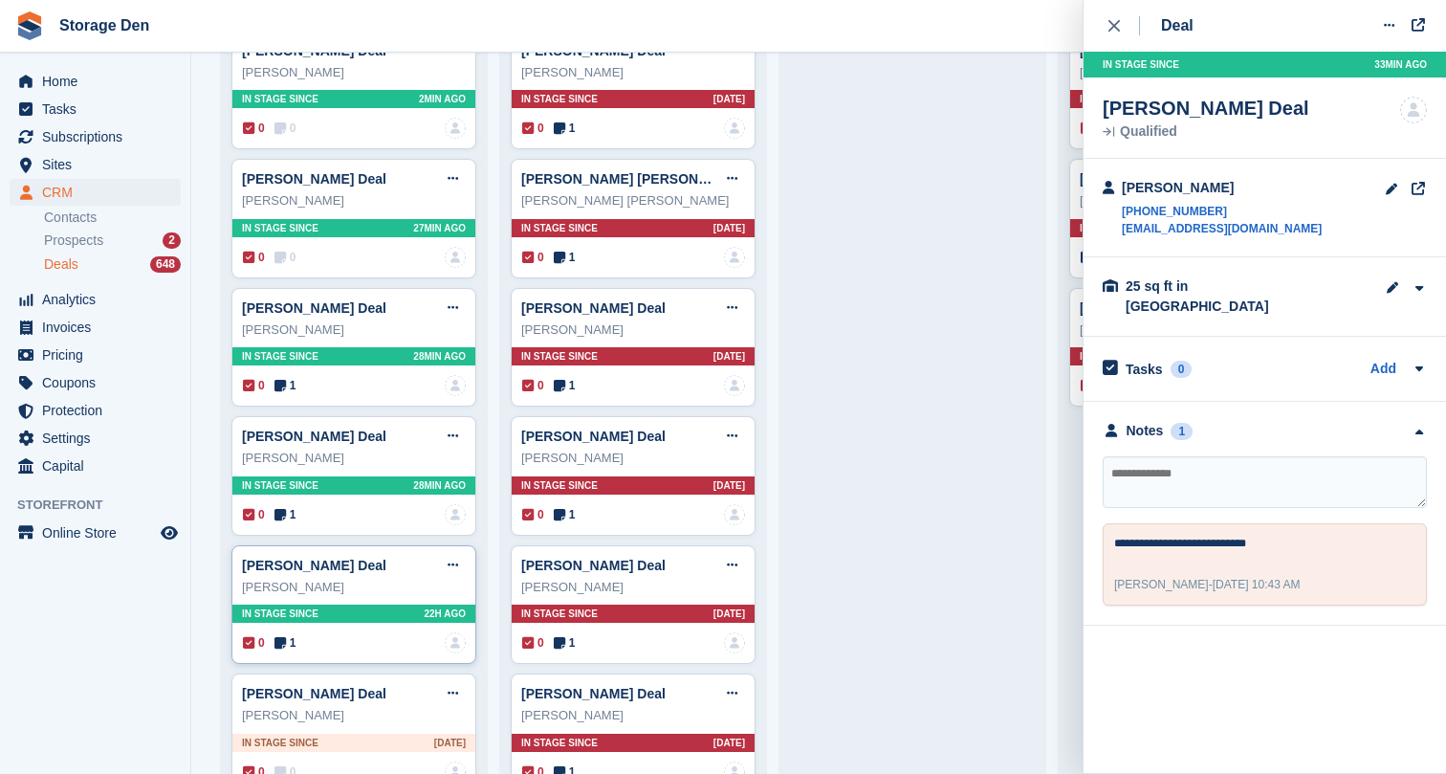
click at [280, 642] on icon at bounding box center [280, 642] width 11 height 13
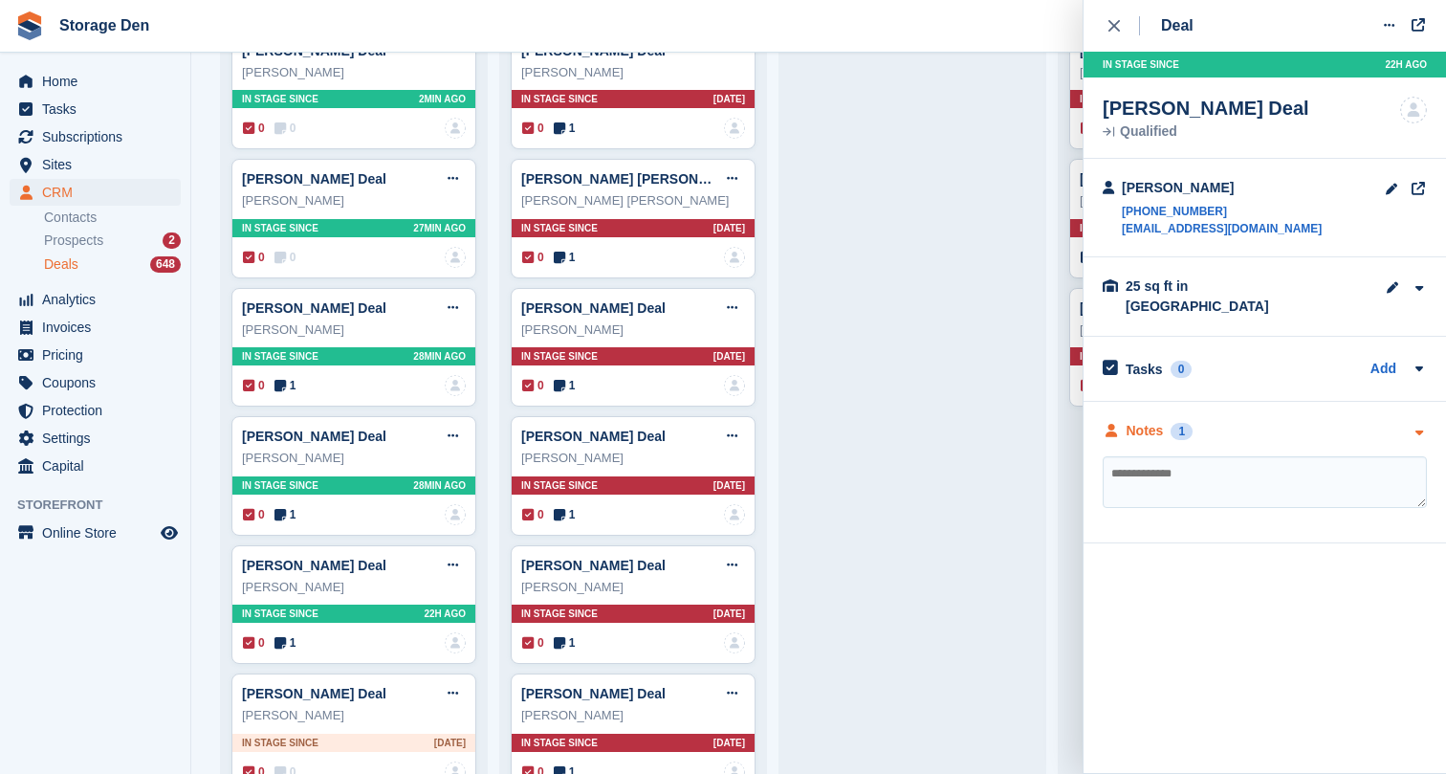
click at [1125, 421] on div "Notes 1" at bounding box center [1148, 431] width 90 height 20
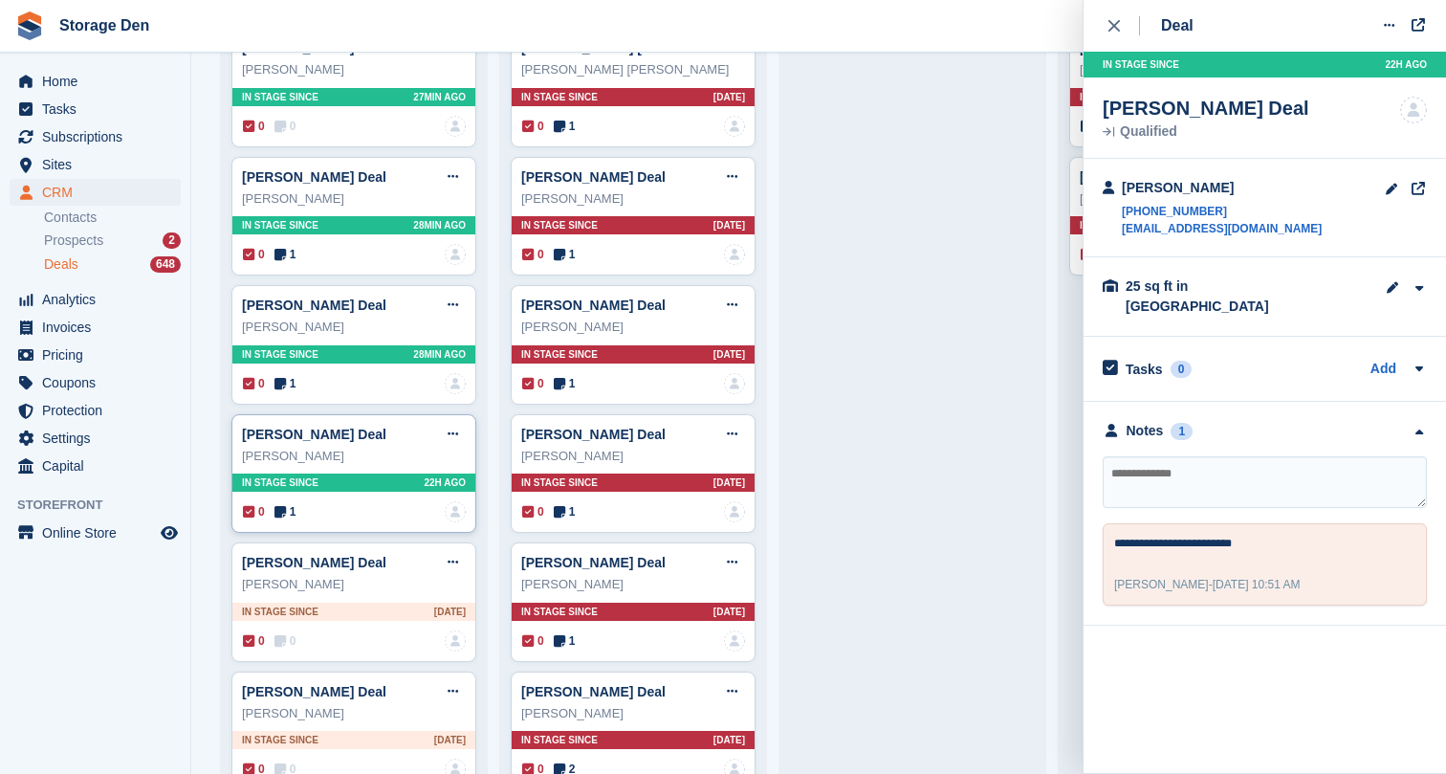
scroll to position [527, 0]
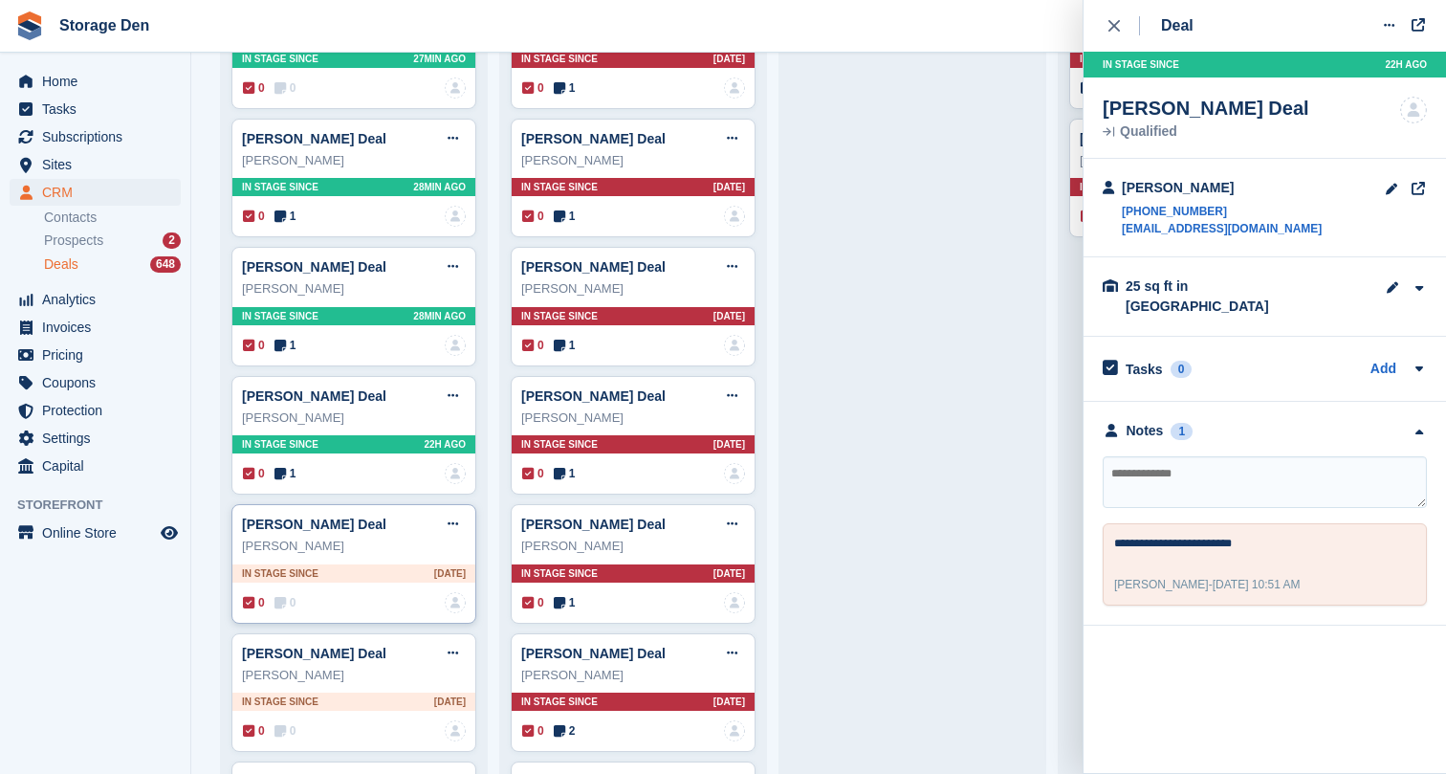
click at [295, 599] on span "0" at bounding box center [286, 602] width 22 height 17
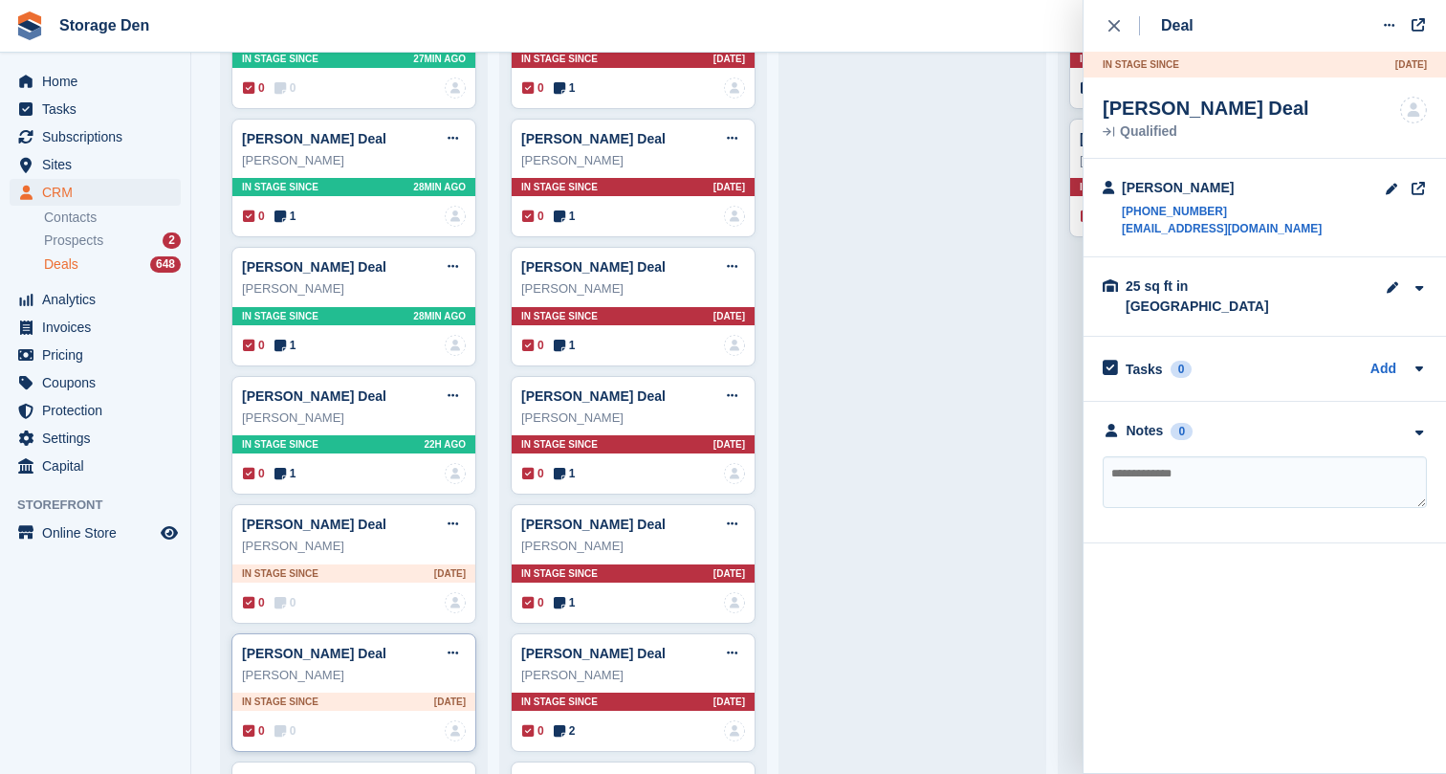
click at [286, 724] on icon at bounding box center [280, 730] width 11 height 13
click at [1156, 443] on div "Notes 0 No notes added yet" at bounding box center [1265, 473] width 363 height 142
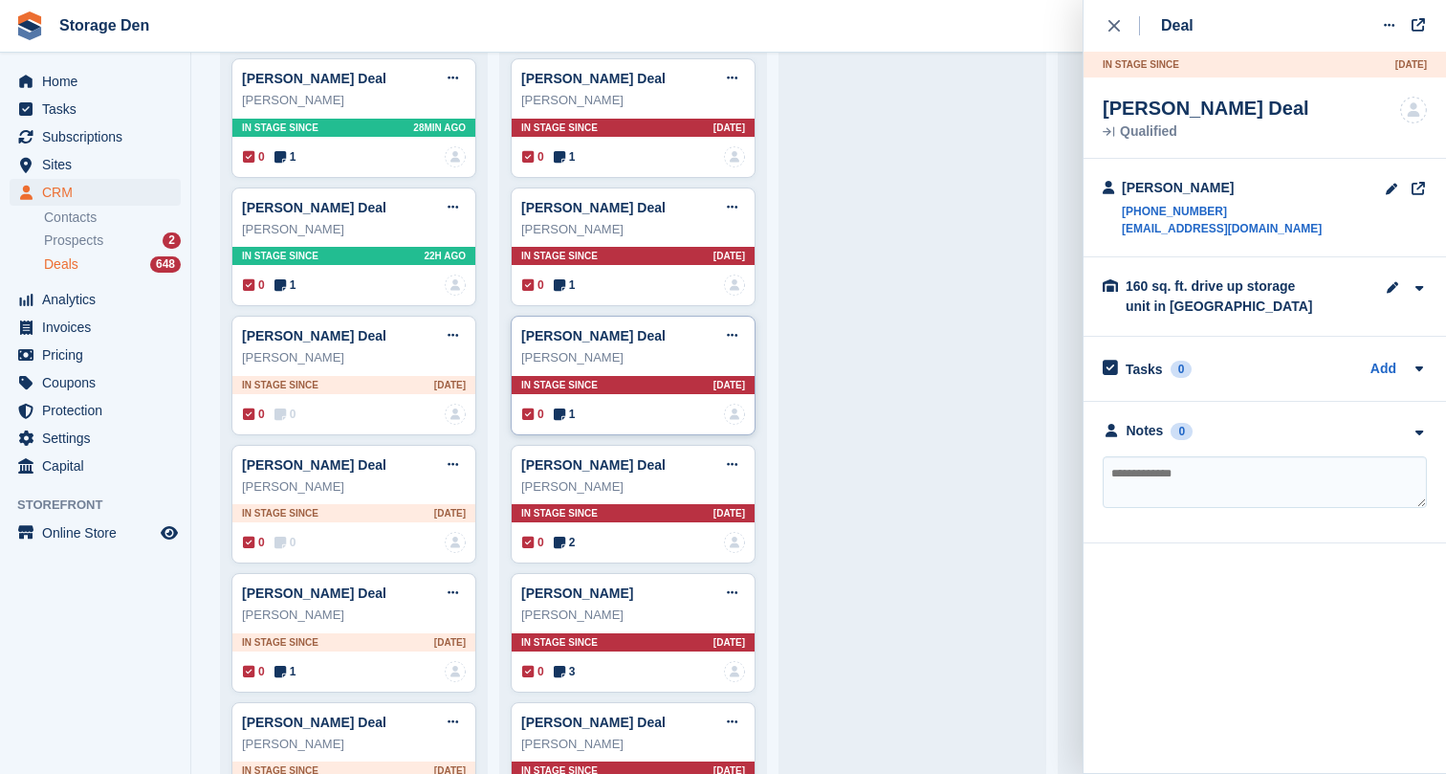
scroll to position [738, 0]
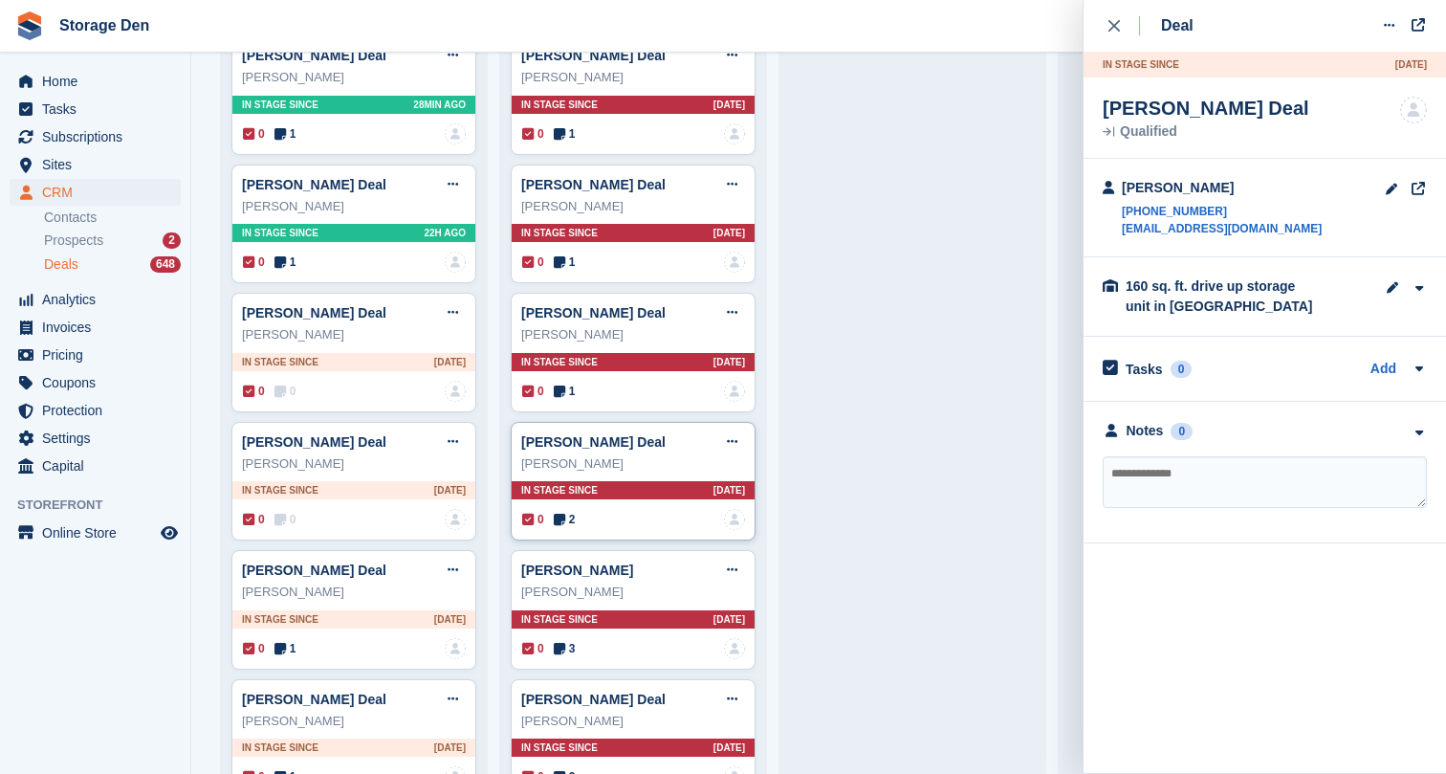
click at [562, 509] on div "0 2 No one is assigned to this deal" at bounding box center [633, 519] width 223 height 21
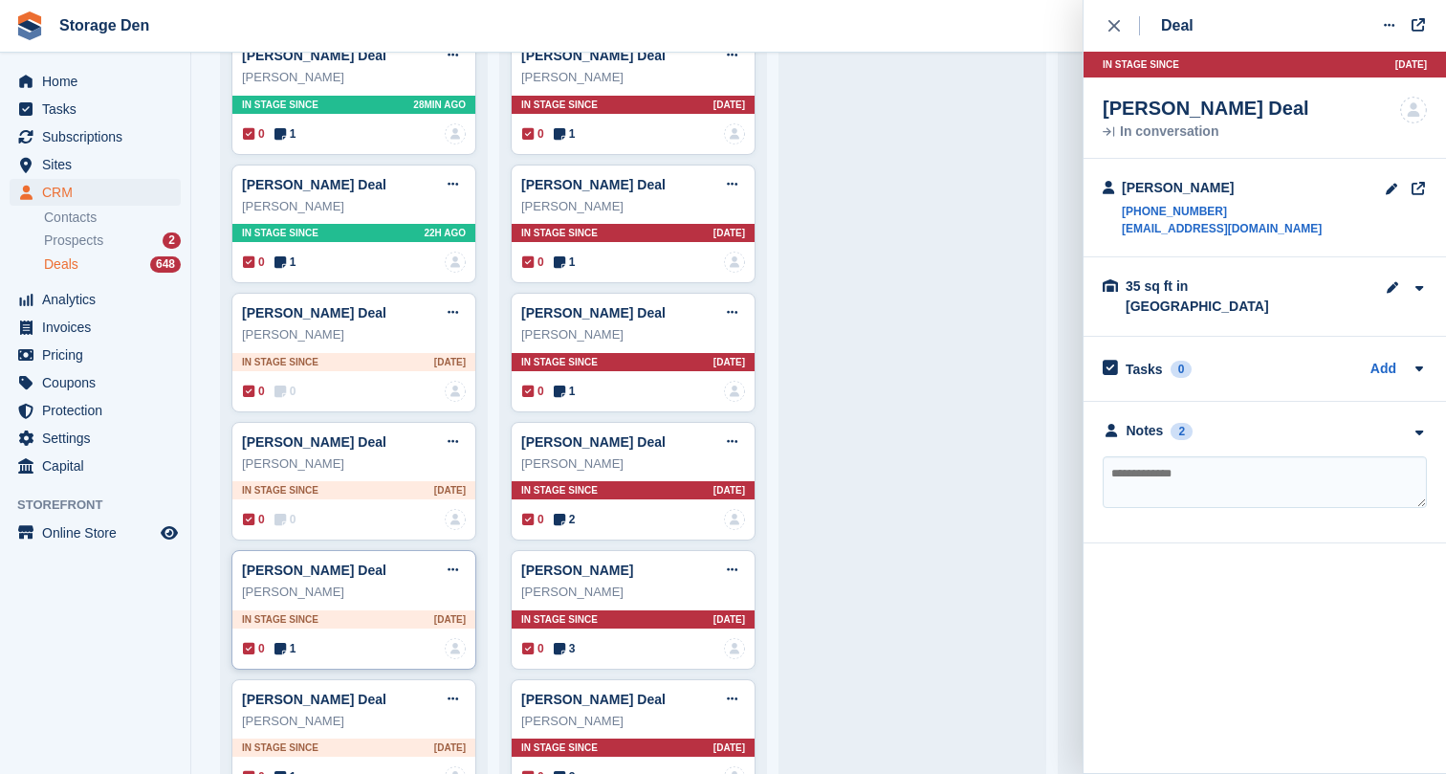
click at [290, 641] on span "1" at bounding box center [286, 648] width 22 height 17
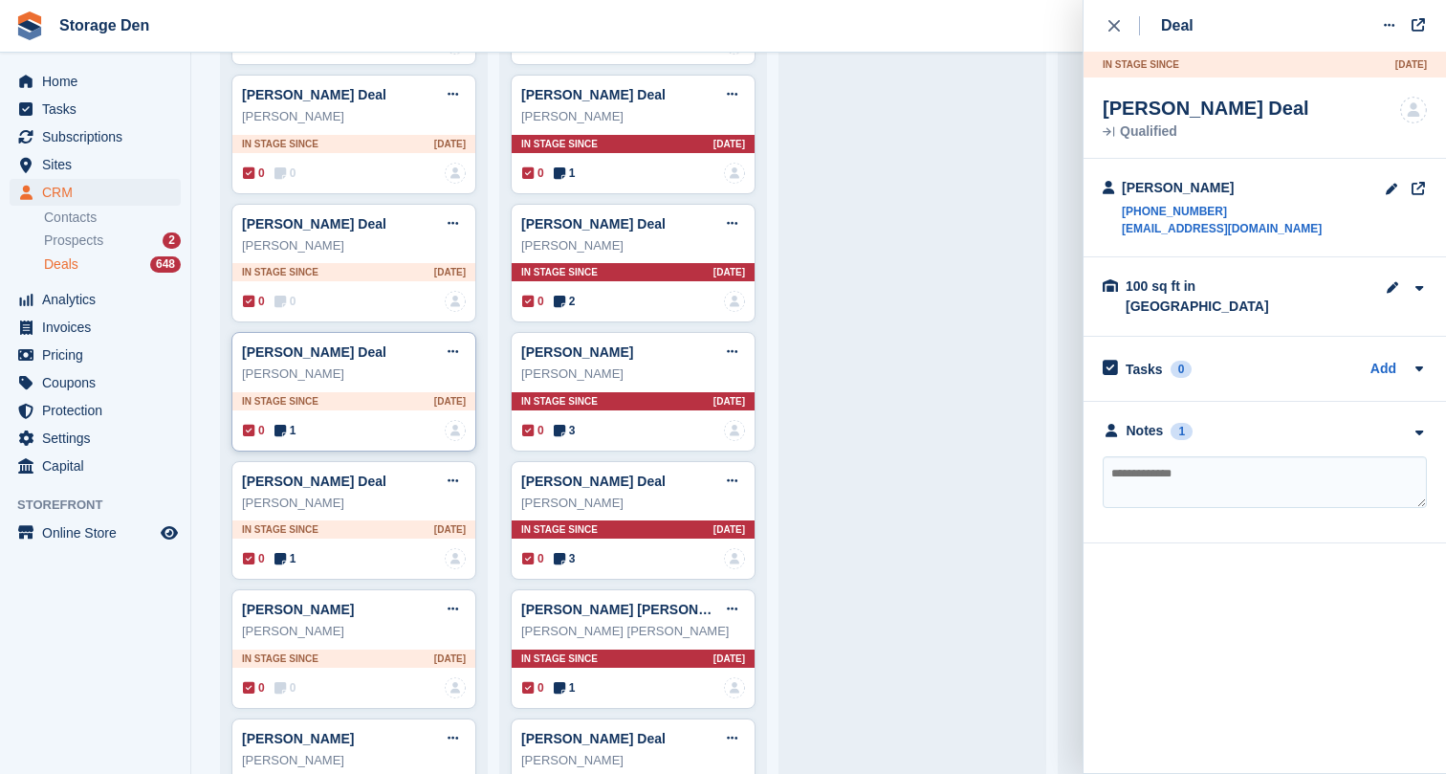
scroll to position [978, 0]
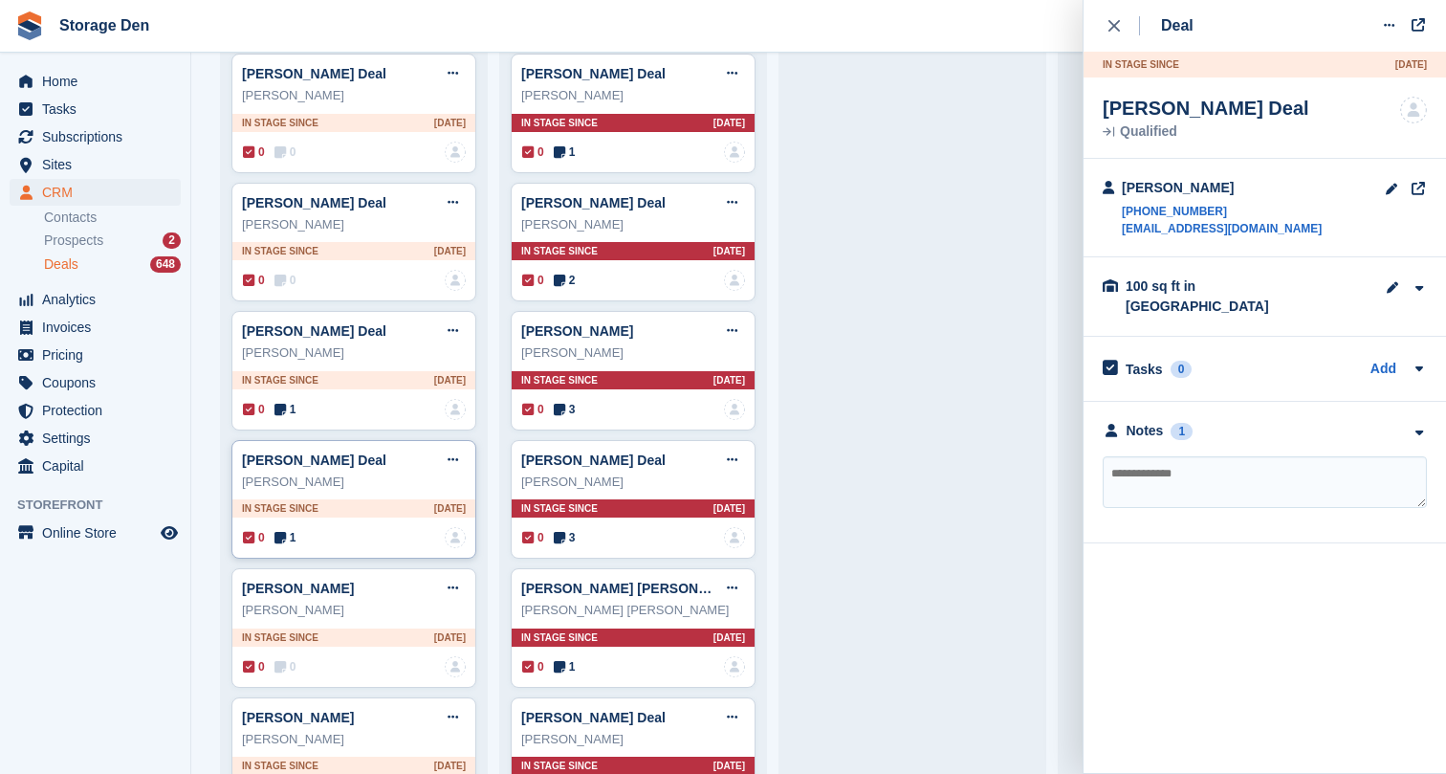
click at [275, 530] on div "0 1" at bounding box center [269, 537] width 53 height 17
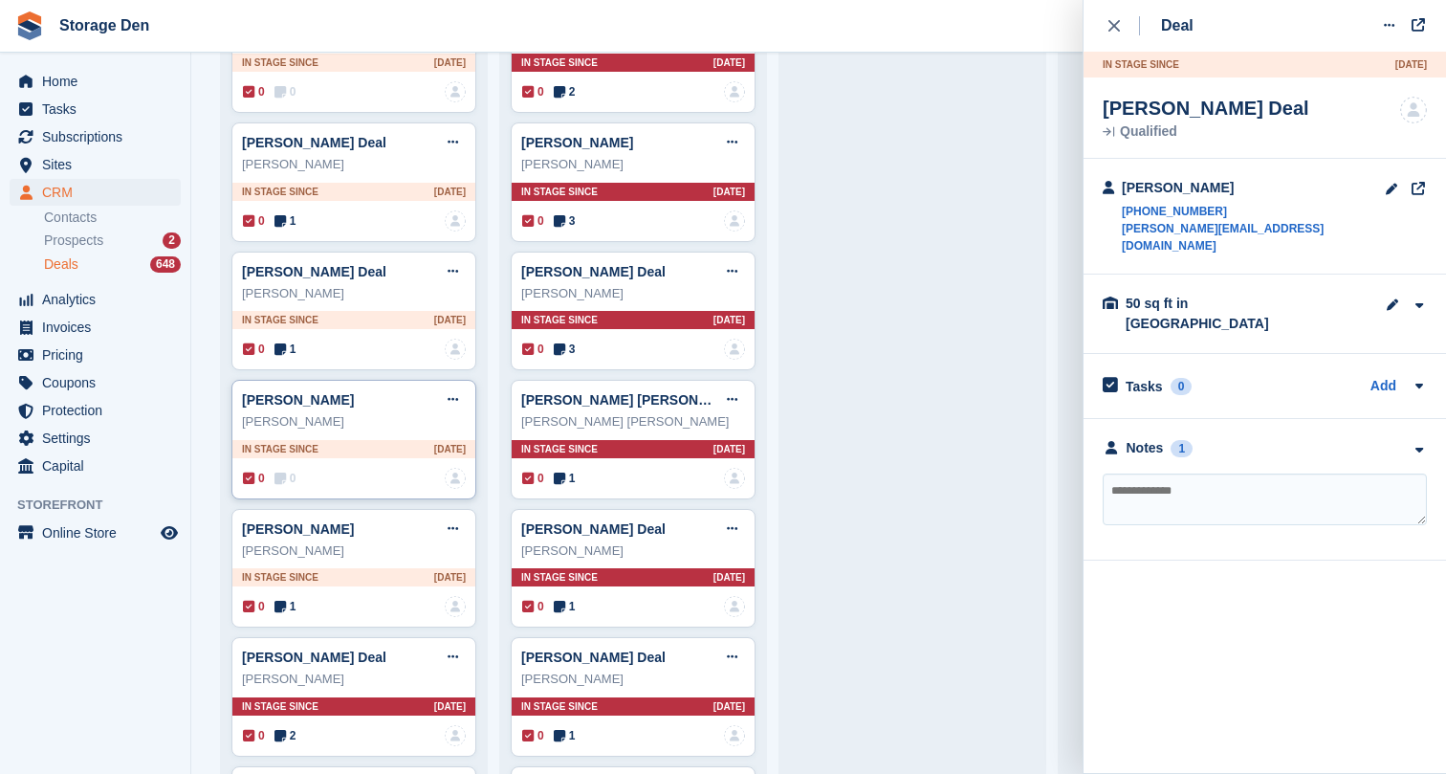
scroll to position [1182, 0]
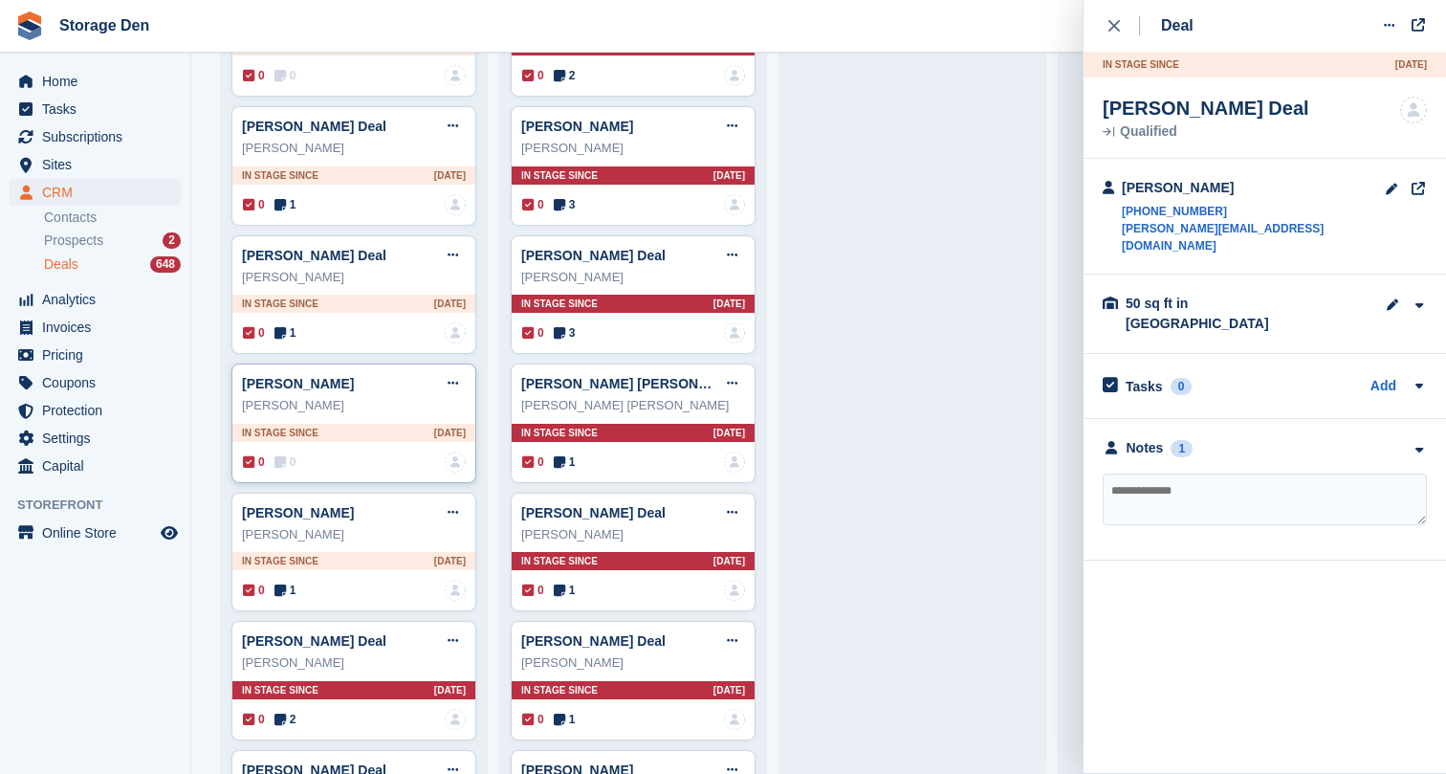
click at [278, 455] on icon at bounding box center [280, 461] width 11 height 13
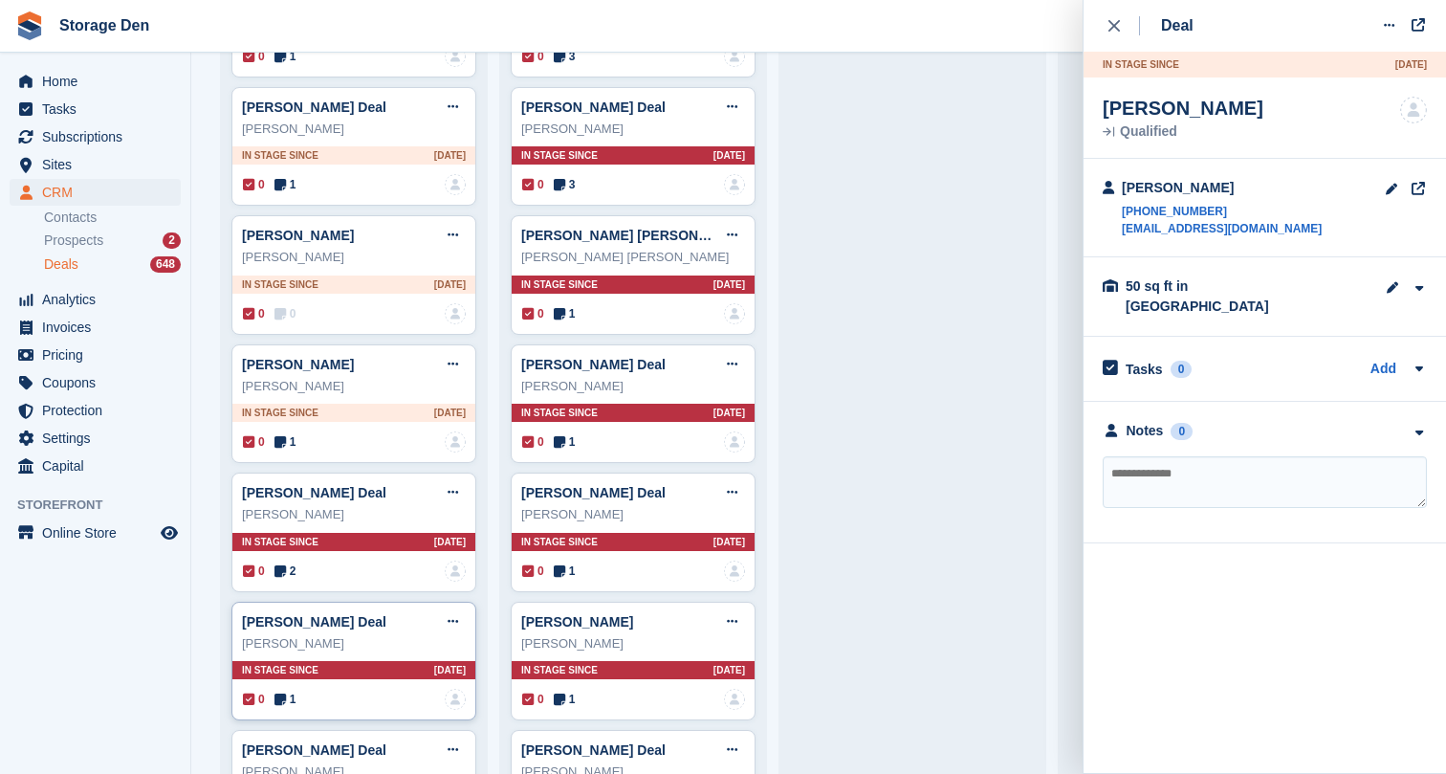
scroll to position [1327, 0]
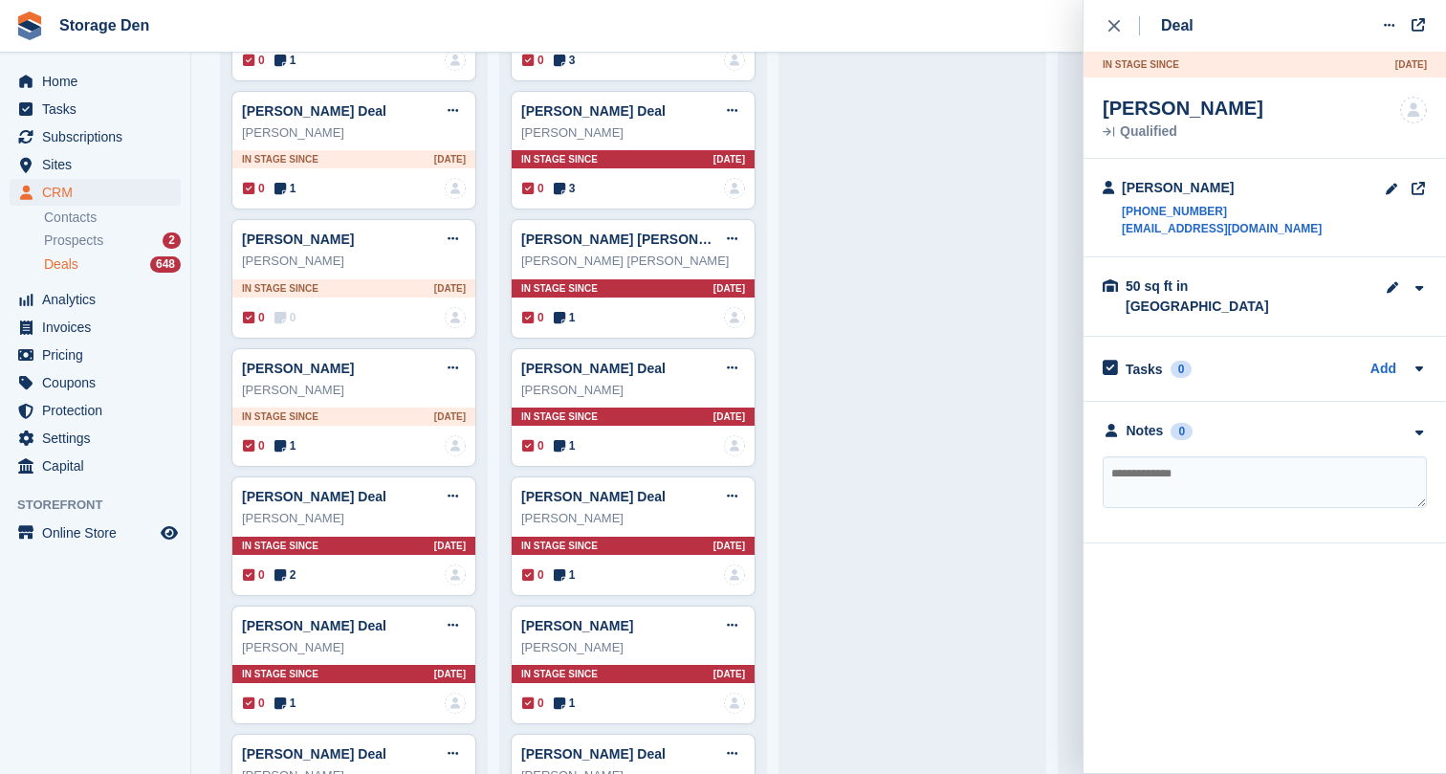
click at [1179, 473] on textarea at bounding box center [1265, 482] width 324 height 52
type textarea "**********"
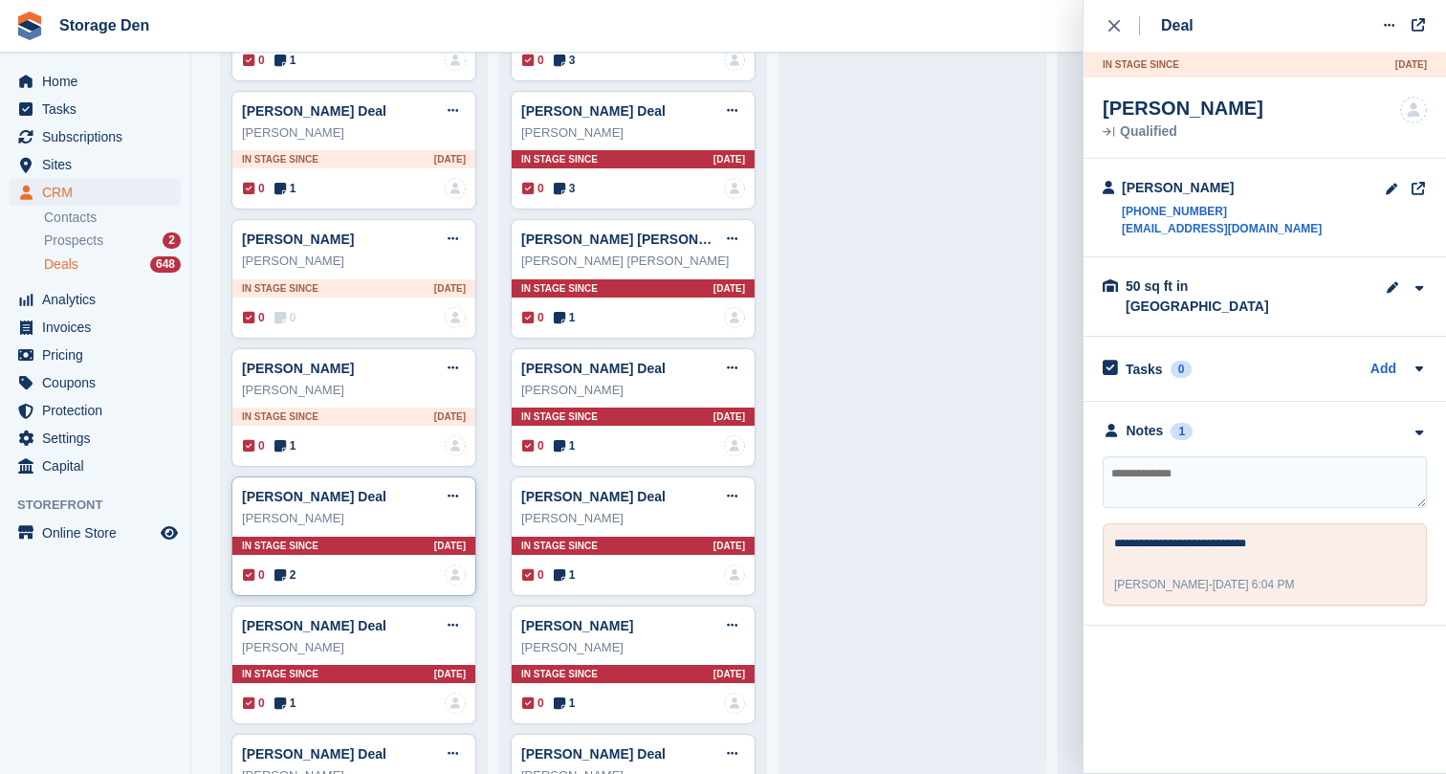
click at [290, 574] on span "2" at bounding box center [286, 574] width 22 height 17
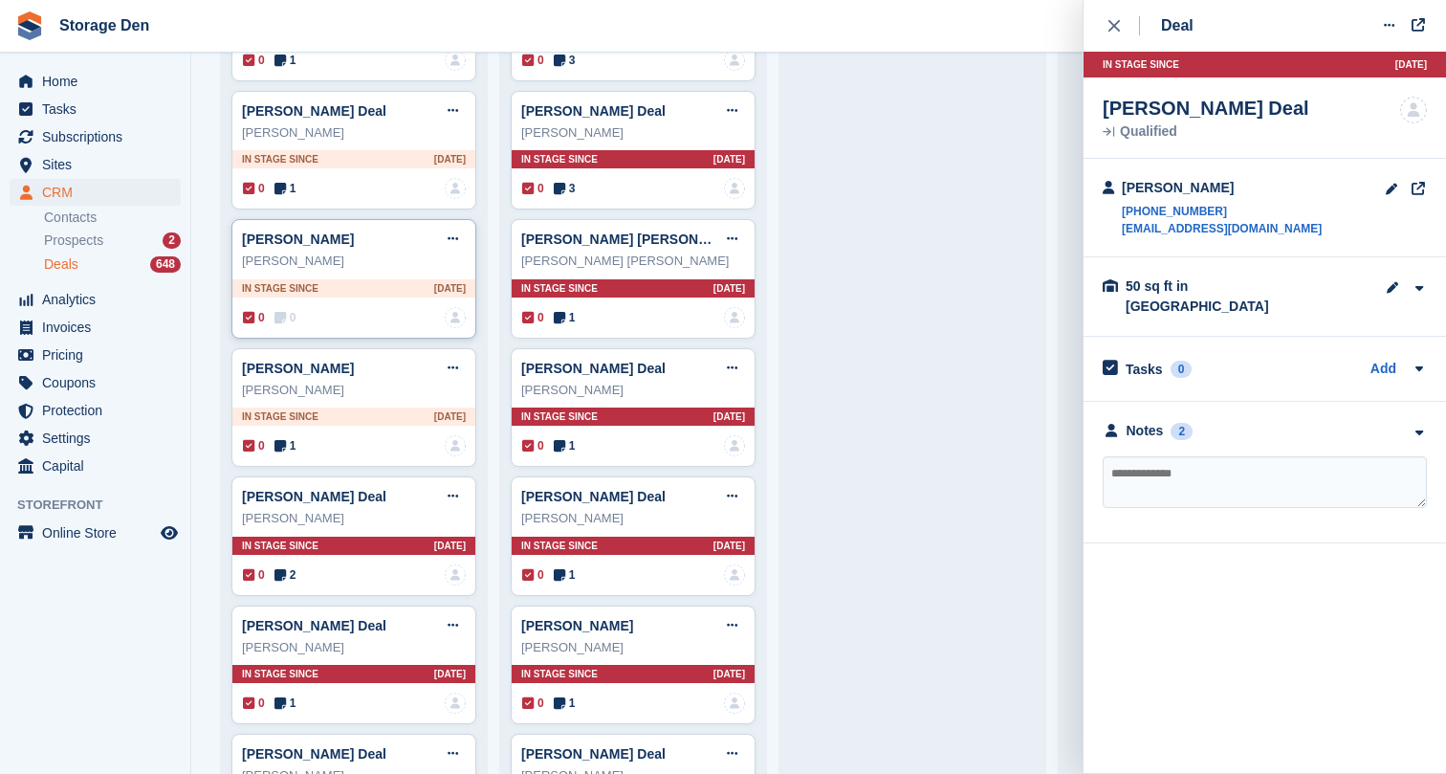
click at [282, 317] on icon at bounding box center [280, 317] width 11 height 13
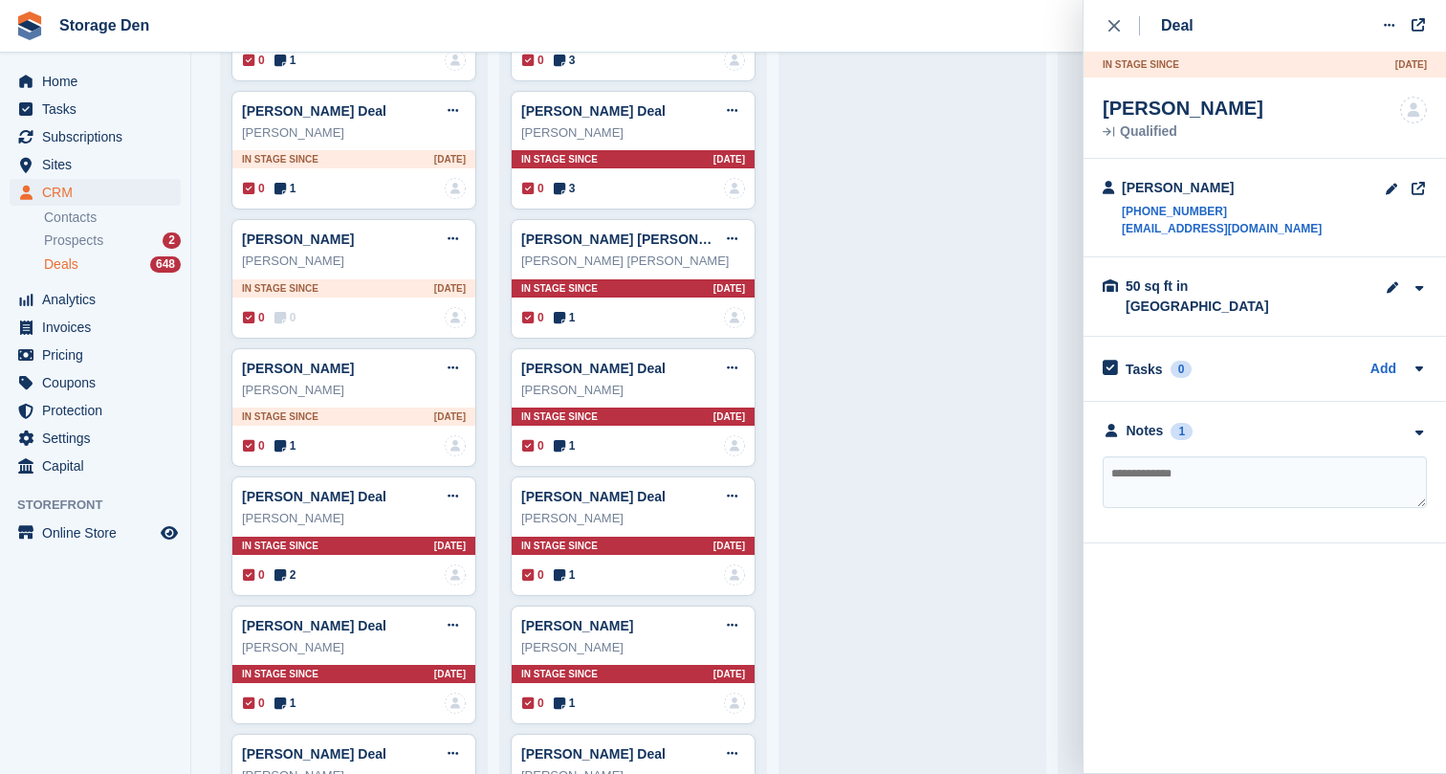
click at [1156, 456] on textarea at bounding box center [1265, 482] width 324 height 52
type textarea "*"
type textarea "**********"
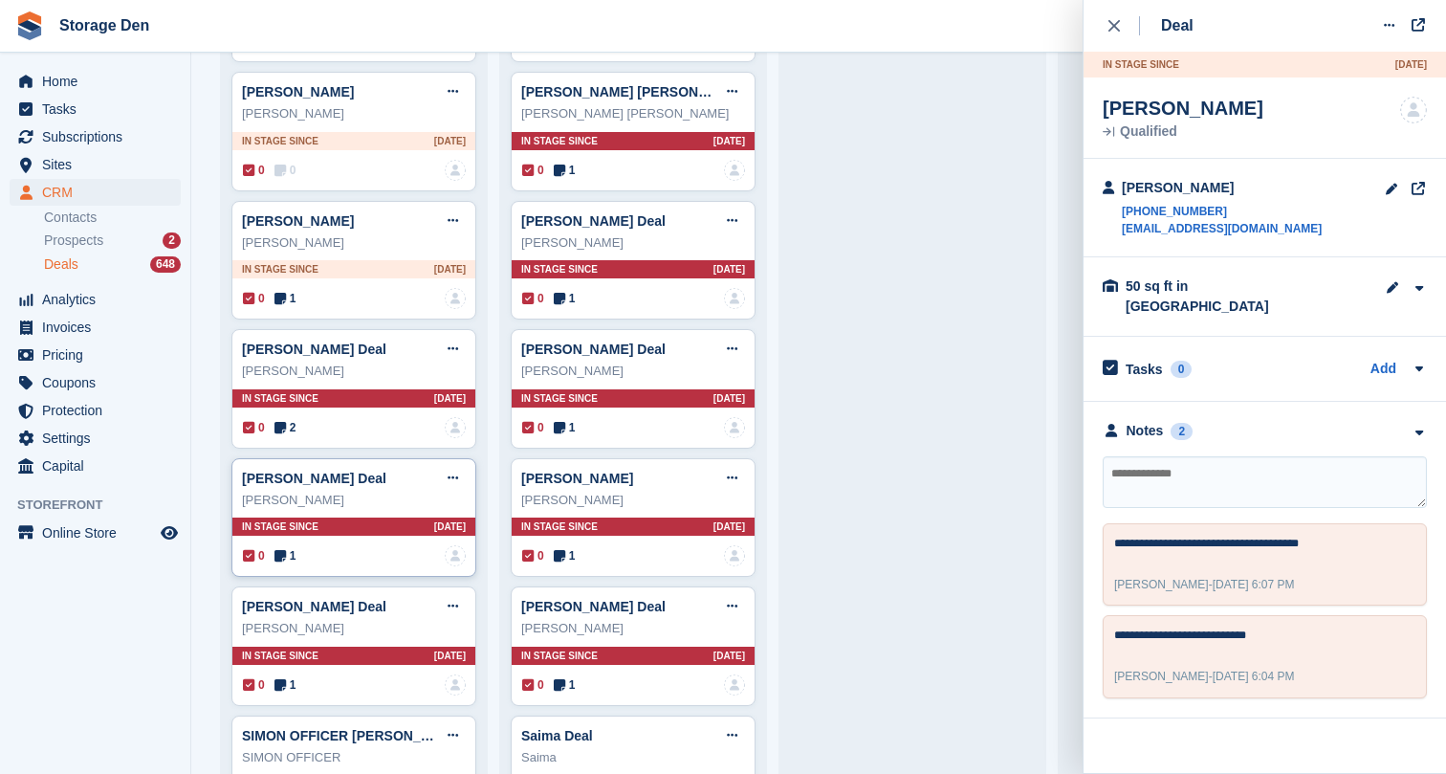
scroll to position [1511, 0]
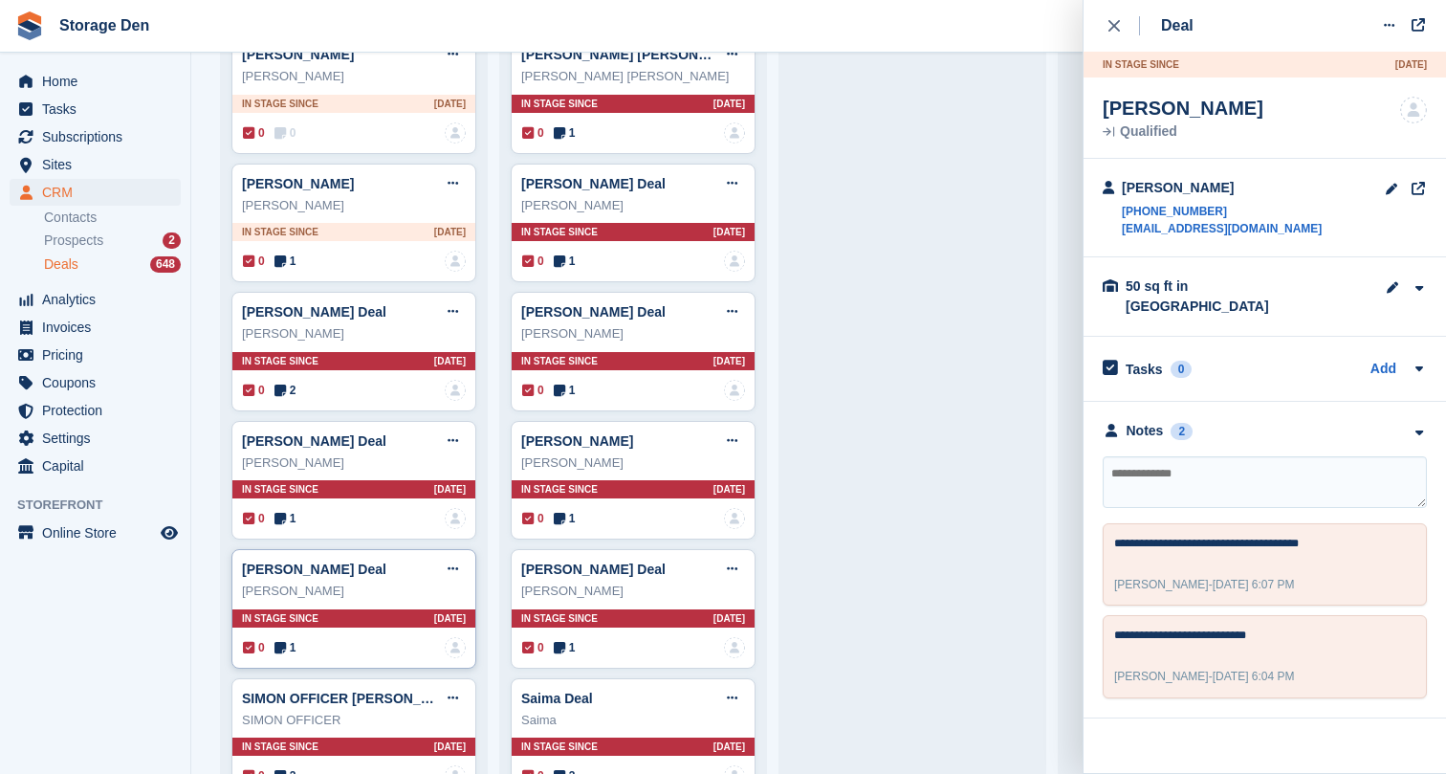
click at [287, 642] on span "1" at bounding box center [286, 647] width 22 height 17
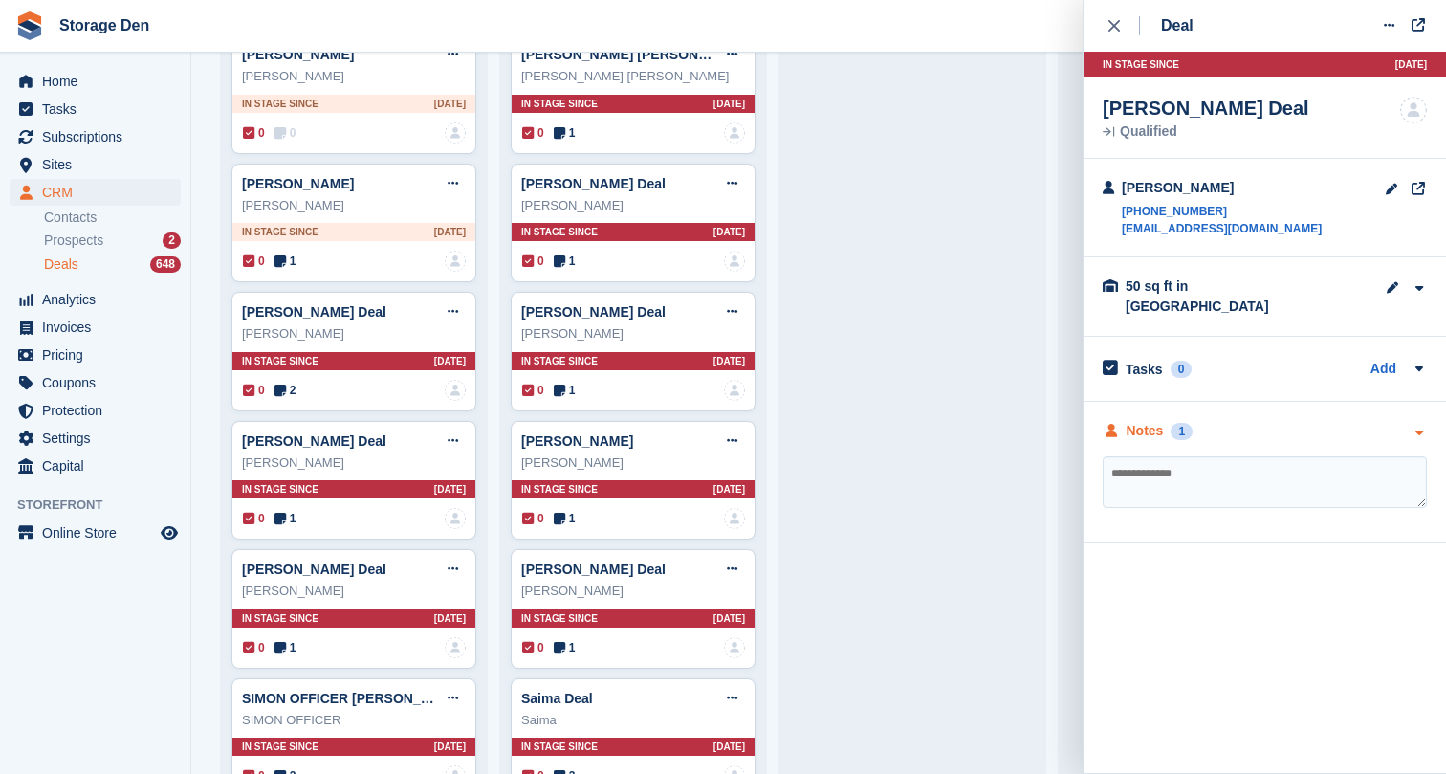
click at [1149, 421] on div "Notes" at bounding box center [1145, 431] width 37 height 20
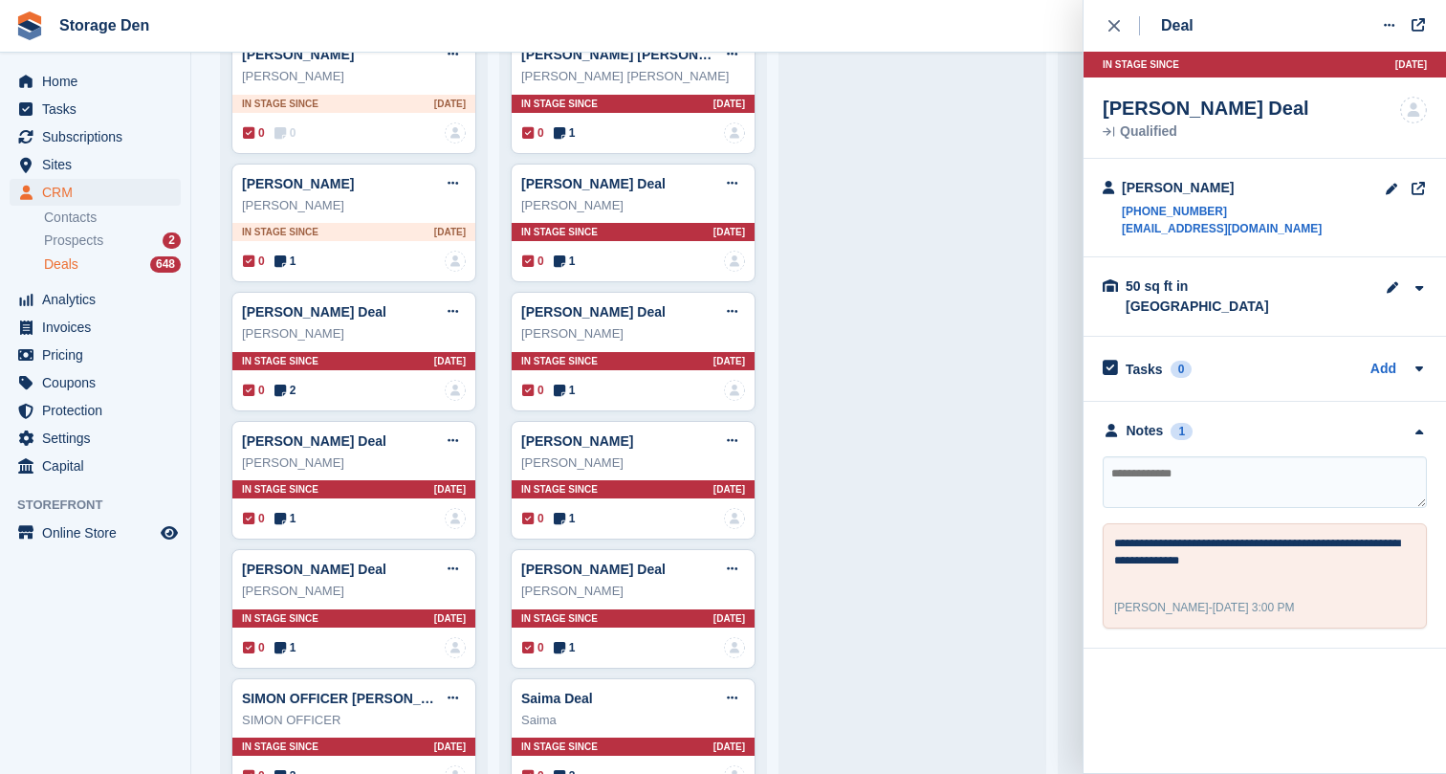
click at [1254, 456] on textarea at bounding box center [1265, 482] width 324 height 52
type textarea "**********"
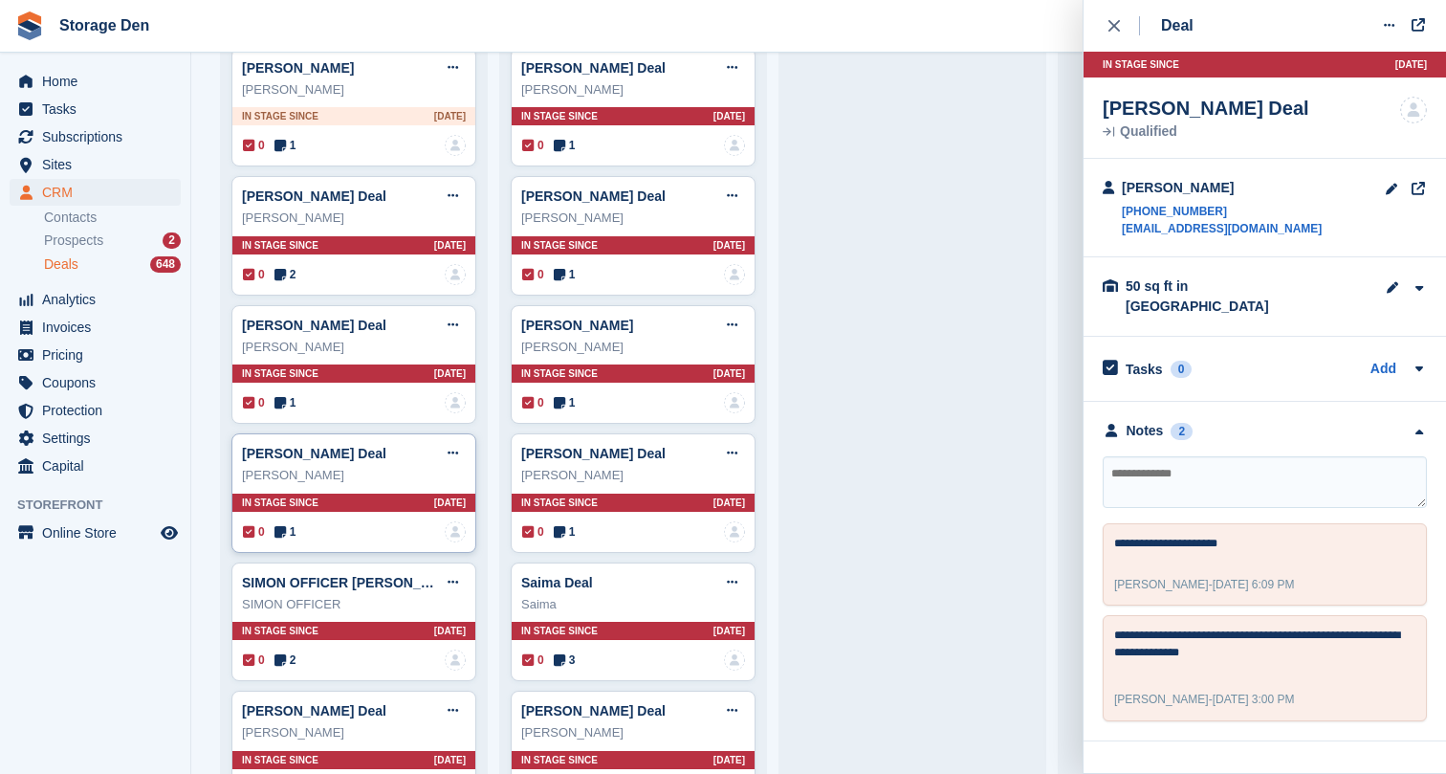
scroll to position [1633, 0]
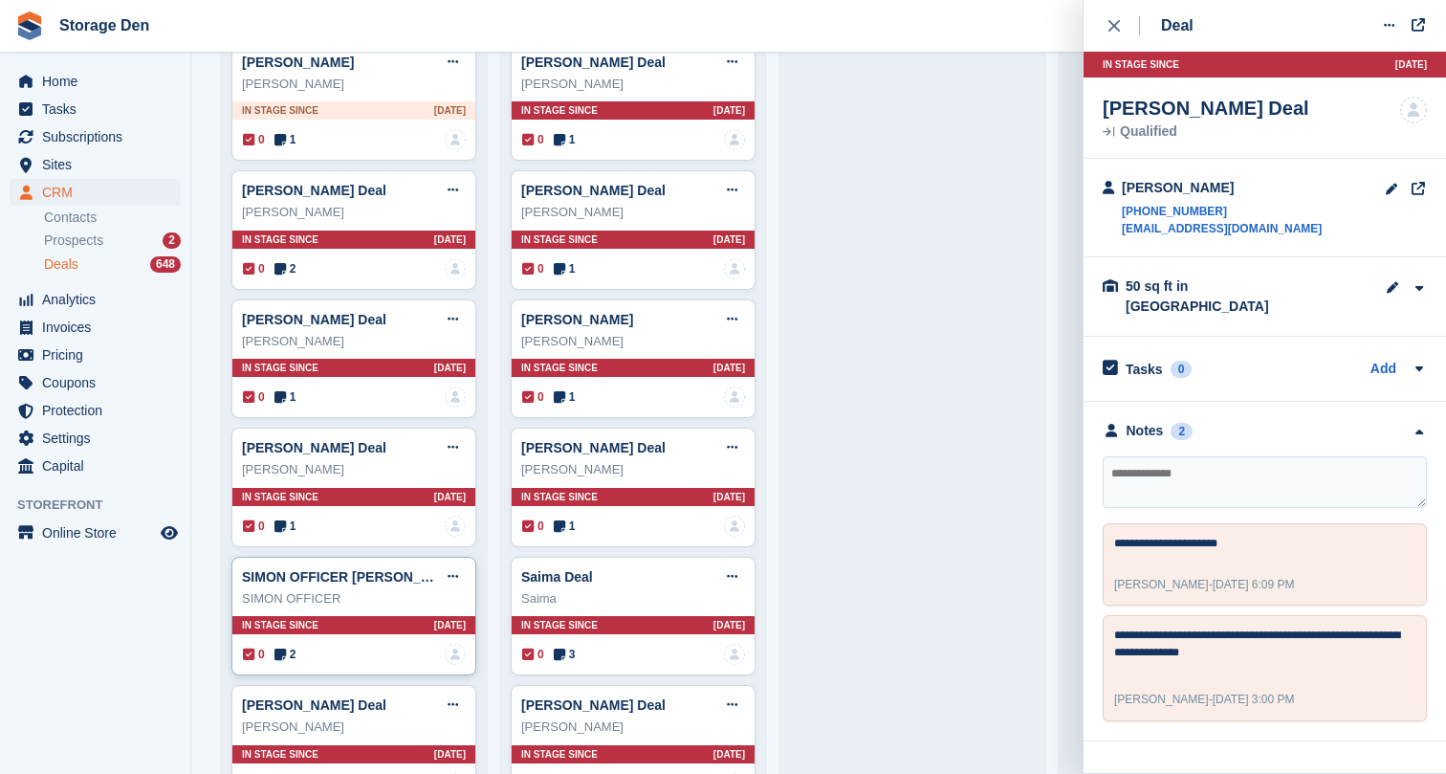
click at [294, 648] on span "2" at bounding box center [286, 654] width 22 height 17
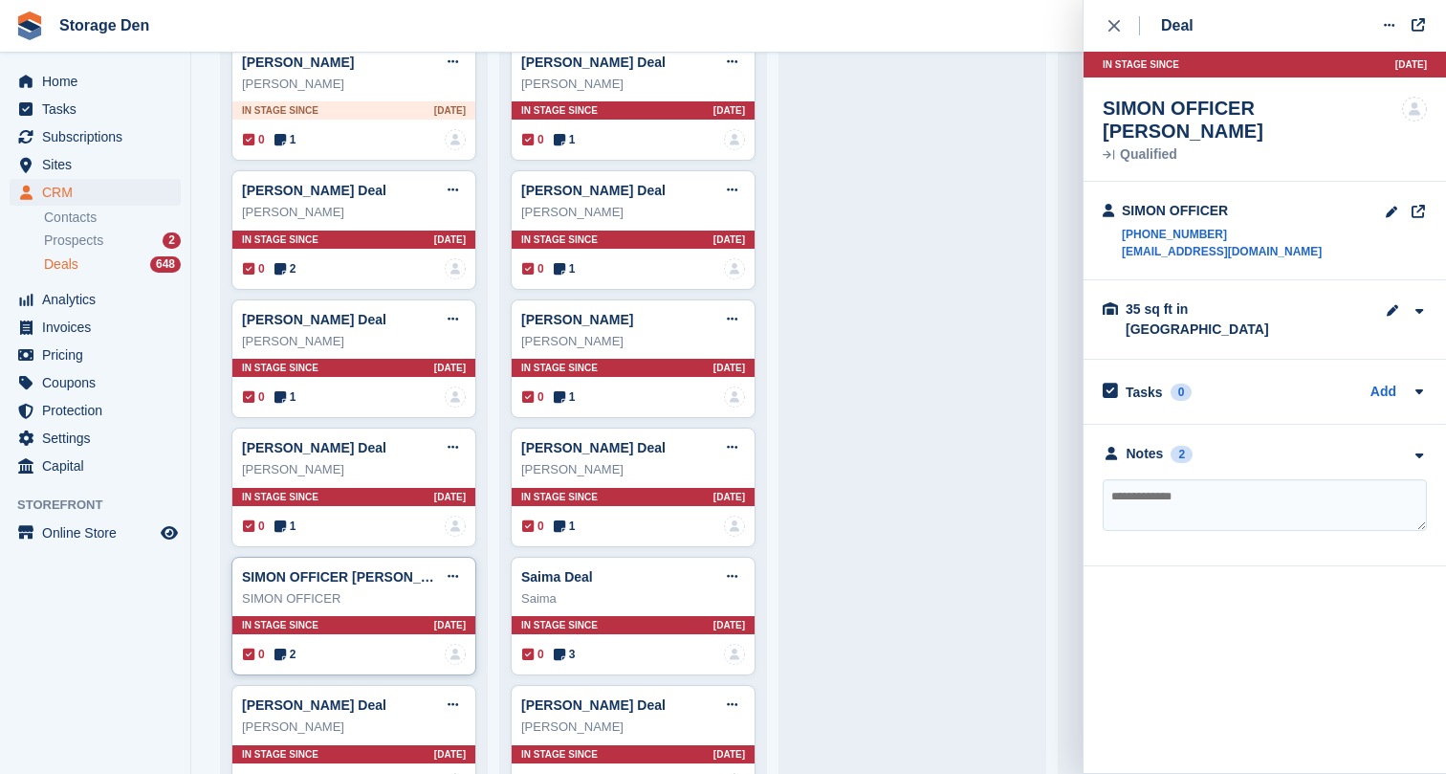
click at [288, 646] on span "2" at bounding box center [286, 654] width 22 height 17
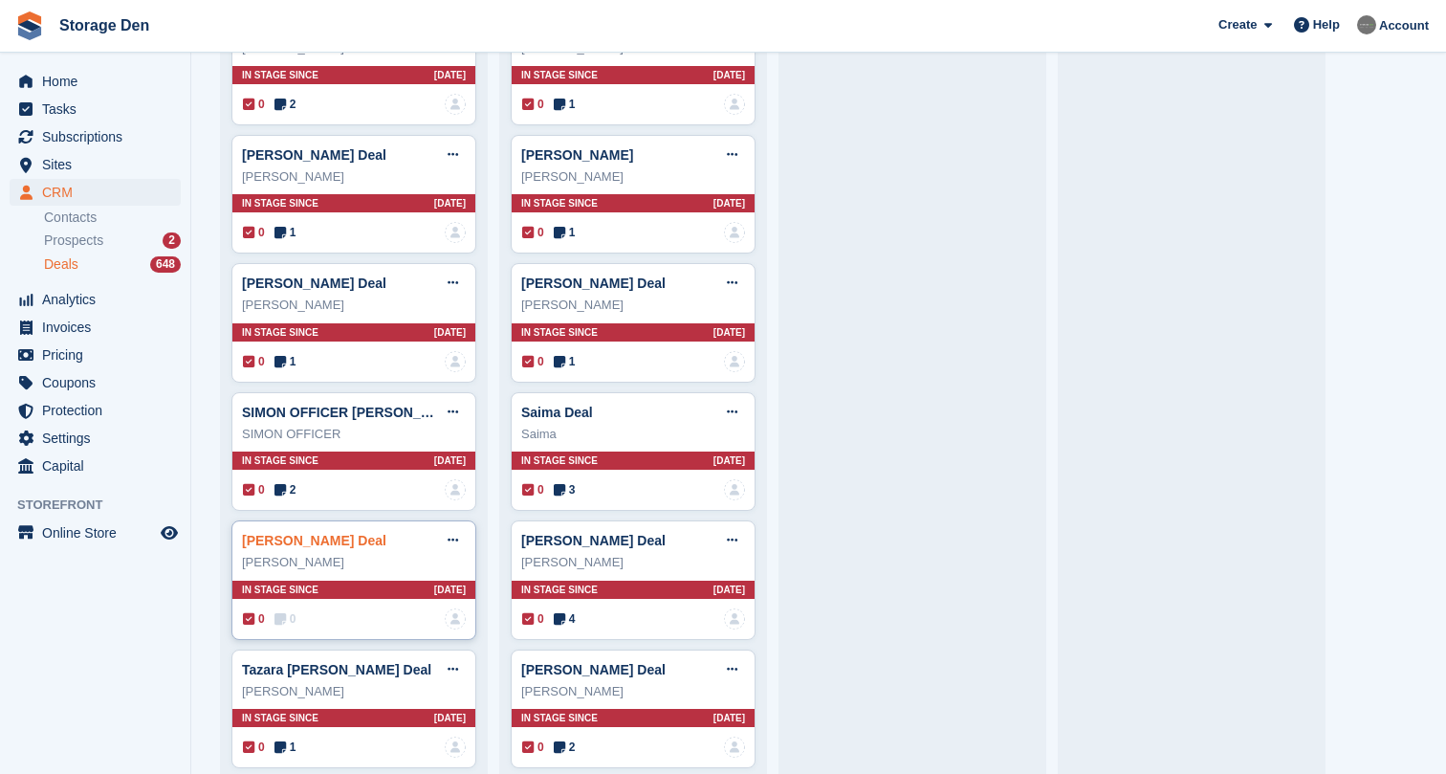
scroll to position [1837, 0]
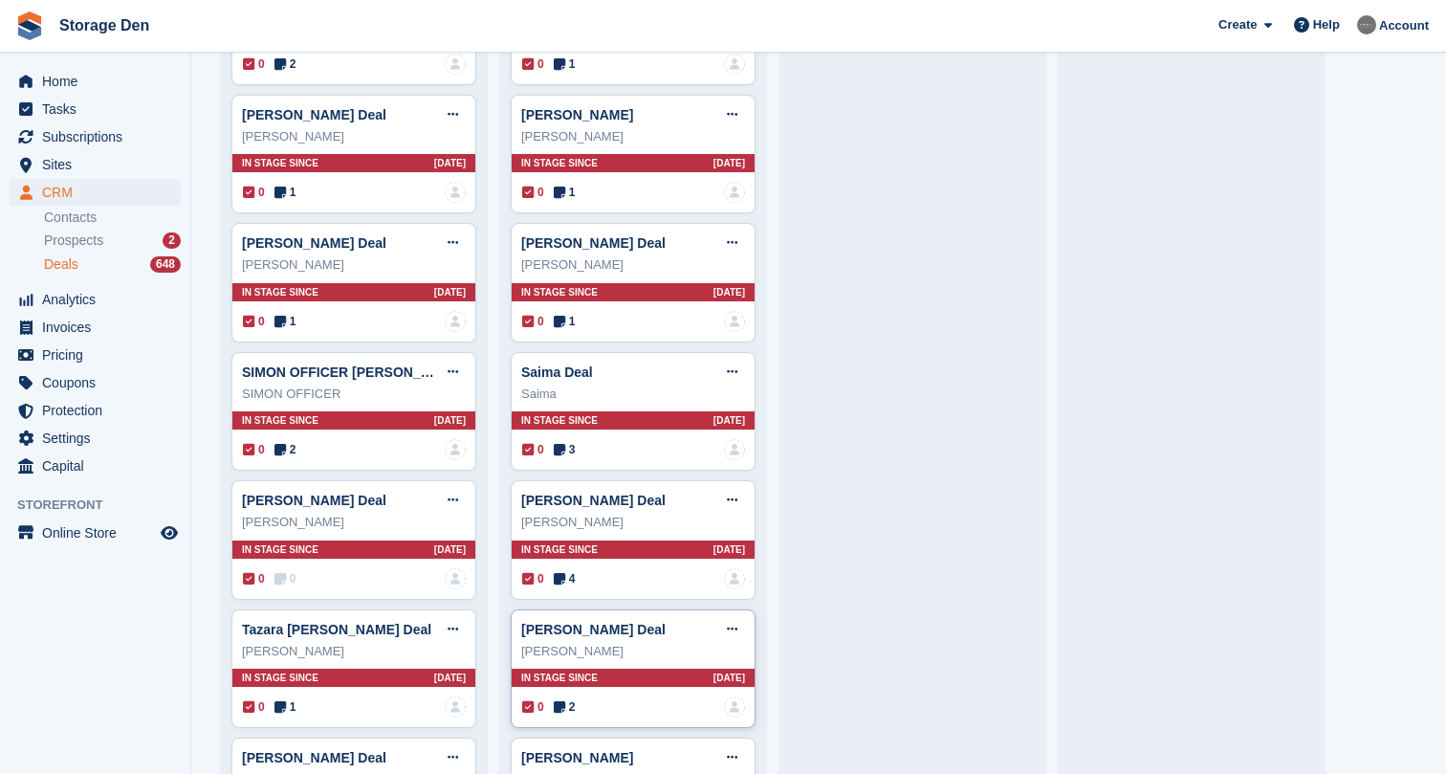
click at [560, 700] on icon at bounding box center [559, 706] width 11 height 13
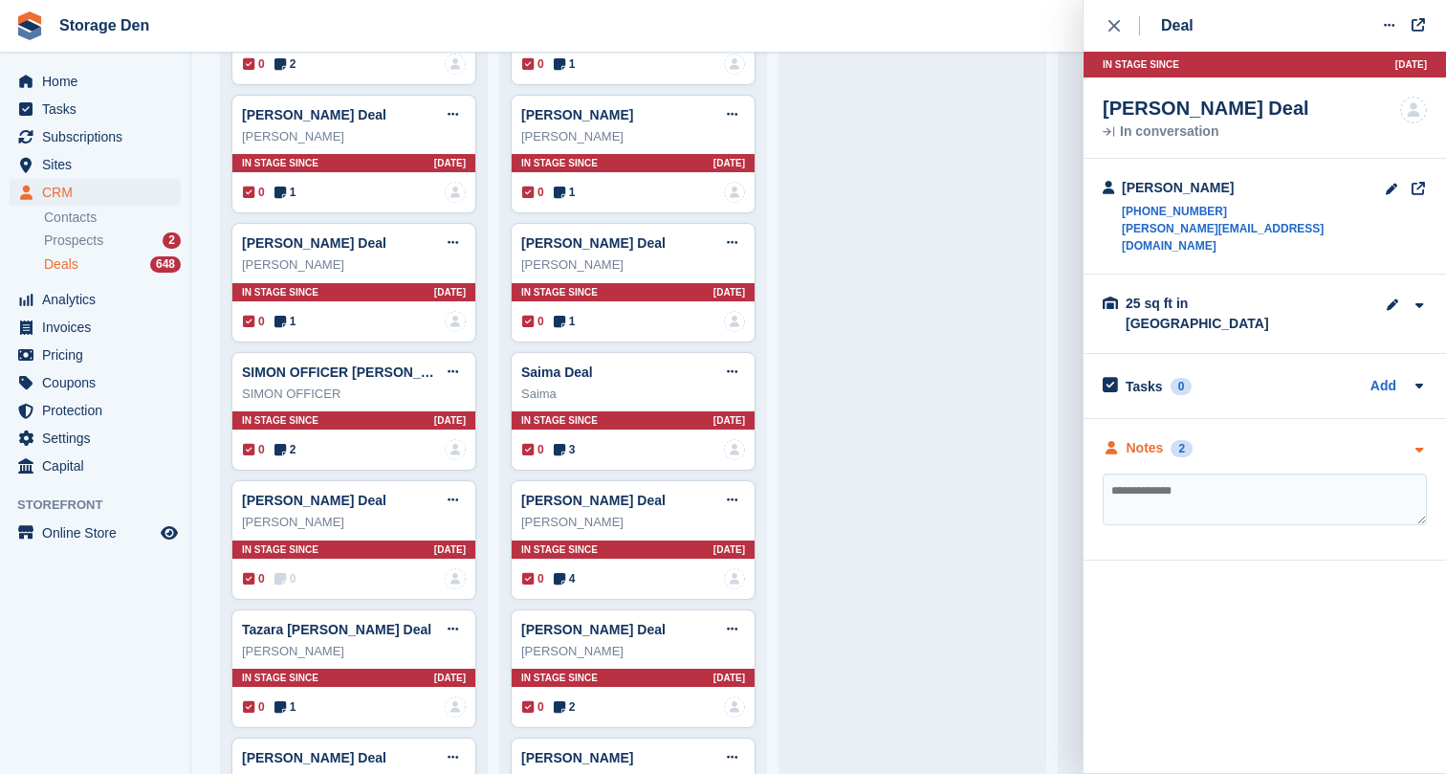
click at [1139, 438] on div "Notes" at bounding box center [1145, 448] width 37 height 20
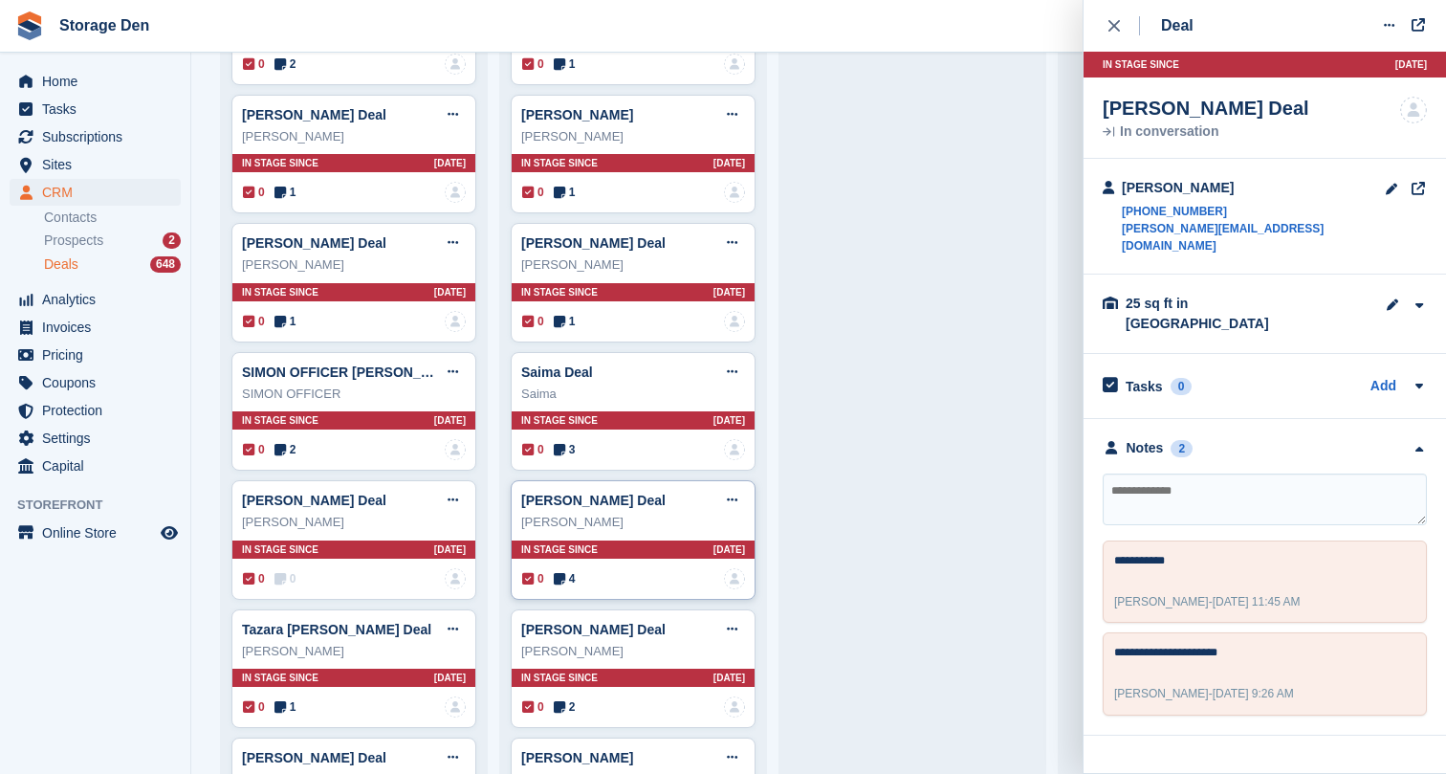
click at [562, 572] on icon at bounding box center [559, 578] width 11 height 13
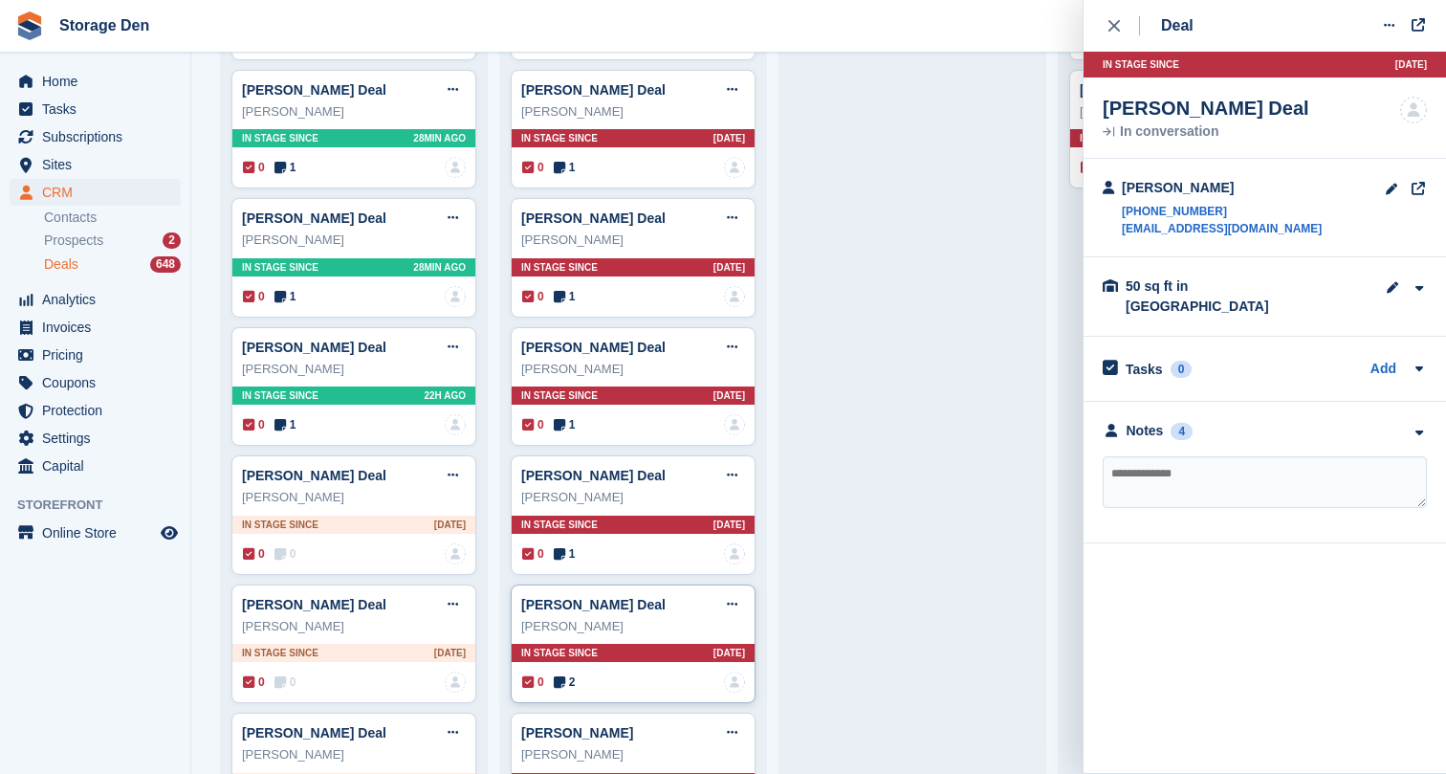
scroll to position [569, 0]
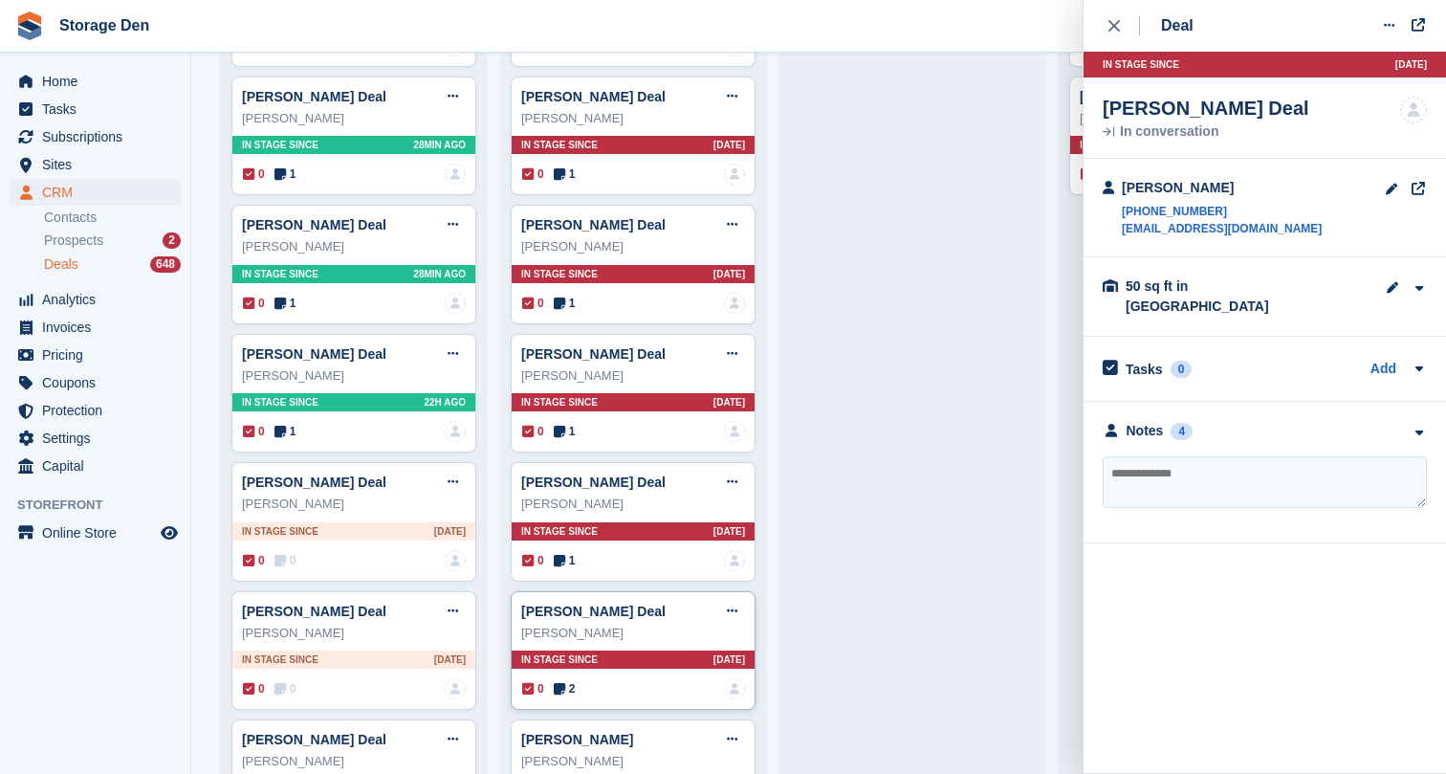
click at [565, 682] on icon at bounding box center [559, 688] width 11 height 13
click at [1153, 421] on div "Notes" at bounding box center [1145, 431] width 37 height 20
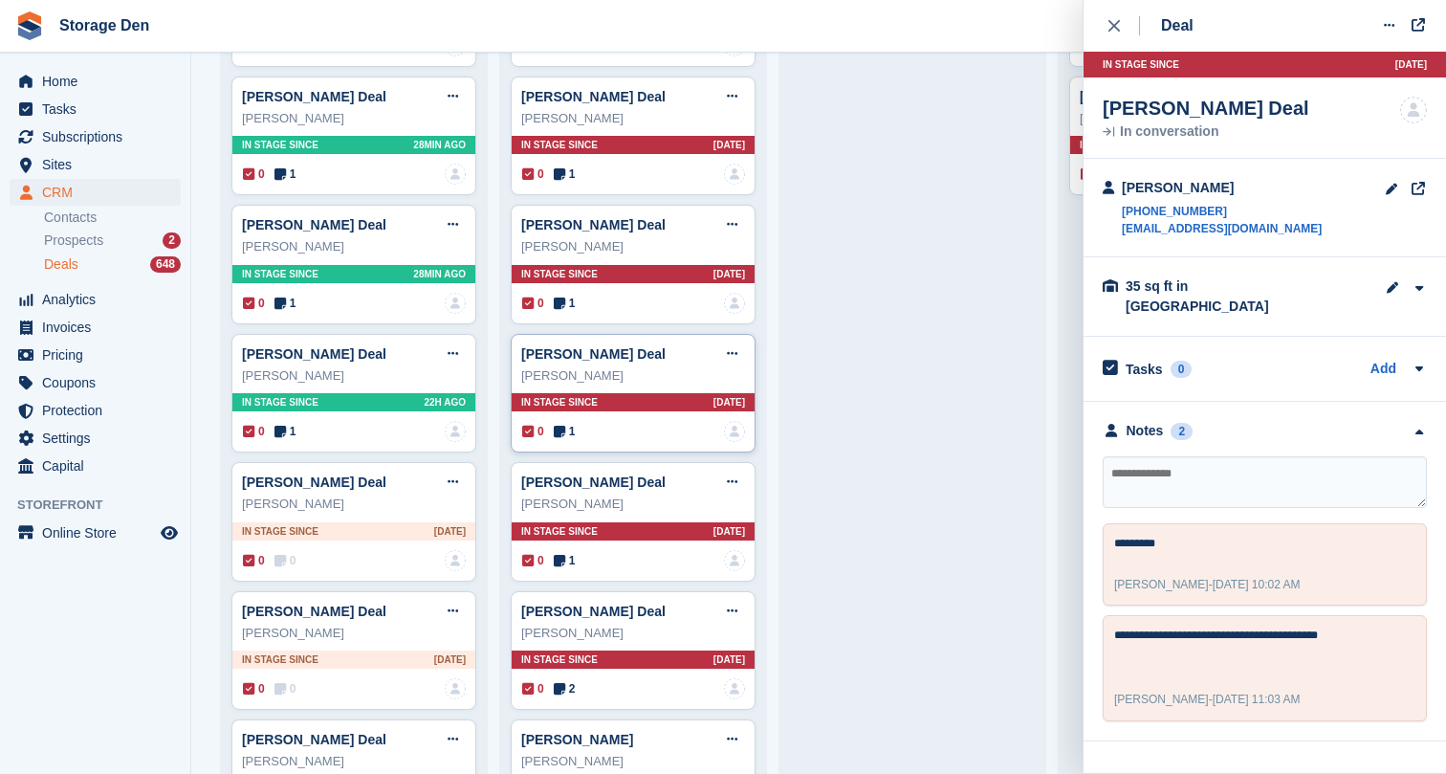
click at [560, 432] on icon at bounding box center [559, 431] width 11 height 13
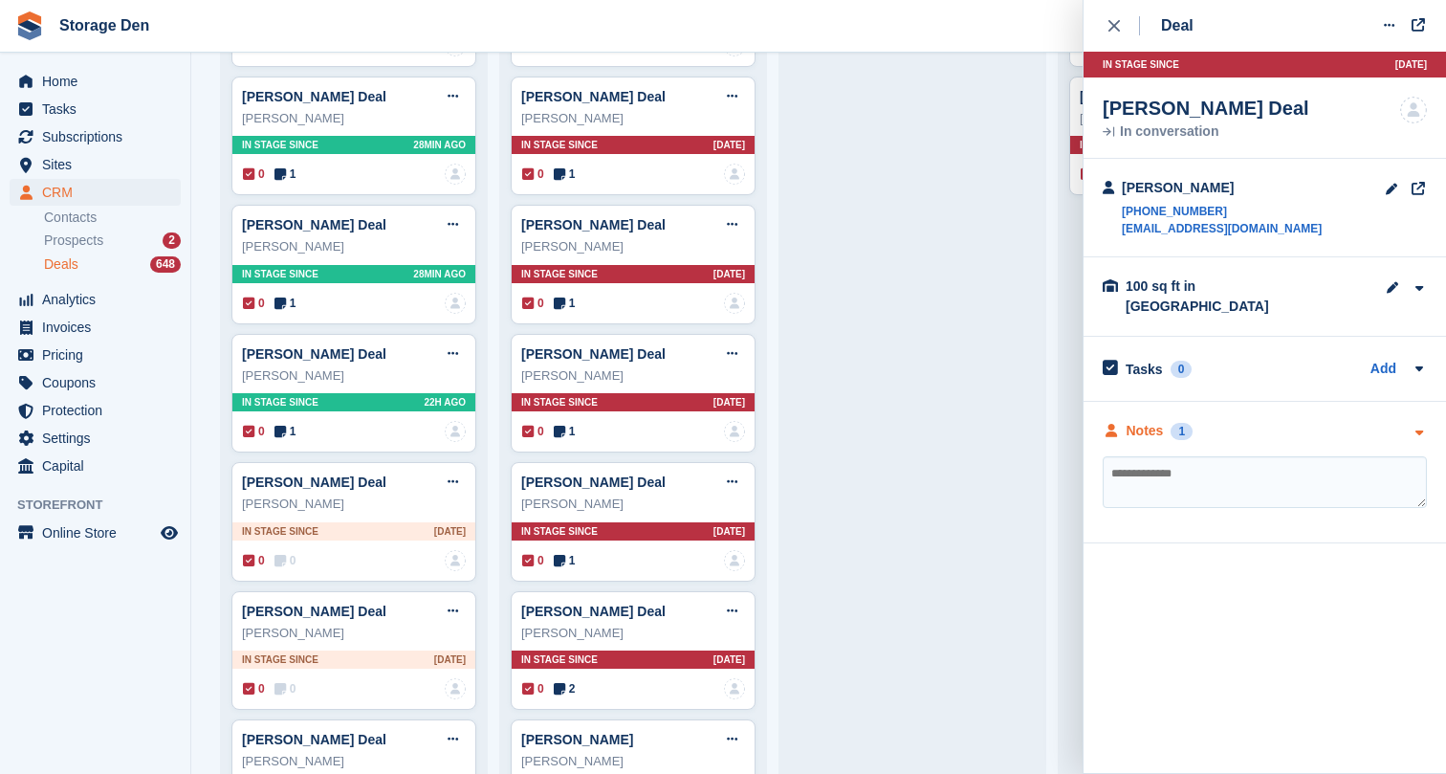
click at [1137, 423] on div "Notes" at bounding box center [1145, 431] width 37 height 20
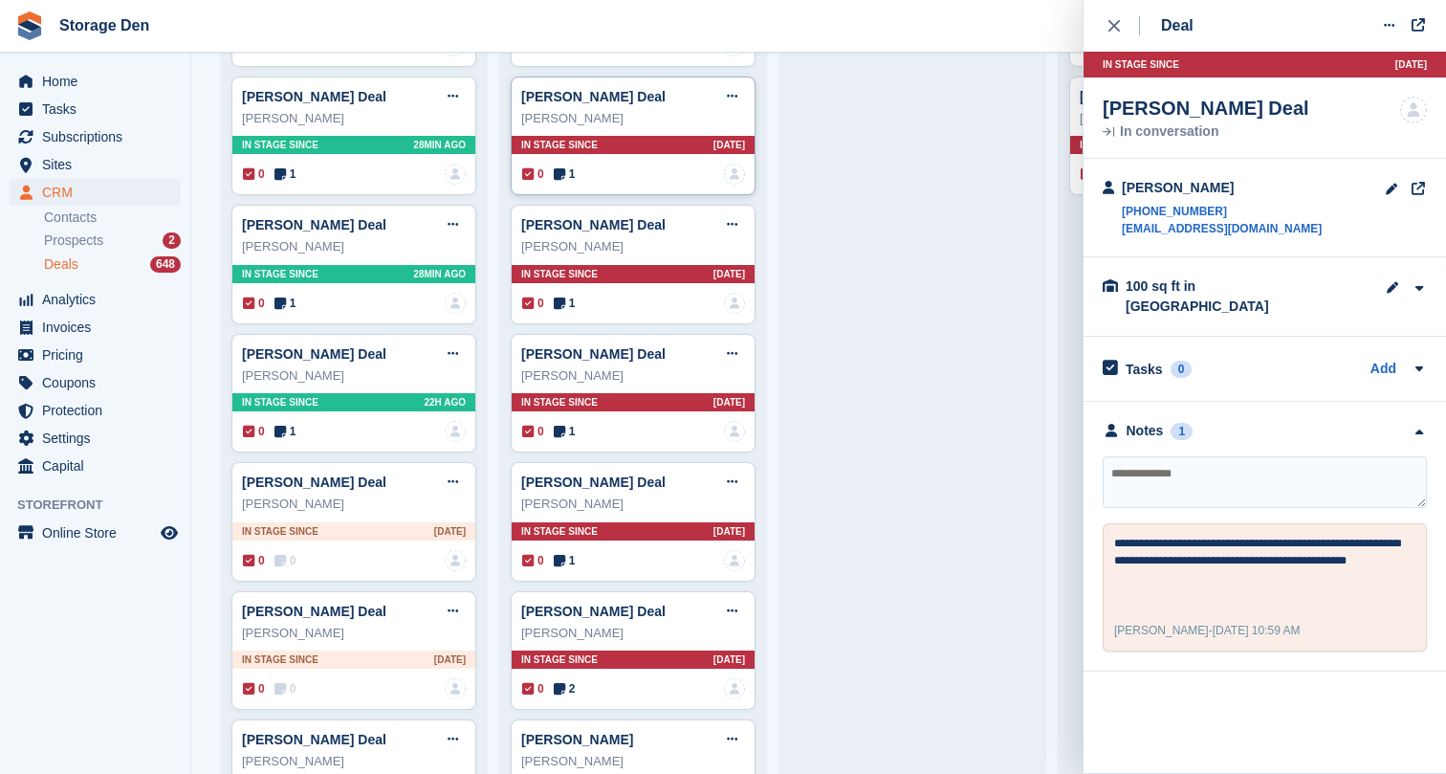
click at [565, 172] on icon at bounding box center [559, 173] width 11 height 13
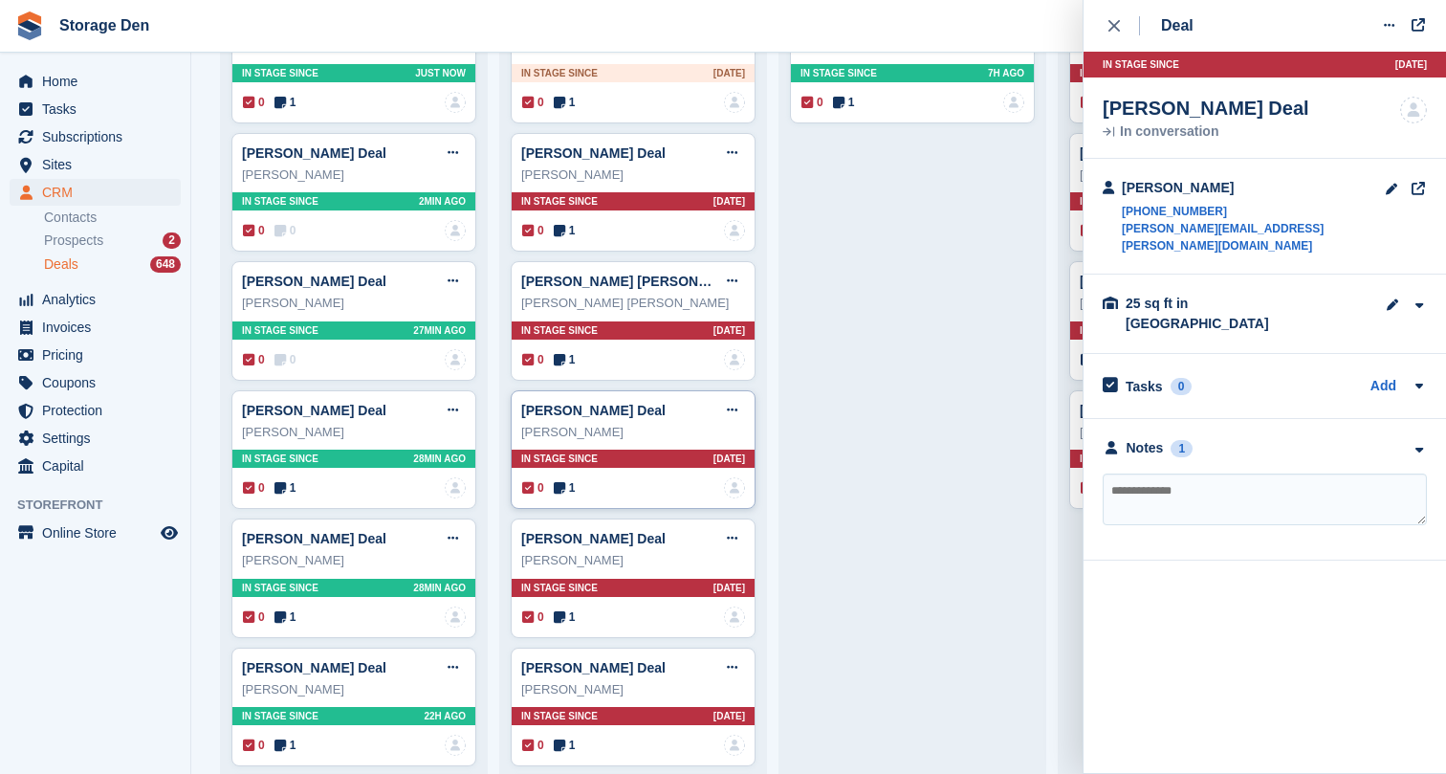
scroll to position [220, 0]
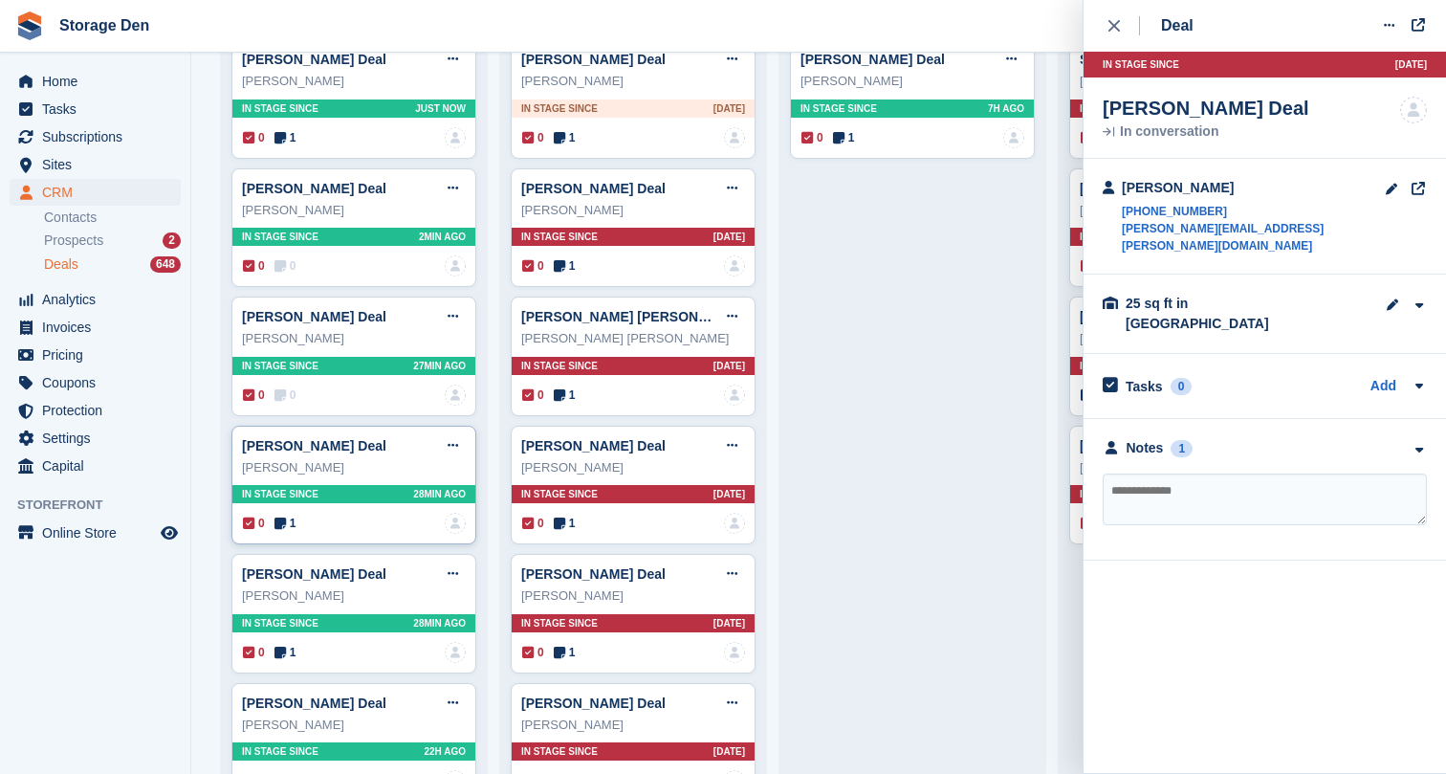
click at [286, 528] on icon at bounding box center [280, 523] width 11 height 13
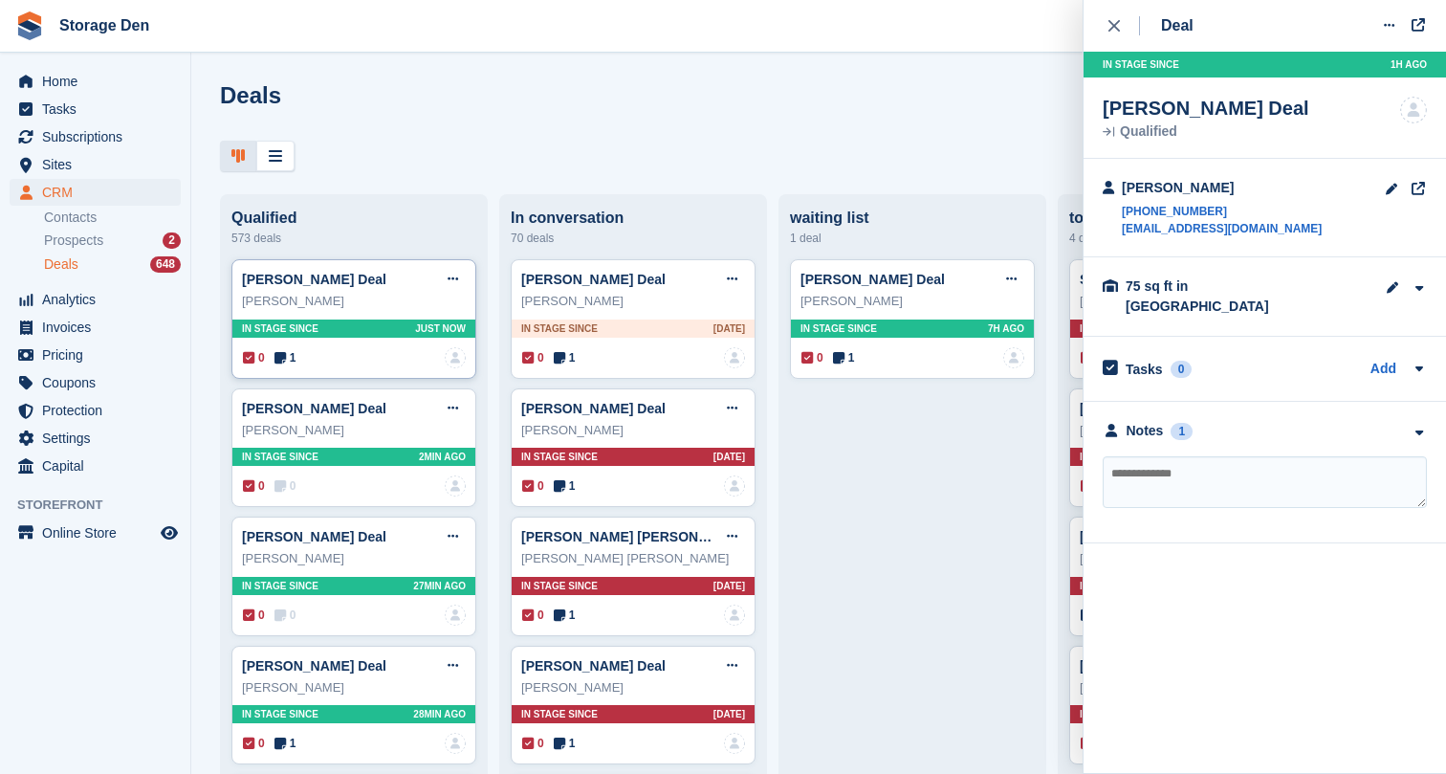
scroll to position [0, 0]
click at [844, 355] on icon at bounding box center [838, 357] width 11 height 13
click at [557, 355] on icon at bounding box center [559, 357] width 11 height 13
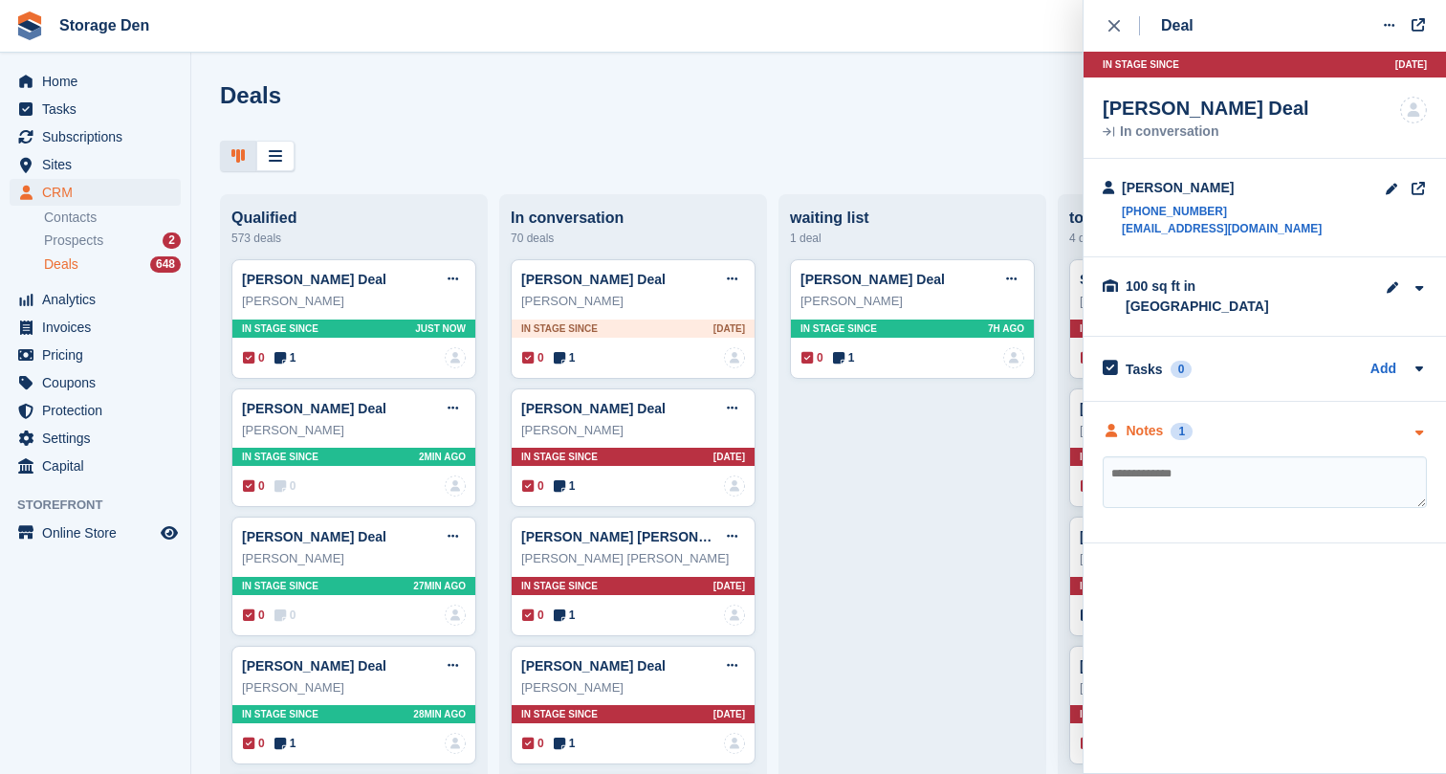
click at [1148, 421] on div "Notes" at bounding box center [1145, 431] width 37 height 20
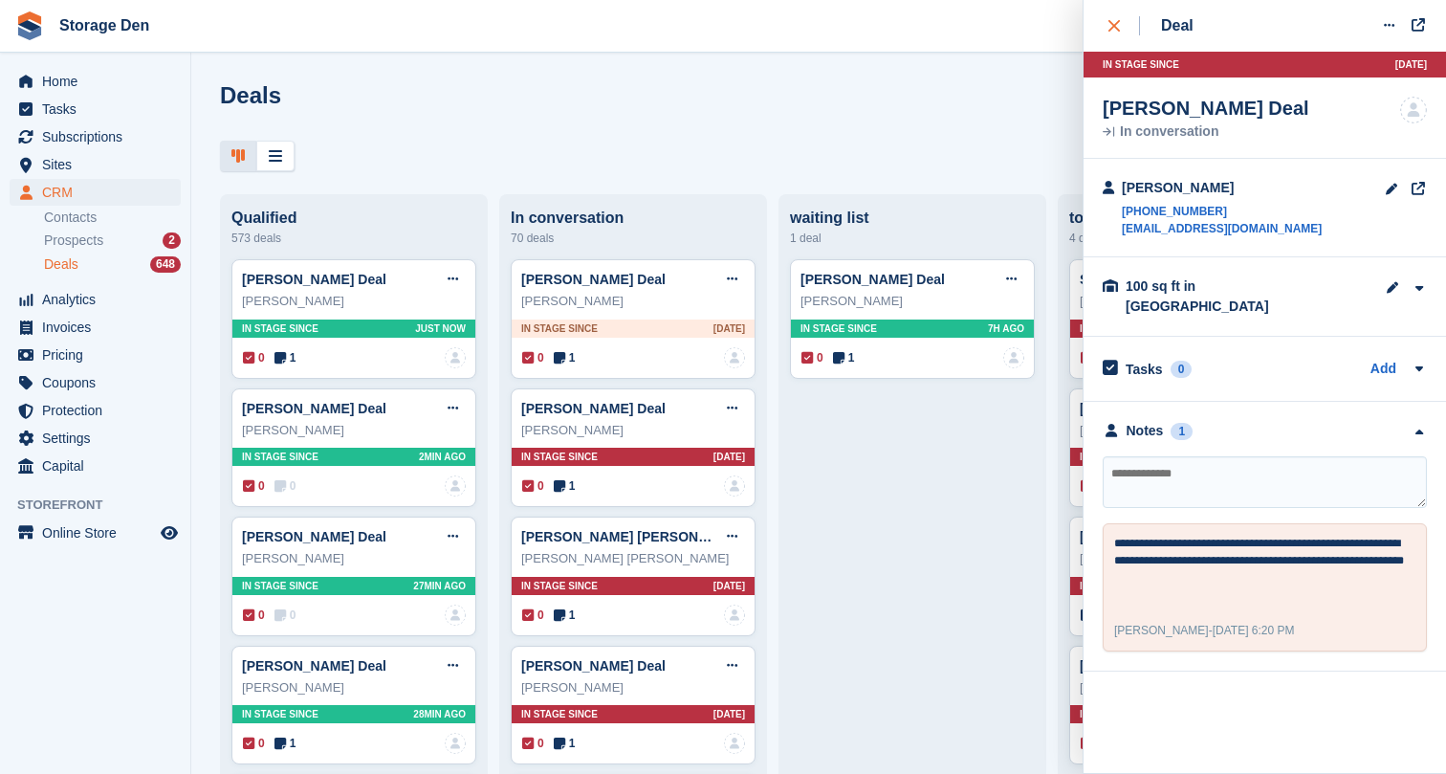
click at [1106, 24] on button "close" at bounding box center [1124, 26] width 43 height 52
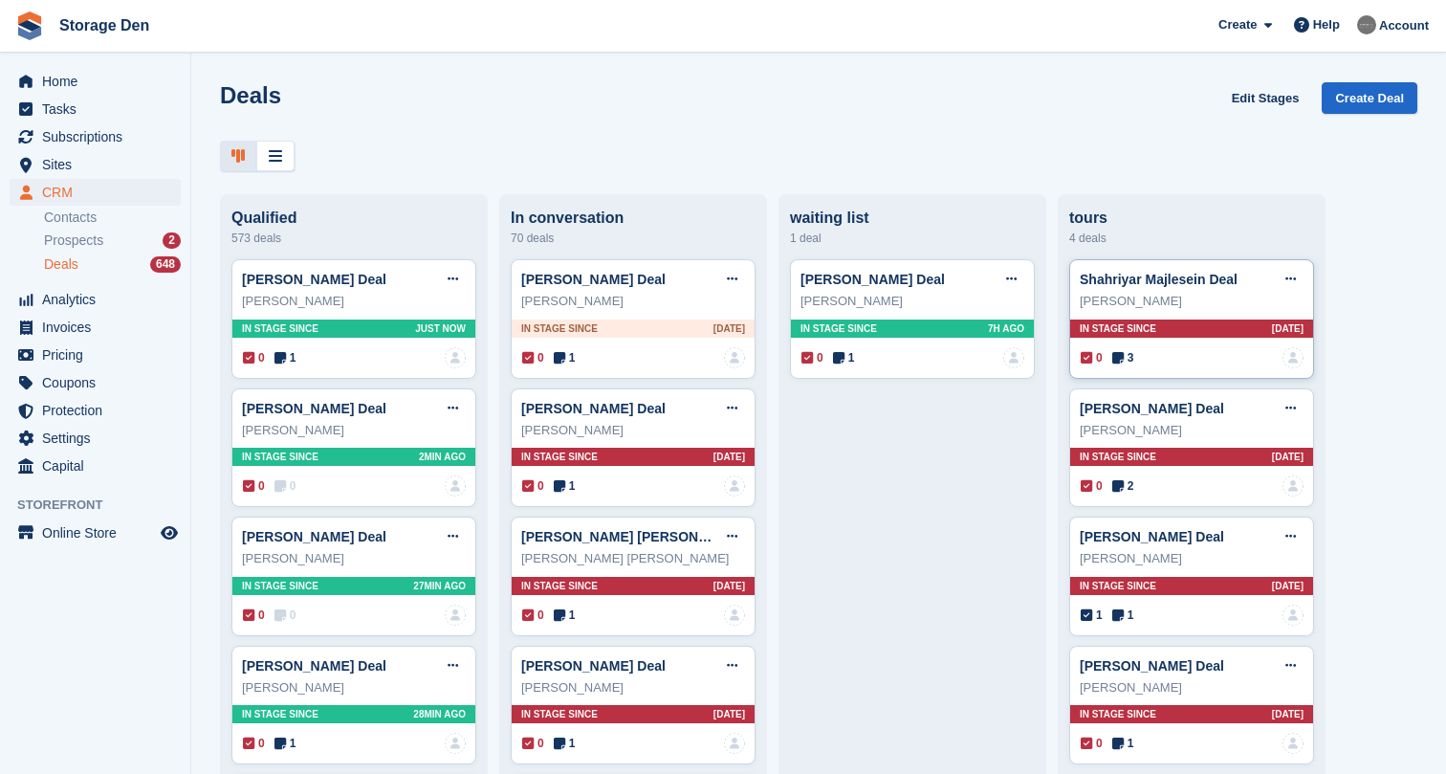
click at [1115, 370] on div "Shahriyar Majlesein Deal Edit deal [PERSON_NAME] as won [PERSON_NAME] as lost D…" at bounding box center [1191, 319] width 245 height 120
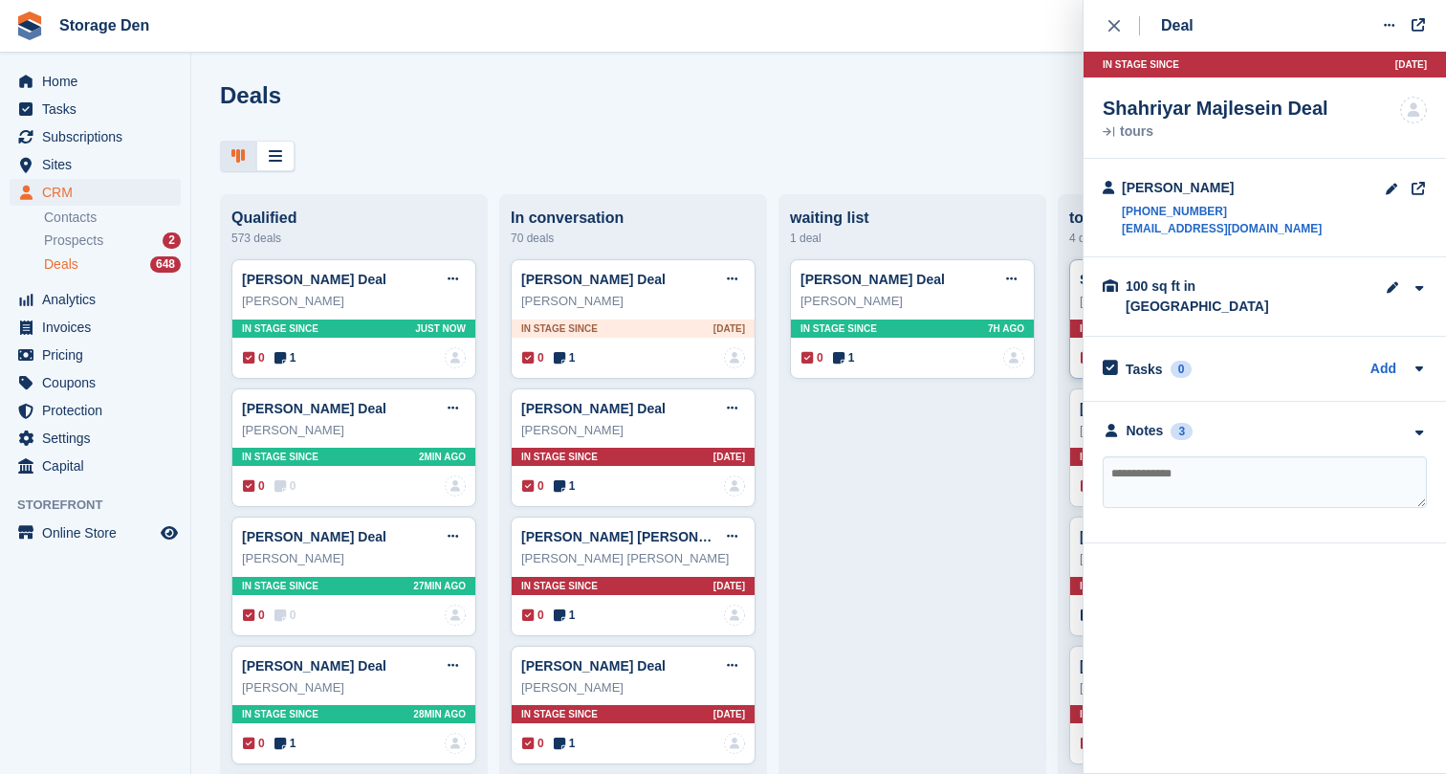
click at [1123, 362] on div "Tasks 0" at bounding box center [1147, 369] width 89 height 26
click at [1128, 361] on h2 "Tasks" at bounding box center [1144, 369] width 37 height 17
click at [1129, 421] on div "Notes" at bounding box center [1145, 431] width 37 height 20
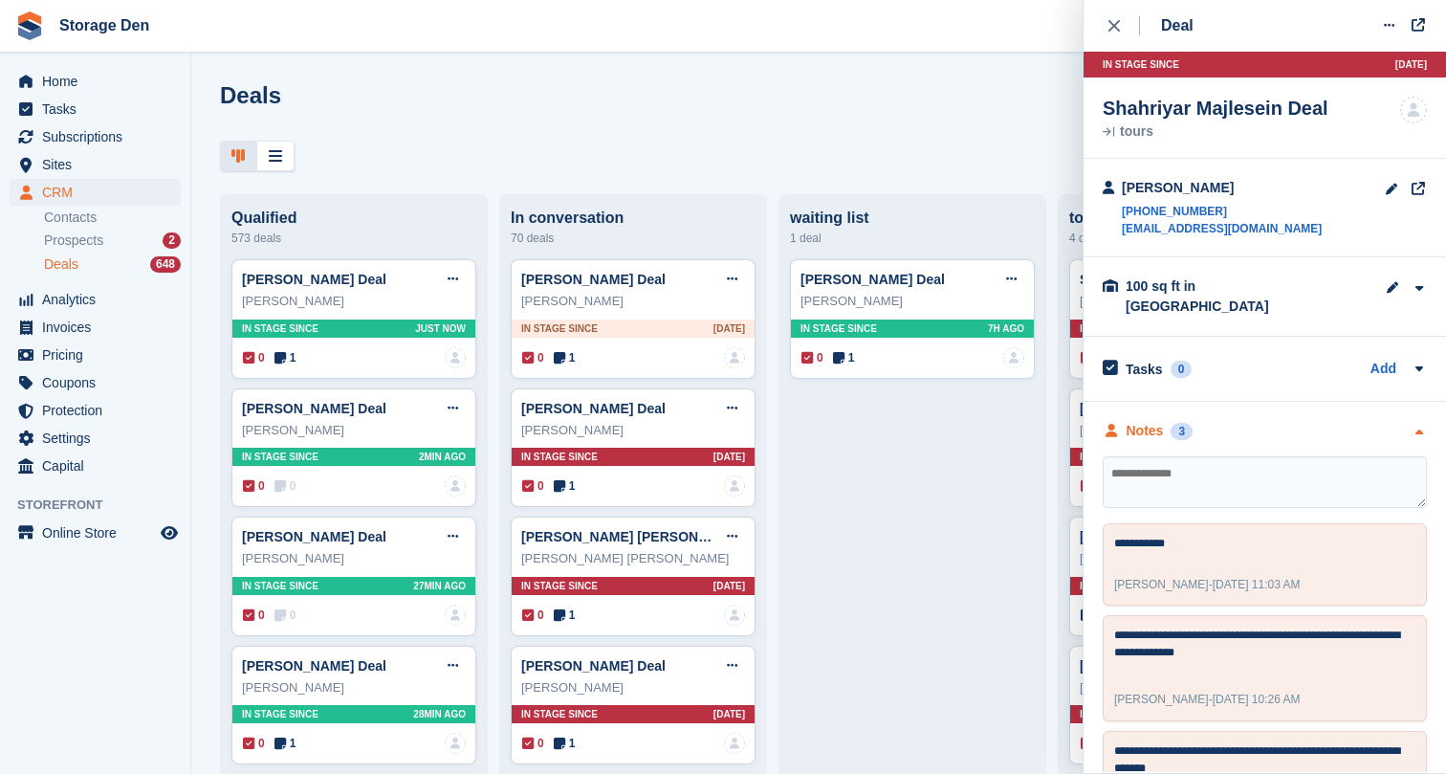
click at [1129, 421] on div "Notes" at bounding box center [1145, 431] width 37 height 20
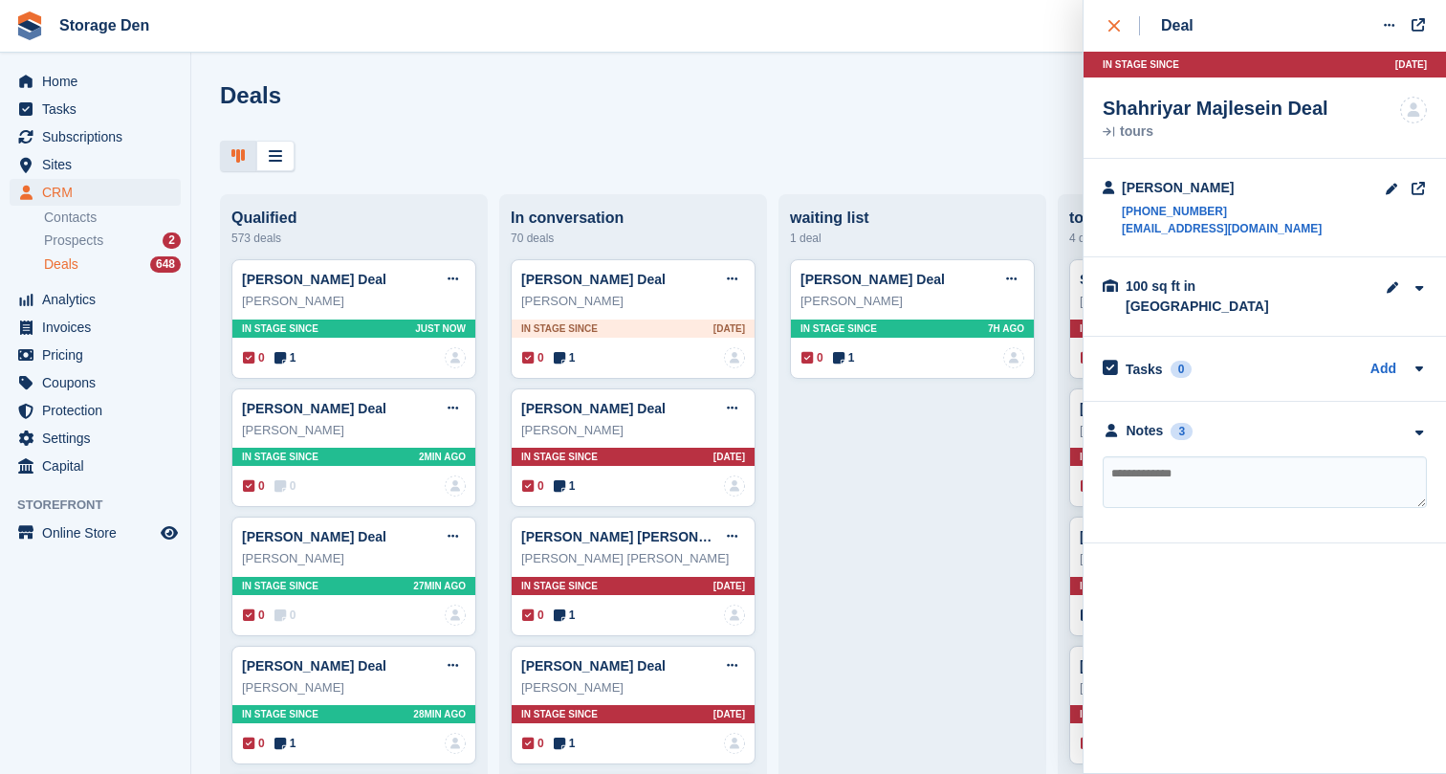
click at [1121, 27] on div "close" at bounding box center [1125, 25] width 32 height 19
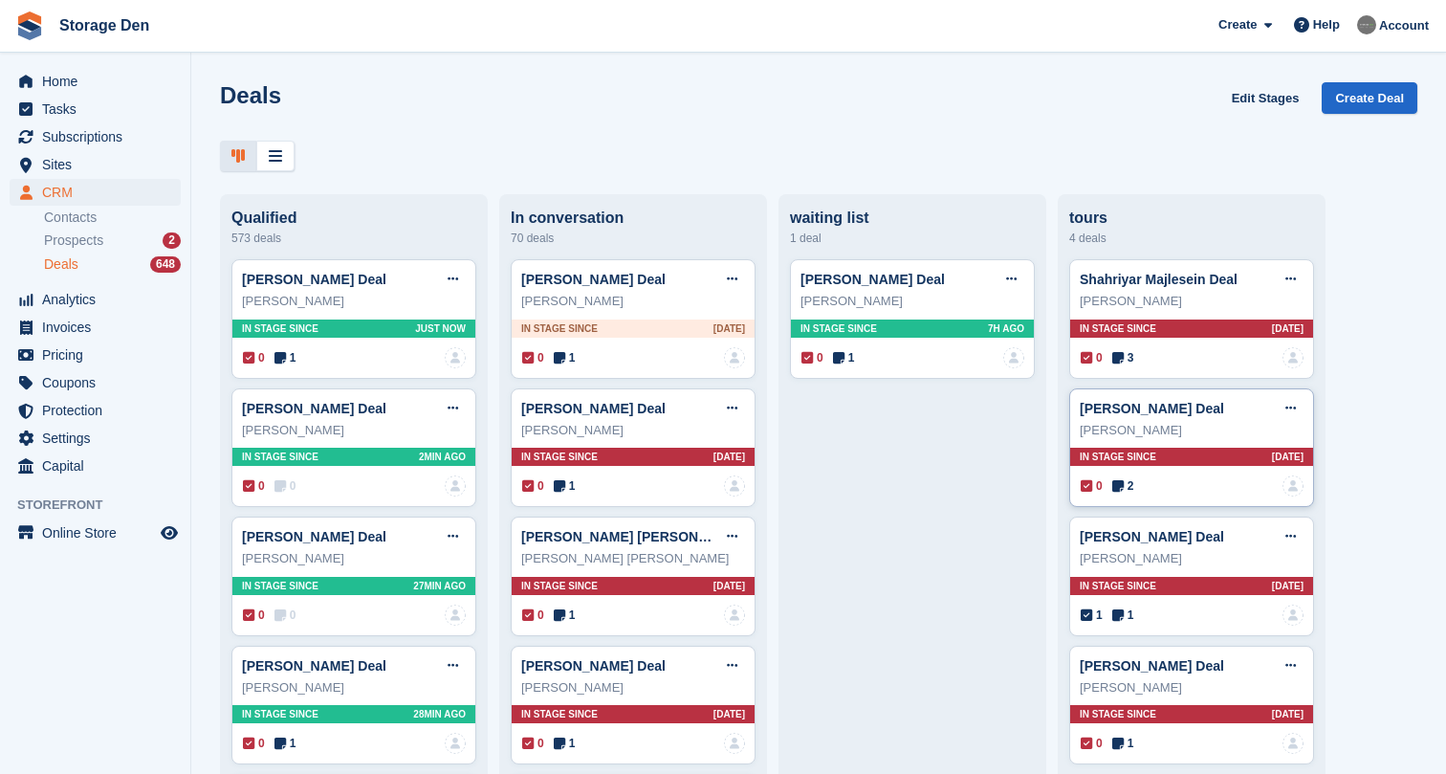
click at [1126, 490] on span "2" at bounding box center [1123, 485] width 22 height 17
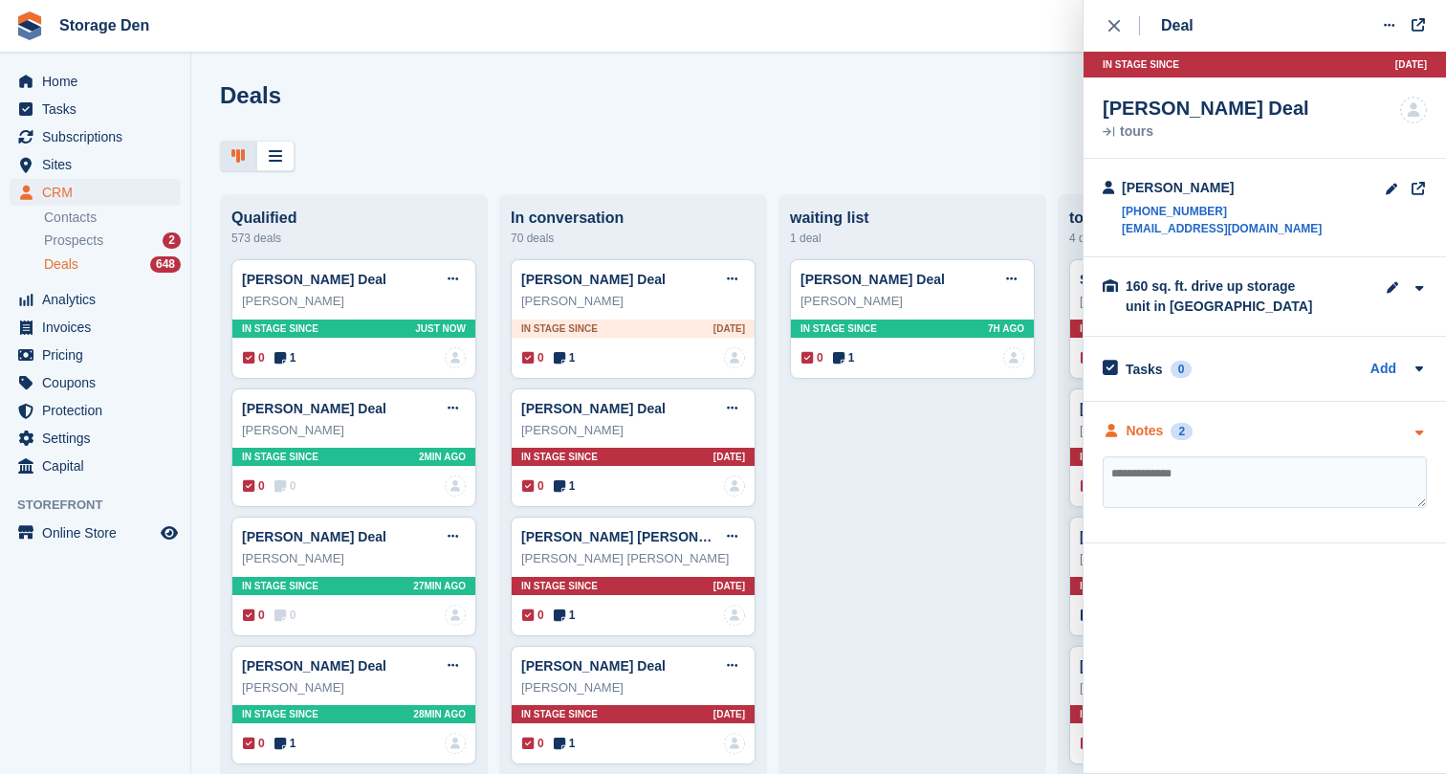
click at [1156, 435] on div "Notes" at bounding box center [1145, 431] width 37 height 20
